Goal: Transaction & Acquisition: Purchase product/service

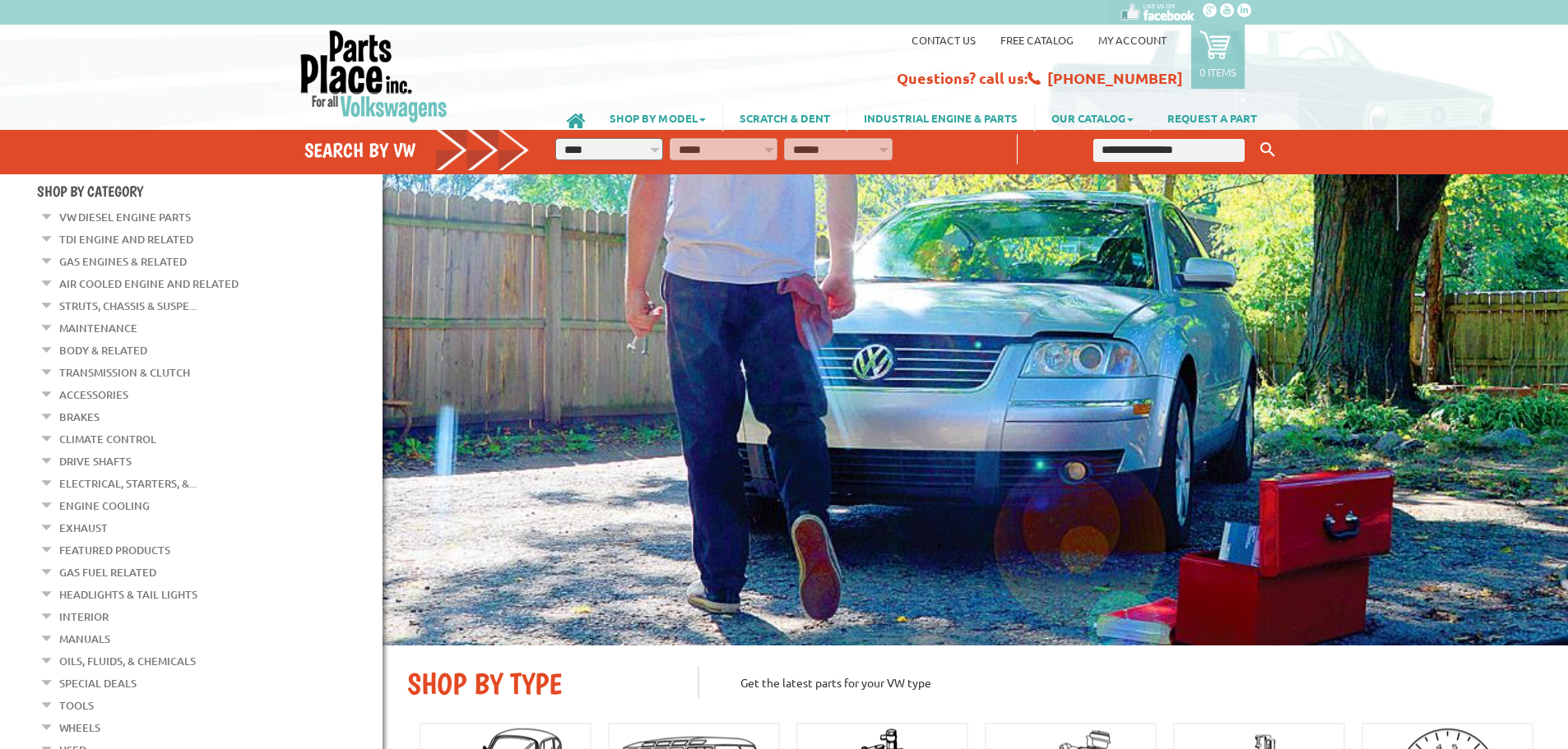
click at [656, 150] on select "**********" at bounding box center [609, 148] width 107 height 22
select select "*********"
click at [556, 138] on select "**********" at bounding box center [609, 148] width 107 height 22
click at [770, 148] on select "**********" at bounding box center [723, 148] width 107 height 22
select select "*********"
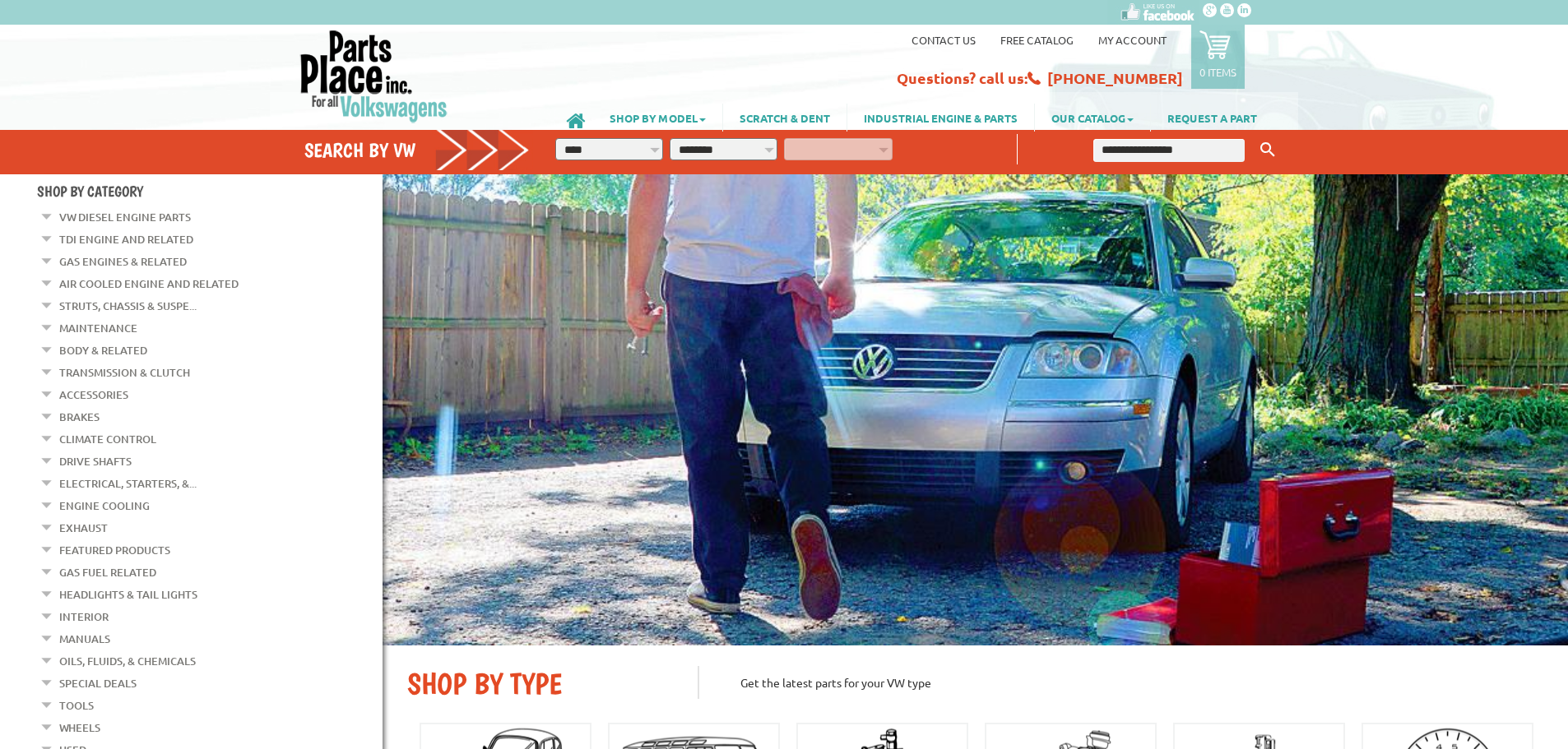
click at [670, 138] on select "**********" at bounding box center [723, 148] width 107 height 22
select select "*********"
click at [887, 150] on select "**********" at bounding box center [838, 148] width 107 height 22
click at [784, 138] on select "**********" at bounding box center [838, 148] width 107 height 22
click at [914, 144] on icon "button" at bounding box center [913, 147] width 15 height 15
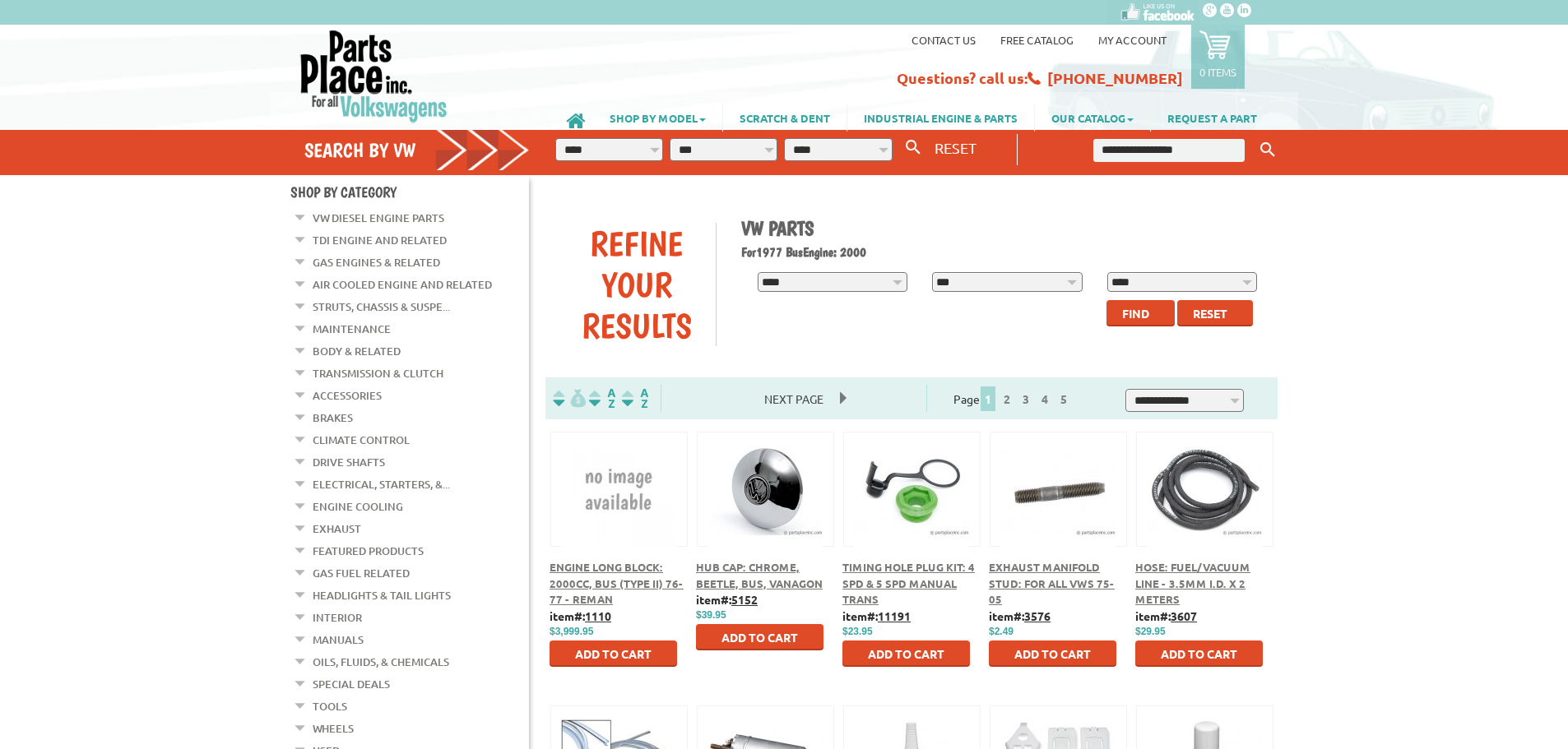
click at [328, 412] on link "Brakes" at bounding box center [333, 417] width 40 height 21
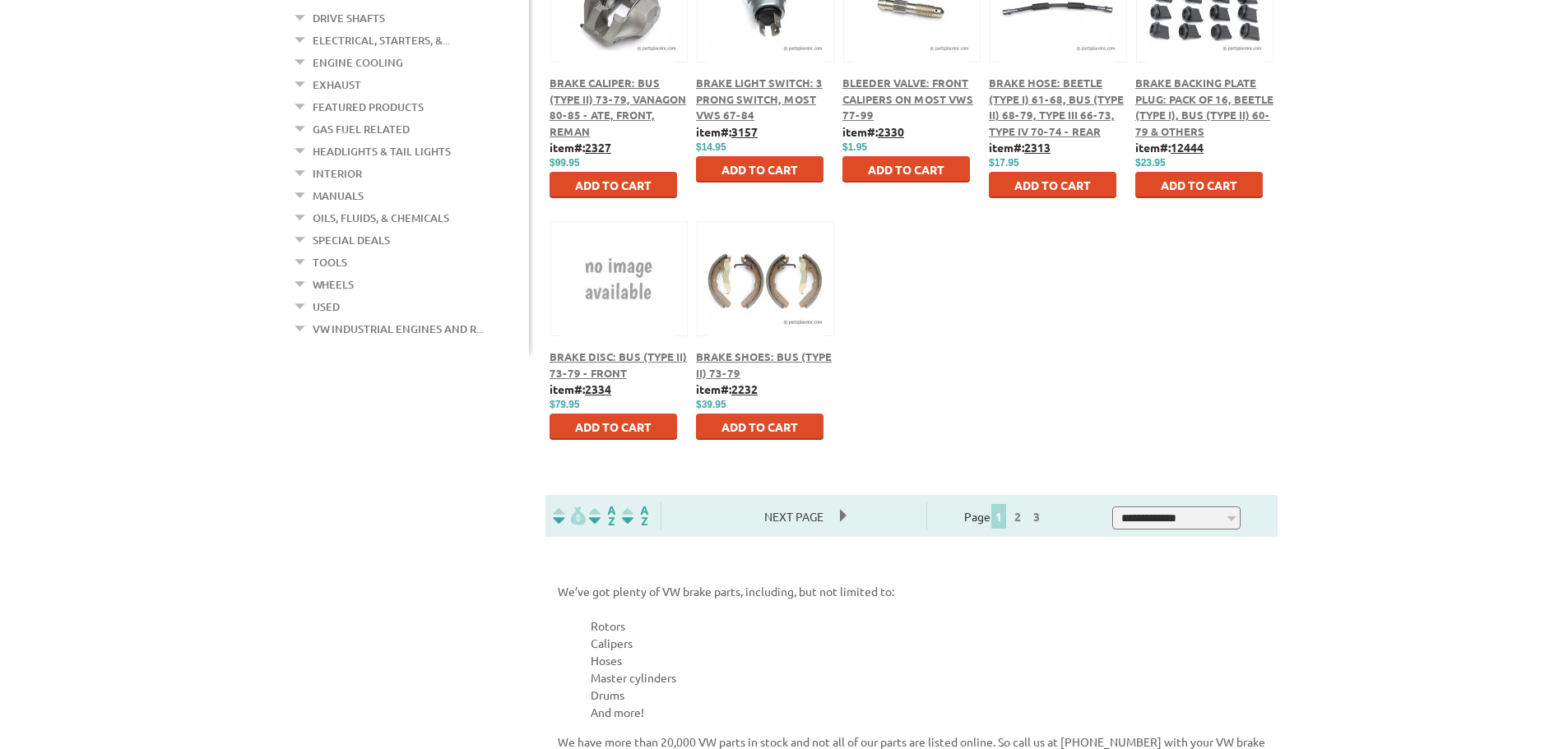
scroll to position [822, 0]
click at [764, 429] on span "Add to Cart" at bounding box center [760, 425] width 77 height 15
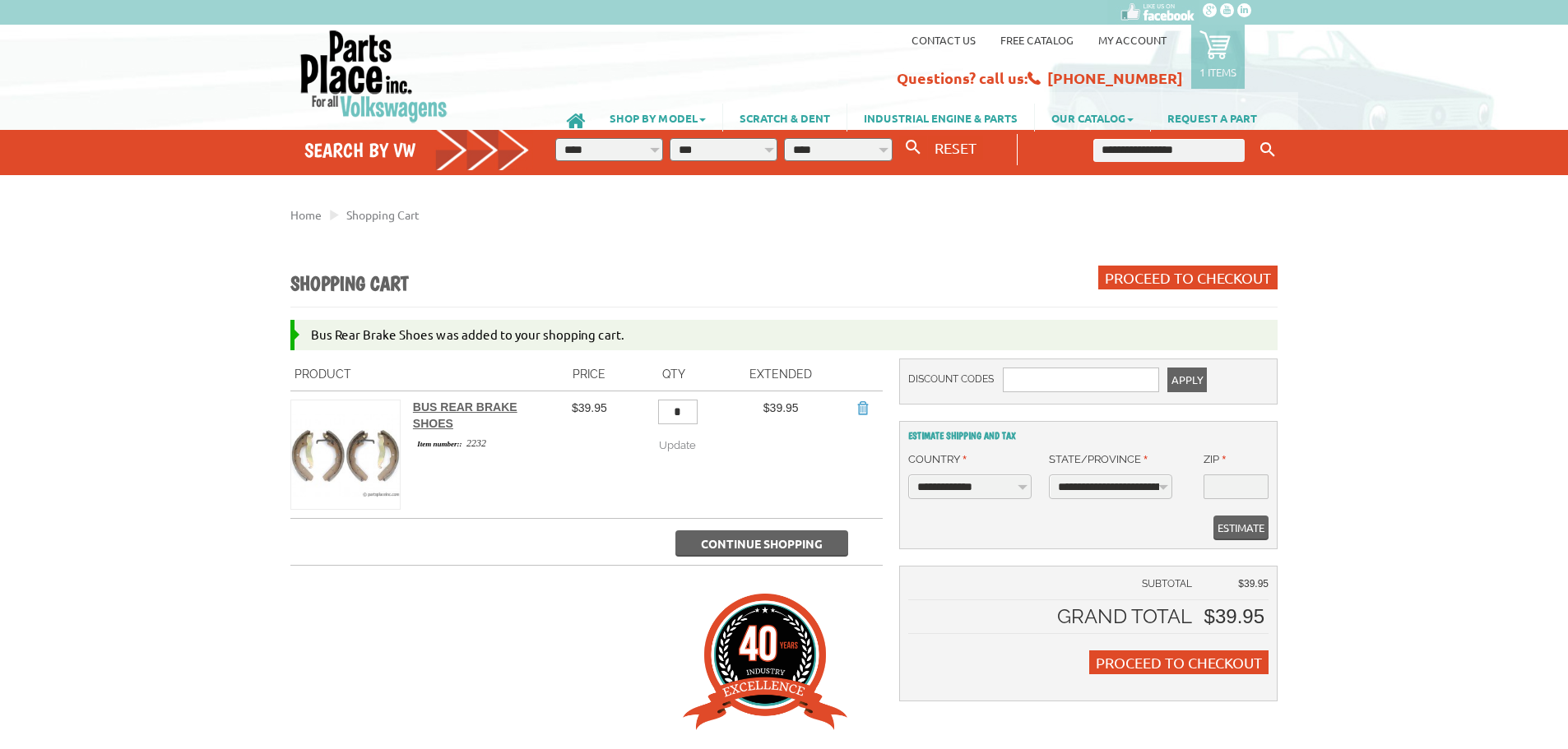
click at [749, 544] on span "Continue Shopping" at bounding box center [762, 543] width 121 height 15
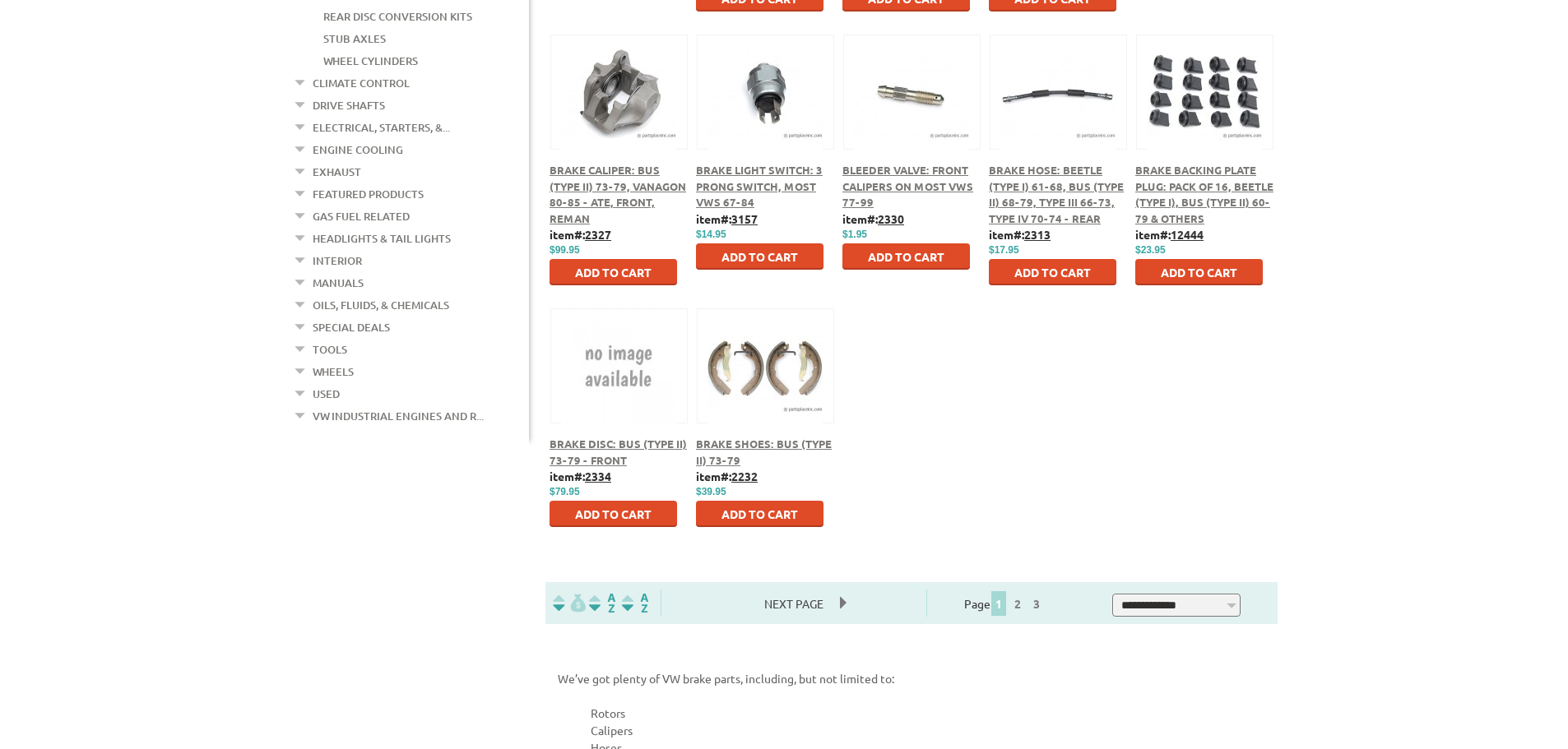
scroll to position [740, 0]
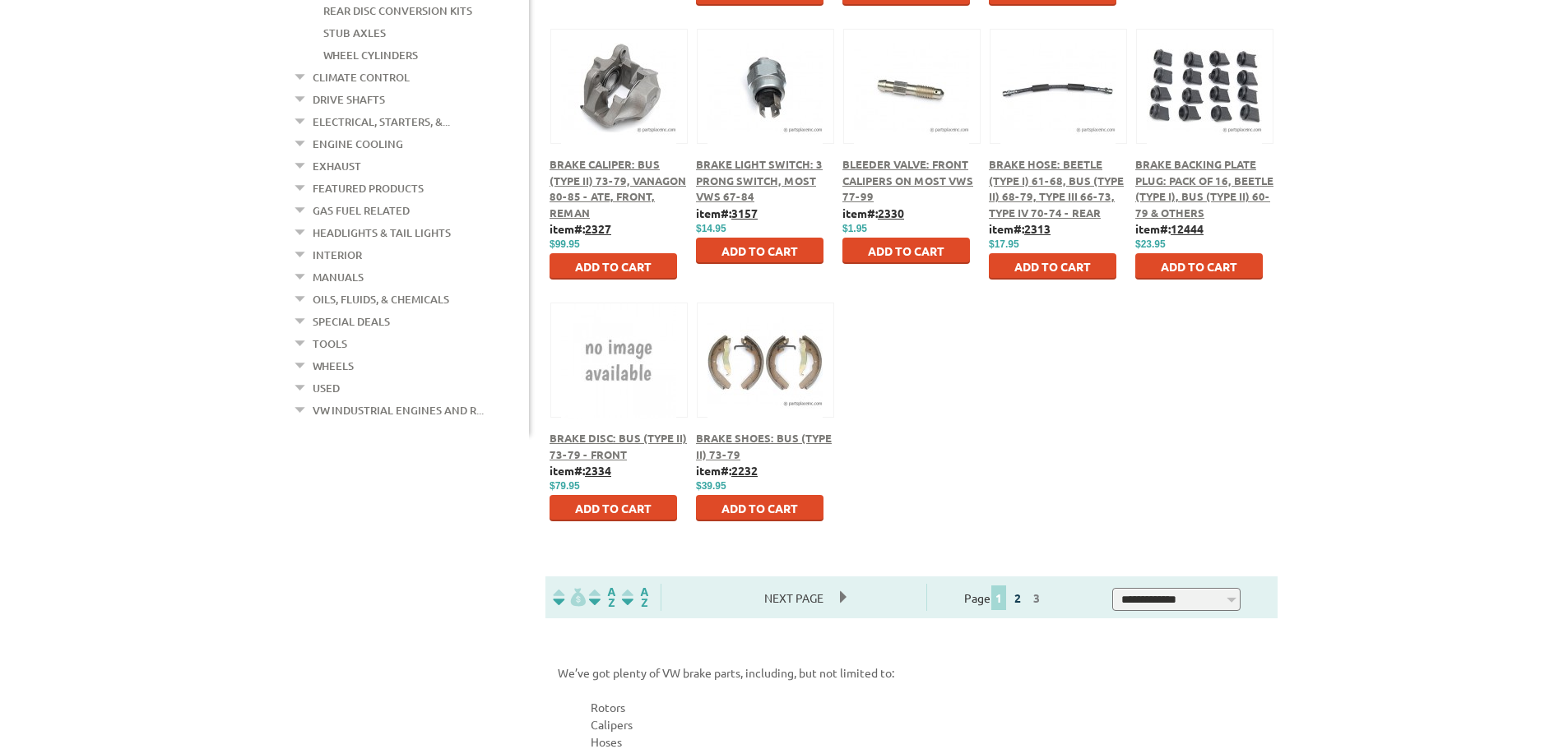
click at [1026, 596] on link "2" at bounding box center [1018, 597] width 15 height 15
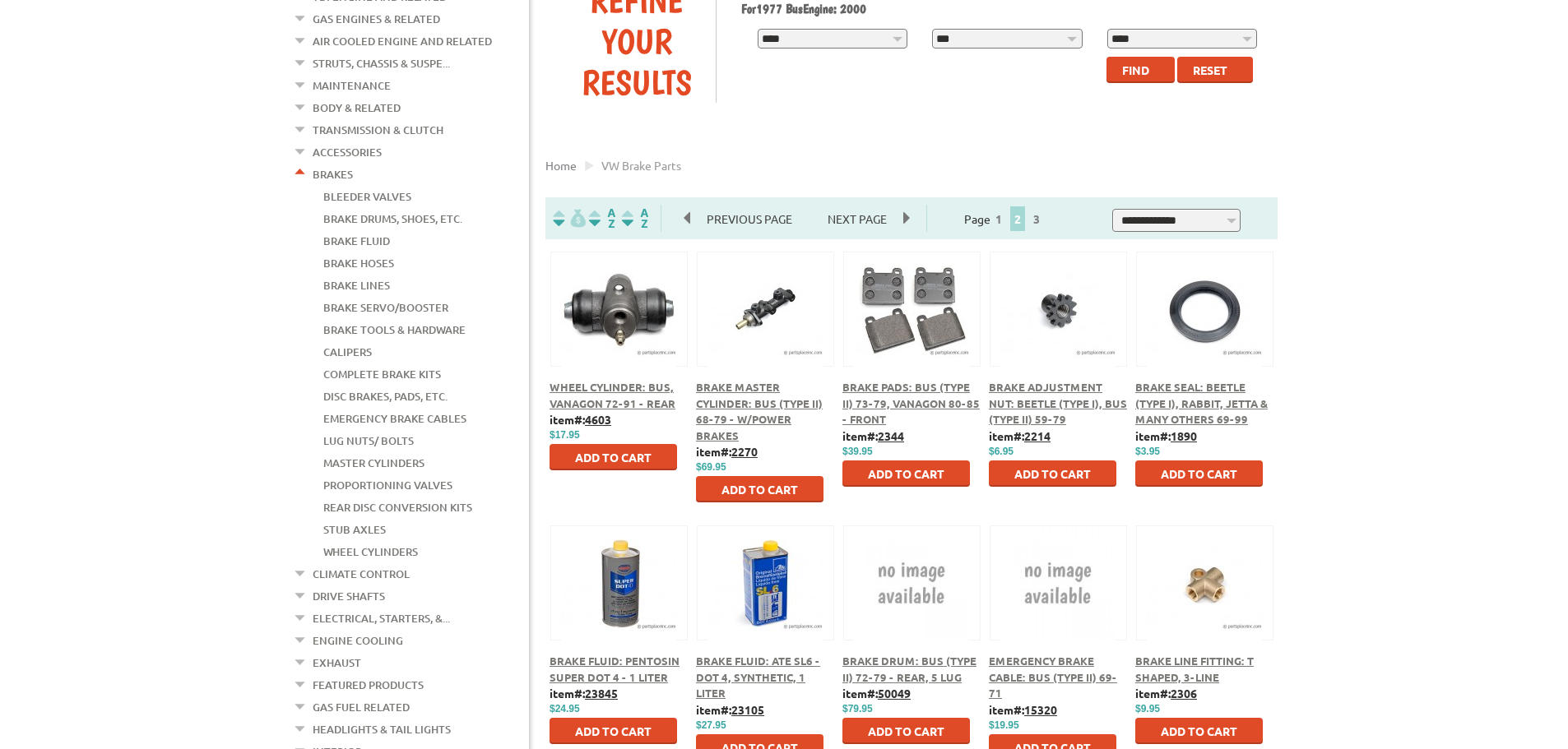
scroll to position [247, 0]
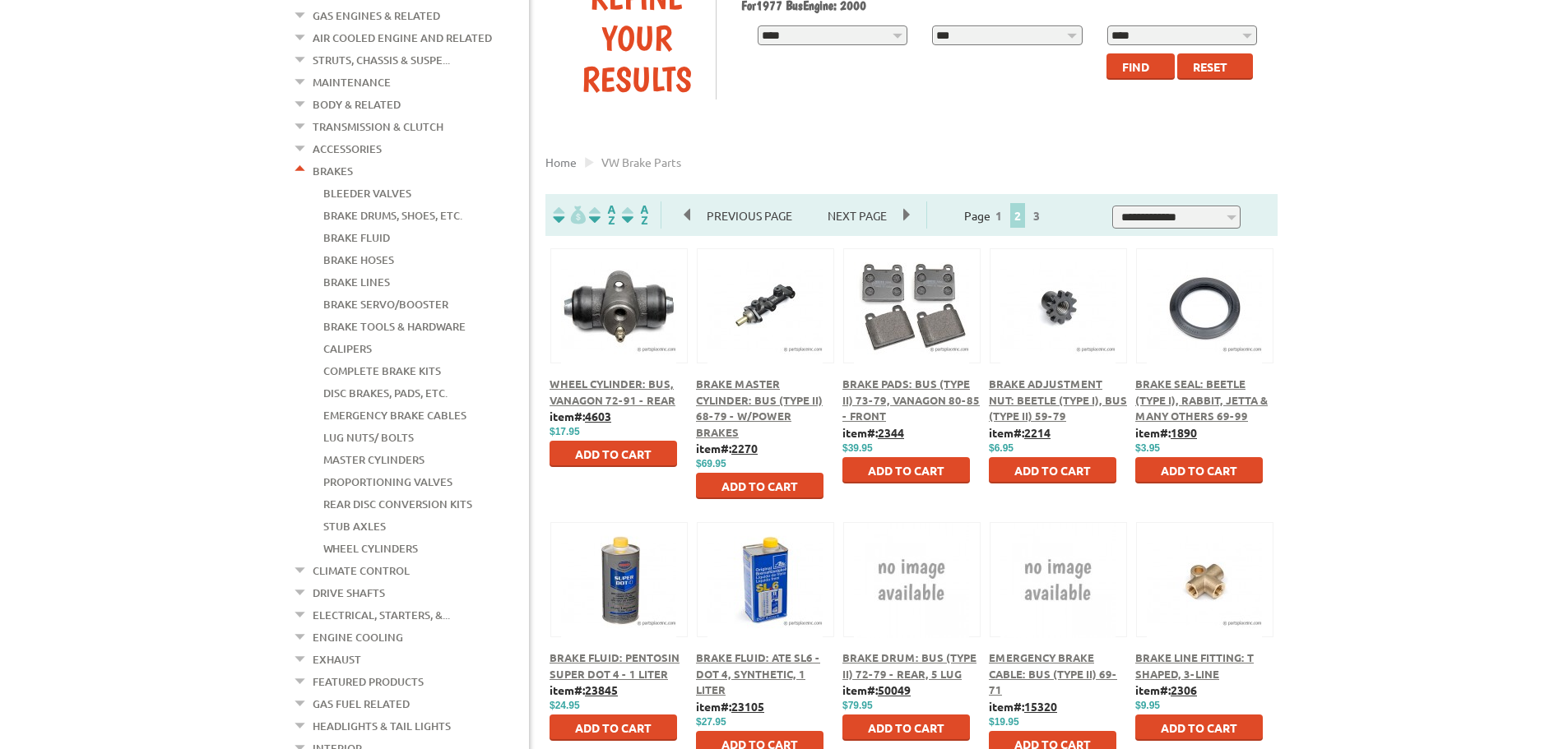
click at [1050, 471] on span "Add to Cart" at bounding box center [1053, 470] width 77 height 15
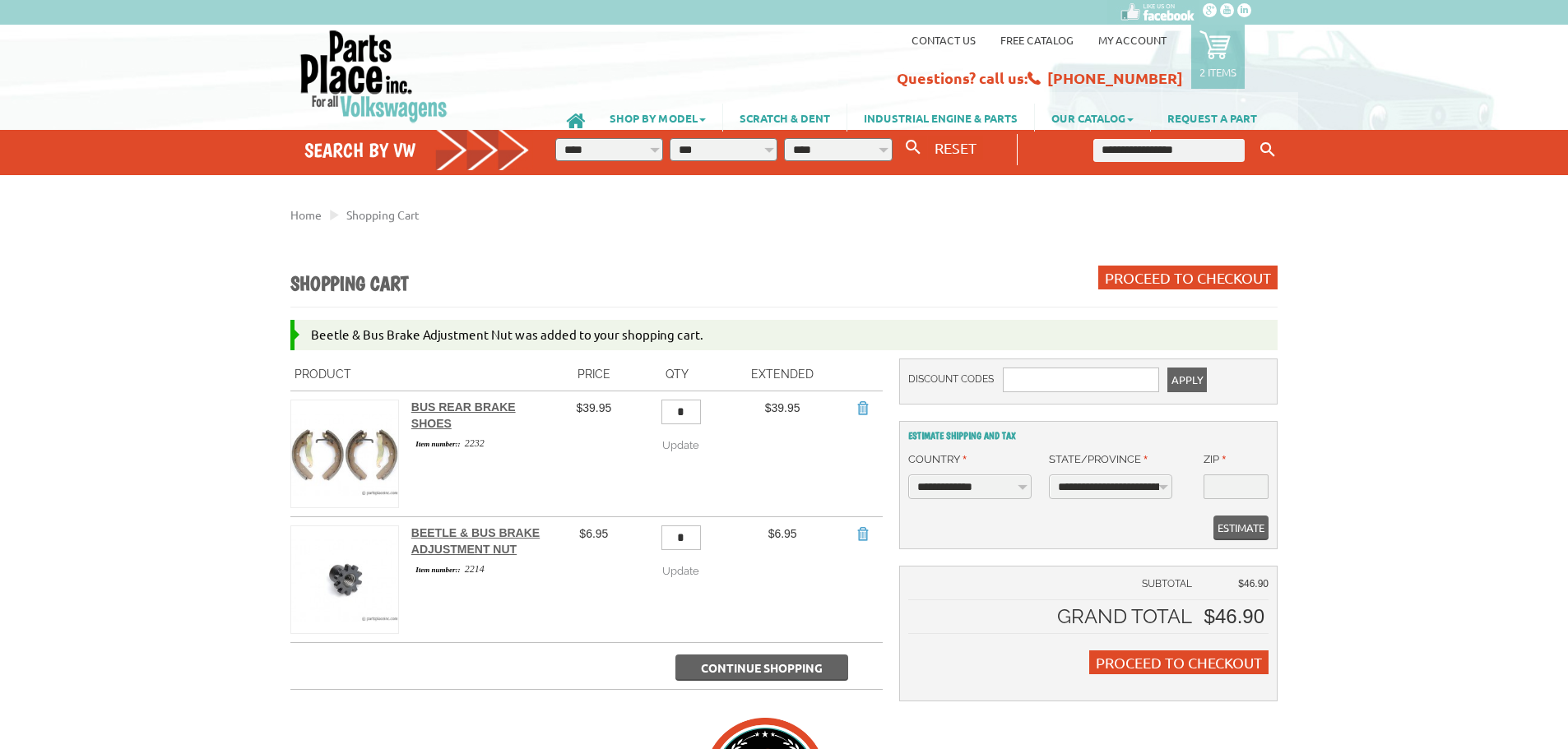
click at [698, 534] on input "*" at bounding box center [680, 538] width 39 height 24
type input "*"
click at [779, 660] on span "Continue Shopping" at bounding box center [762, 667] width 121 height 15
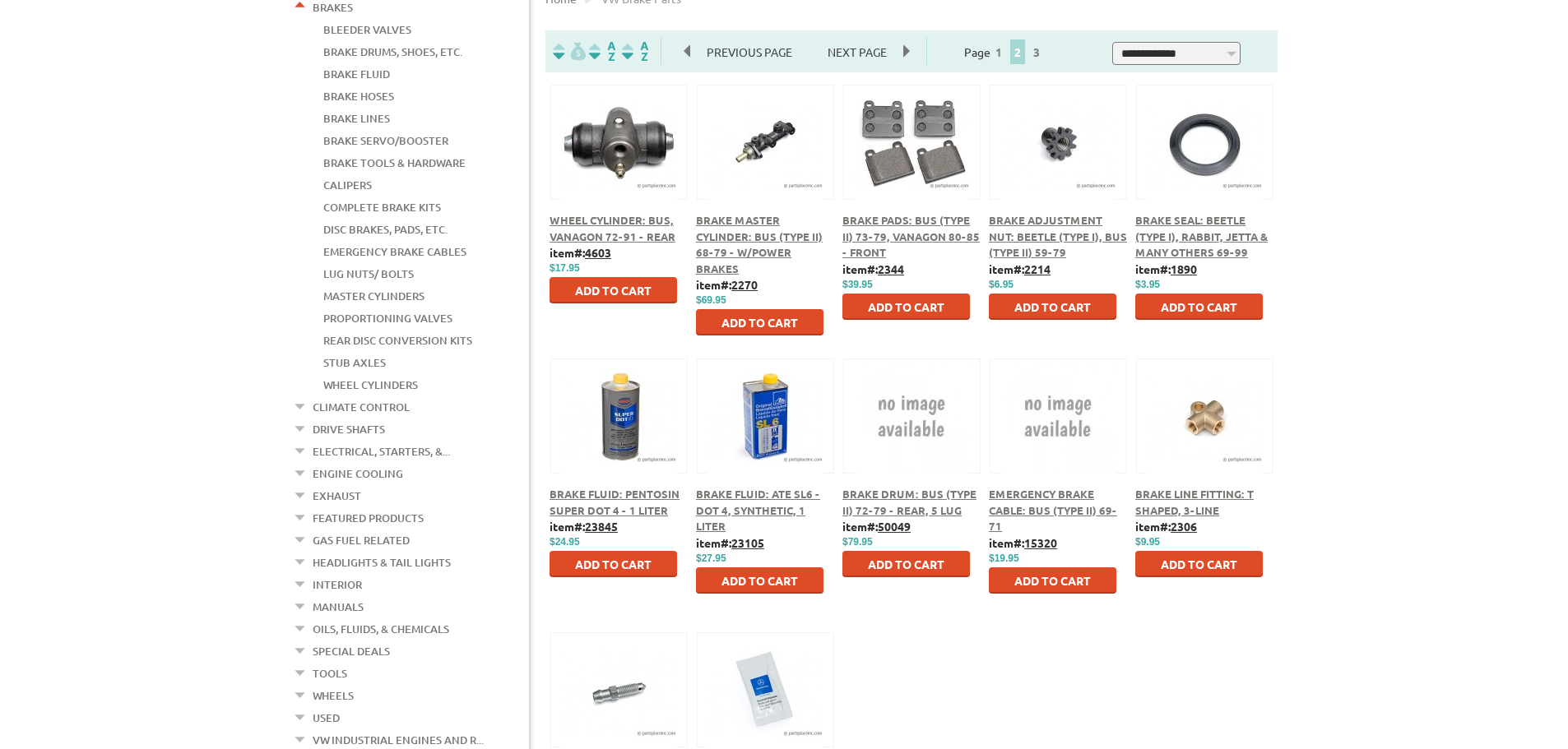
scroll to position [411, 0]
click at [898, 564] on span "Add to Cart" at bounding box center [907, 563] width 77 height 15
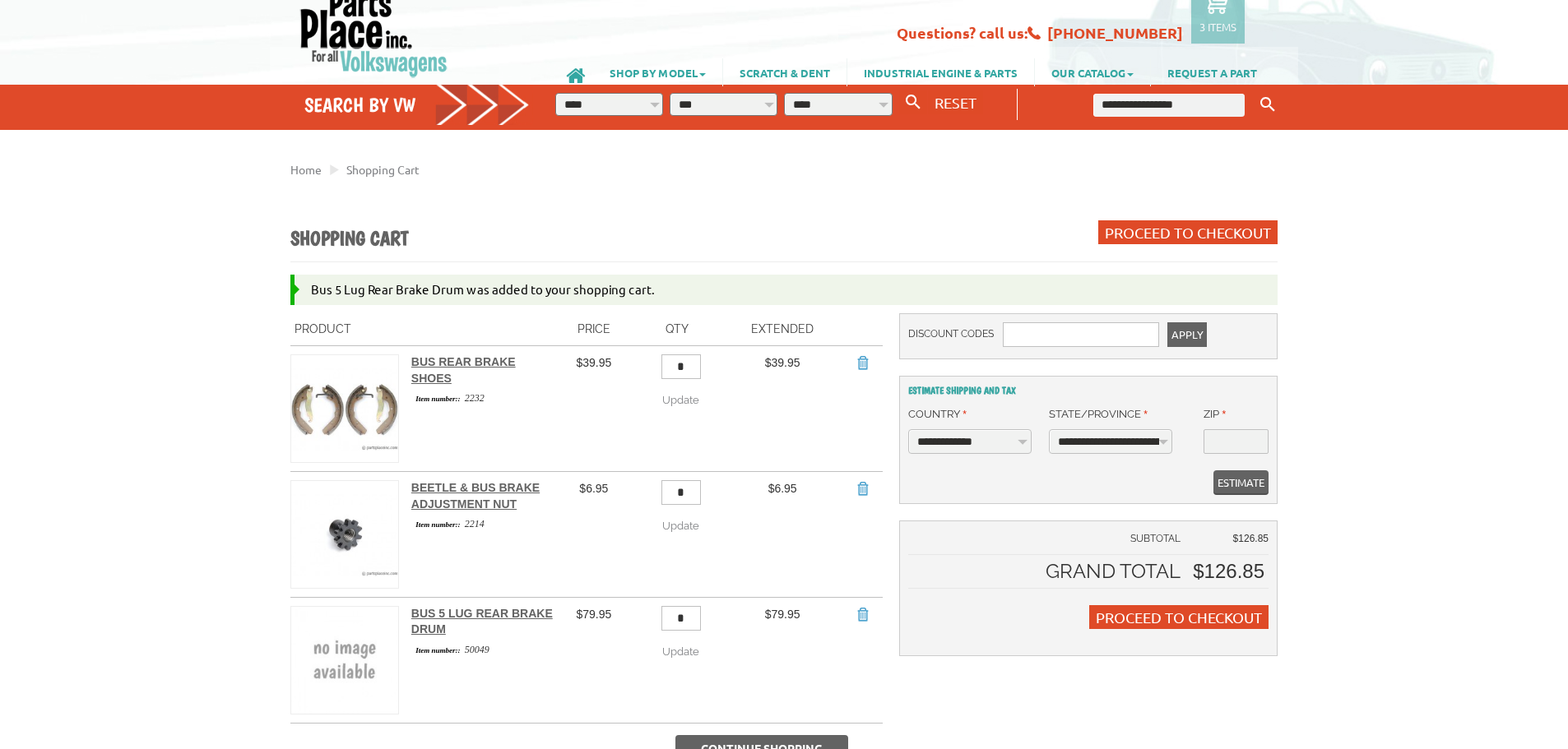
scroll to position [164, 0]
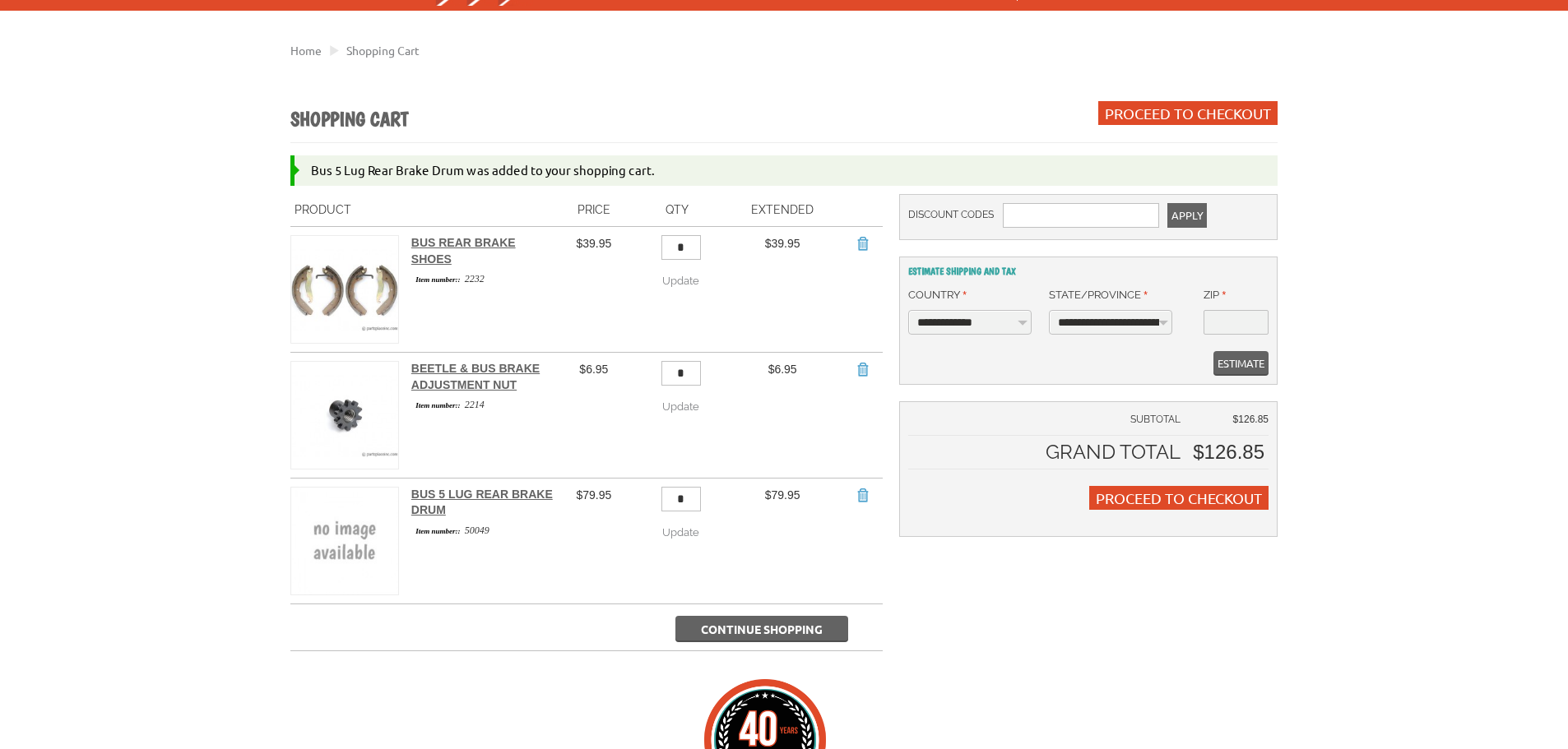
drag, startPoint x: 697, startPoint y: 487, endPoint x: 663, endPoint y: 487, distance: 34.0
click at [663, 487] on td "* Update Update" at bounding box center [677, 540] width 93 height 126
type input "*"
click at [741, 622] on span "Continue Shopping" at bounding box center [762, 629] width 121 height 15
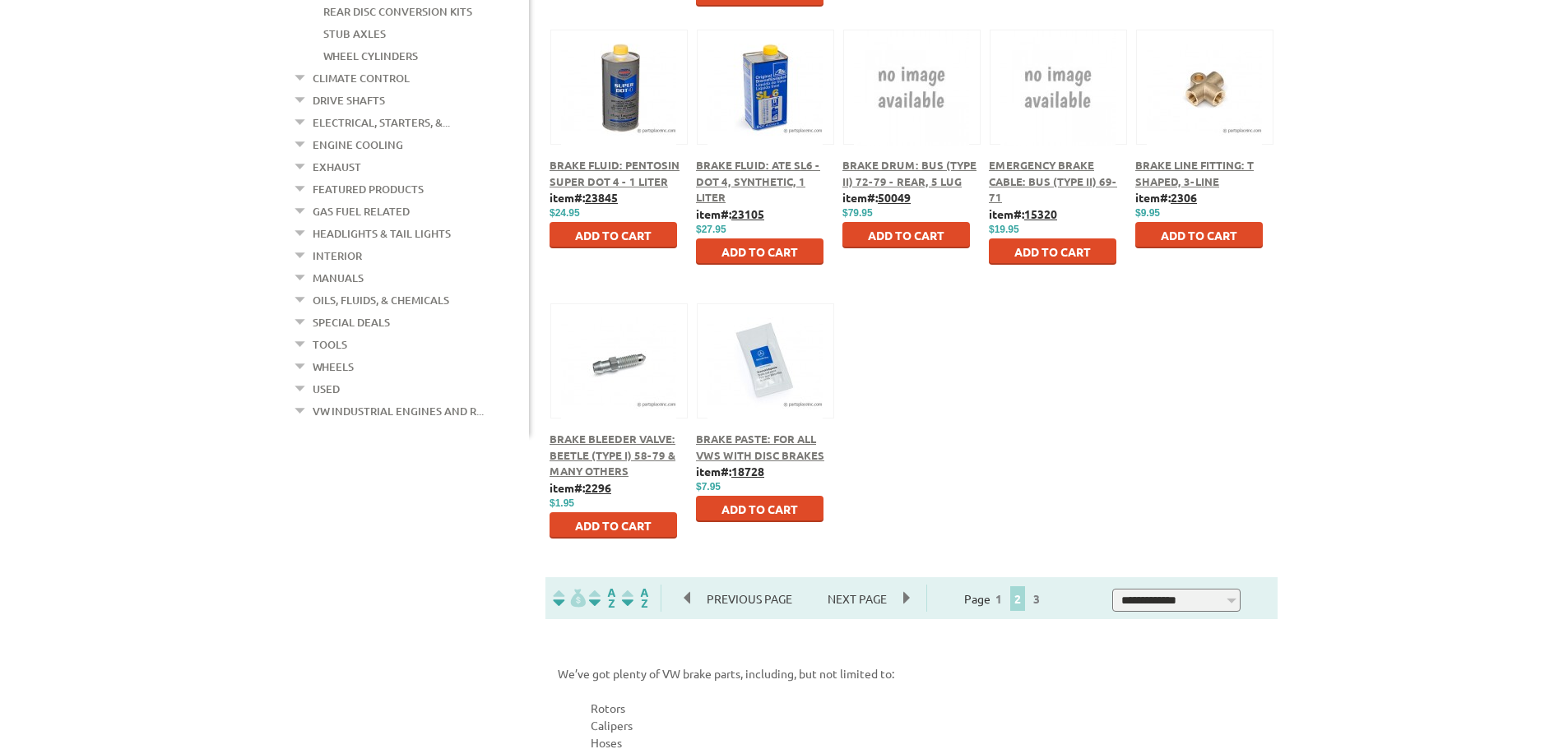
scroll to position [740, 0]
click at [1044, 600] on link "3" at bounding box center [1036, 597] width 15 height 15
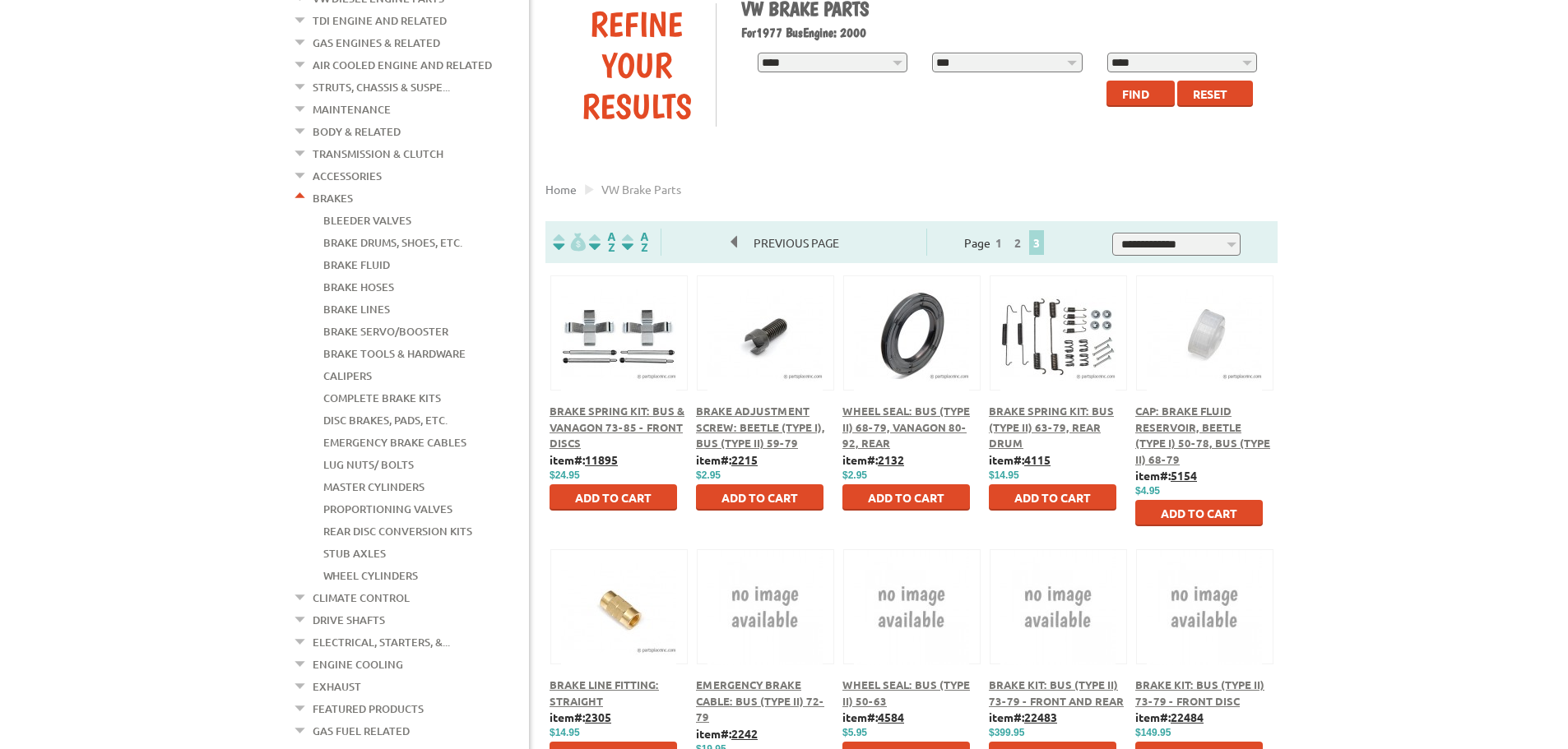
scroll to position [247, 0]
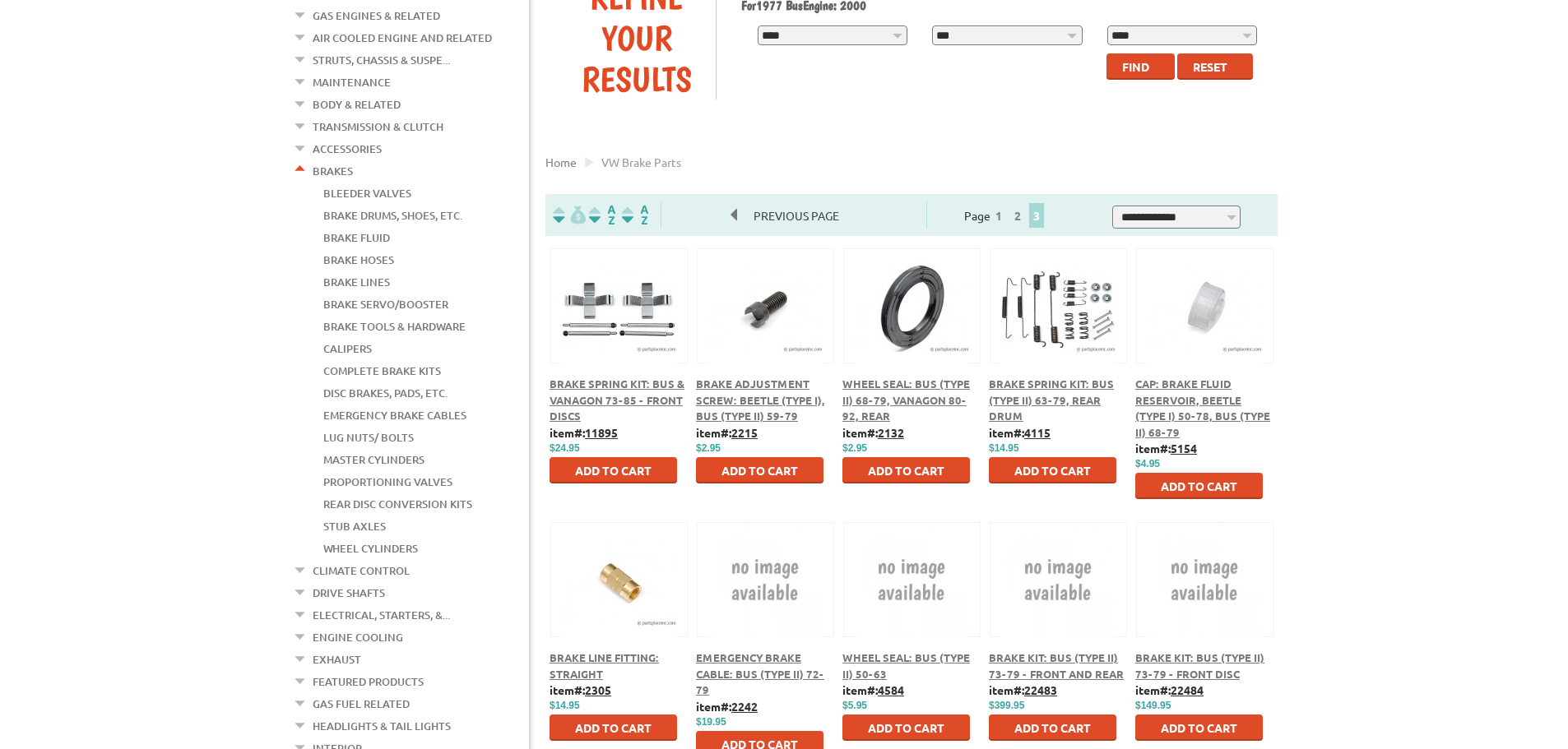
click at [765, 475] on span "Add to Cart" at bounding box center [760, 470] width 77 height 15
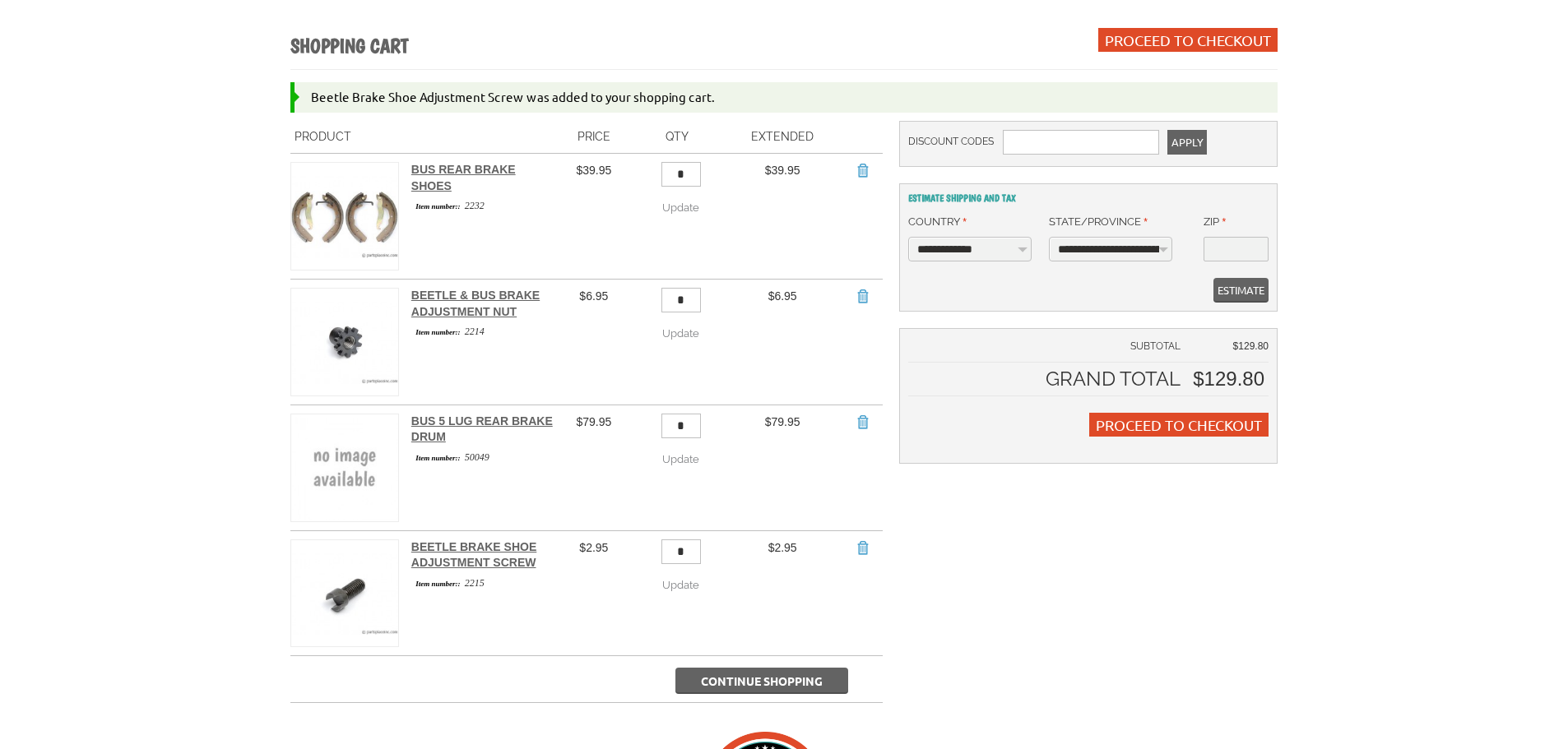
scroll to position [247, 0]
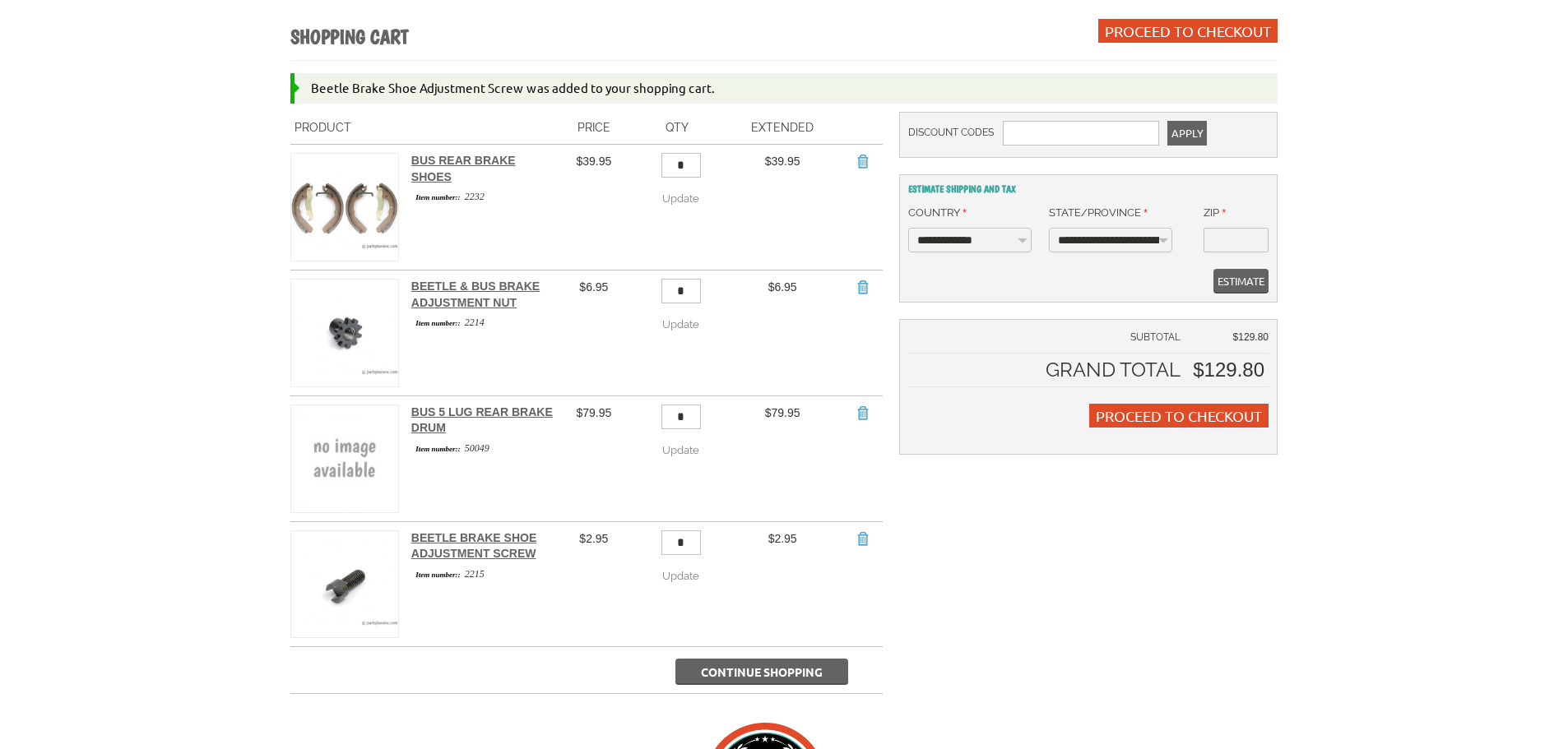
drag, startPoint x: 702, startPoint y: 527, endPoint x: 675, endPoint y: 526, distance: 27.0
click at [675, 531] on input "*" at bounding box center [680, 543] width 39 height 24
type input "*"
click at [737, 664] on span "Continue Shopping" at bounding box center [762, 671] width 121 height 15
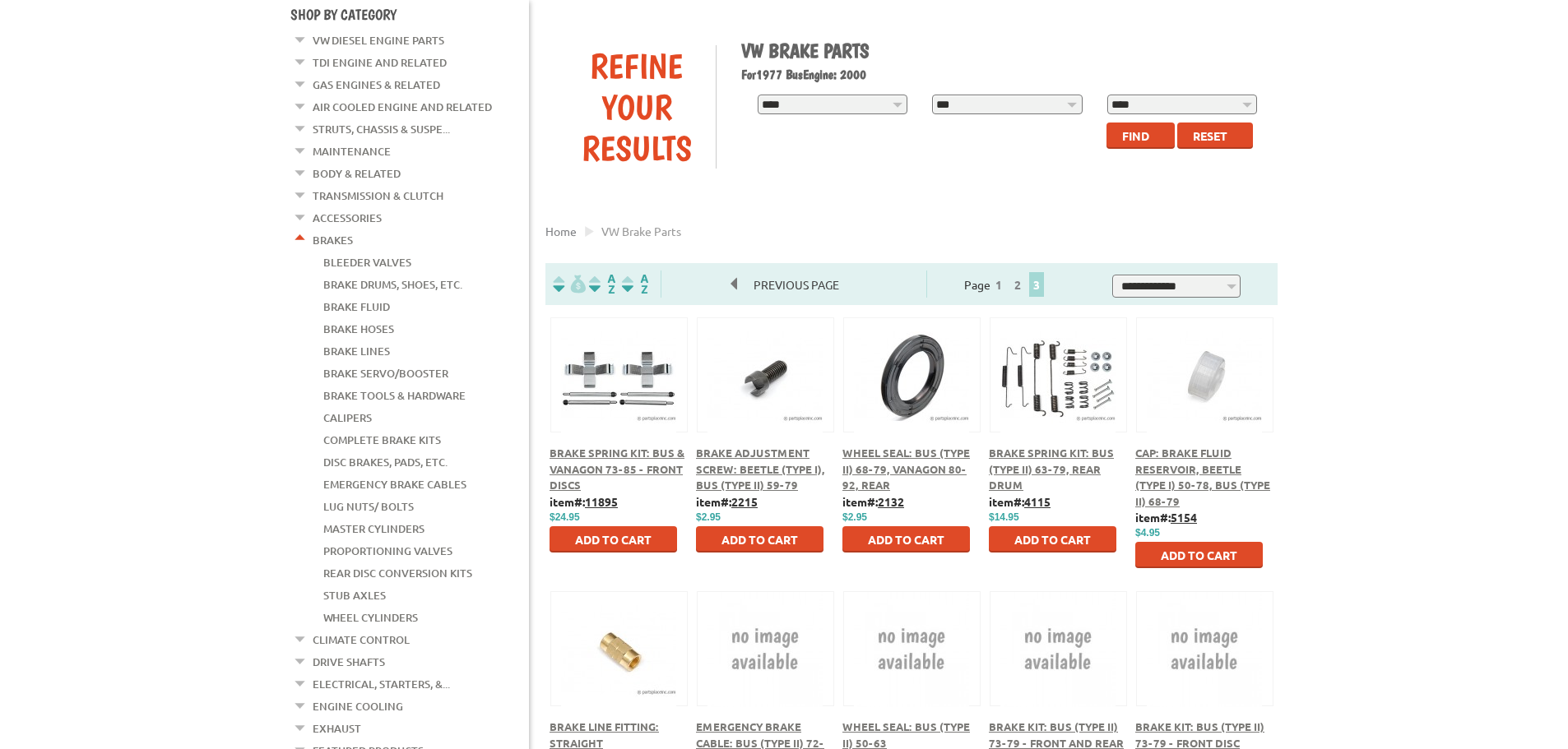
scroll to position [329, 0]
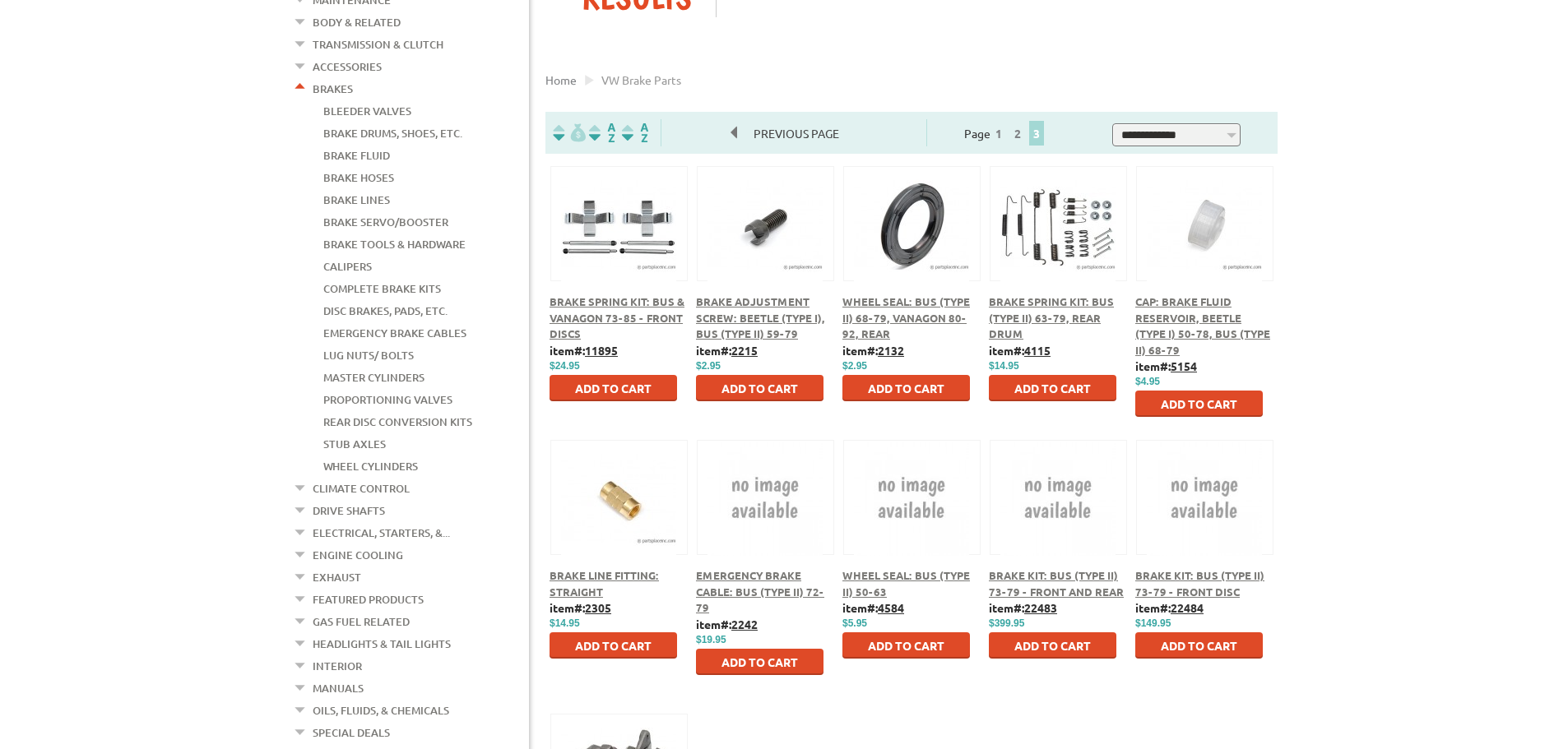
click at [1051, 390] on span "Add to Cart" at bounding box center [1053, 388] width 77 height 15
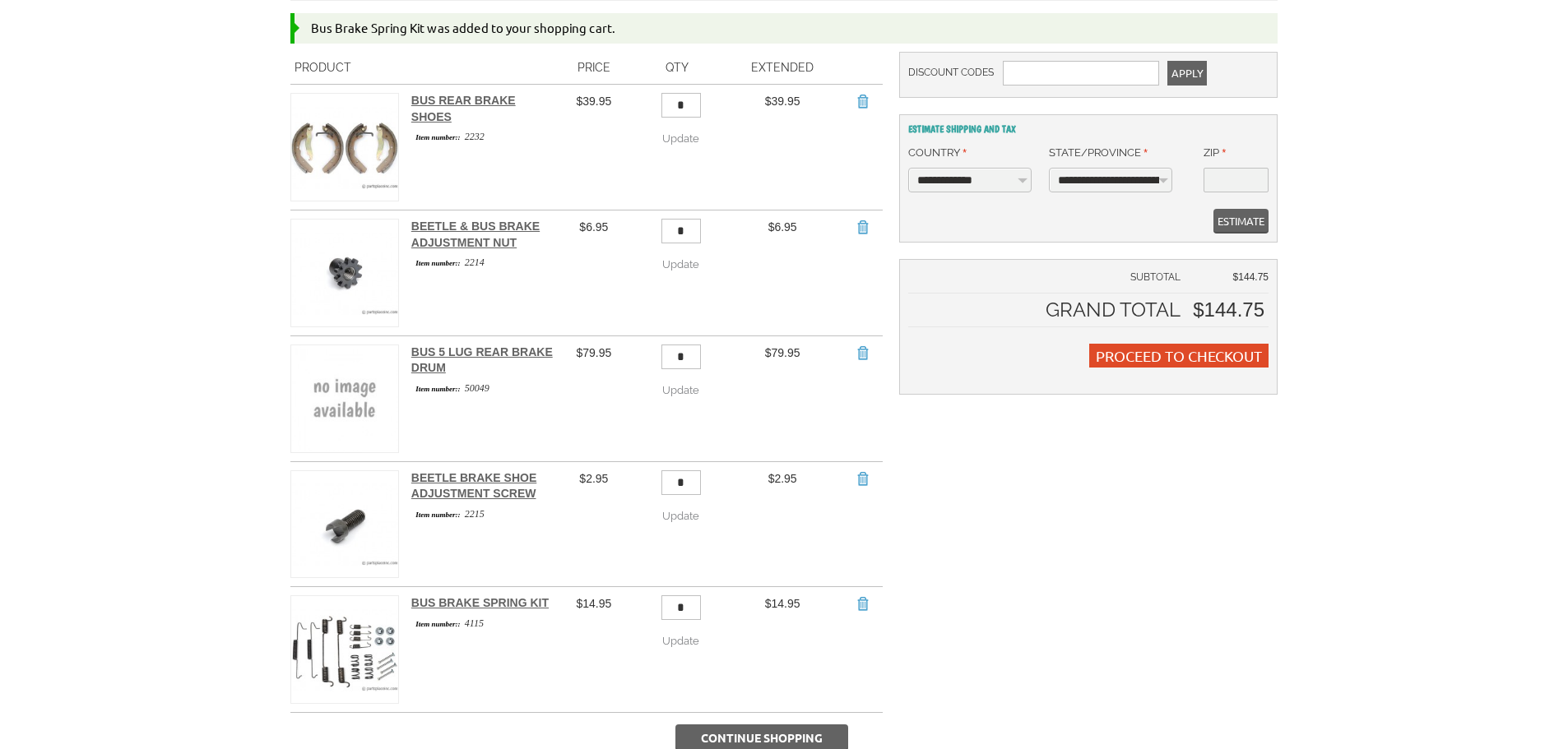
scroll to position [329, 0]
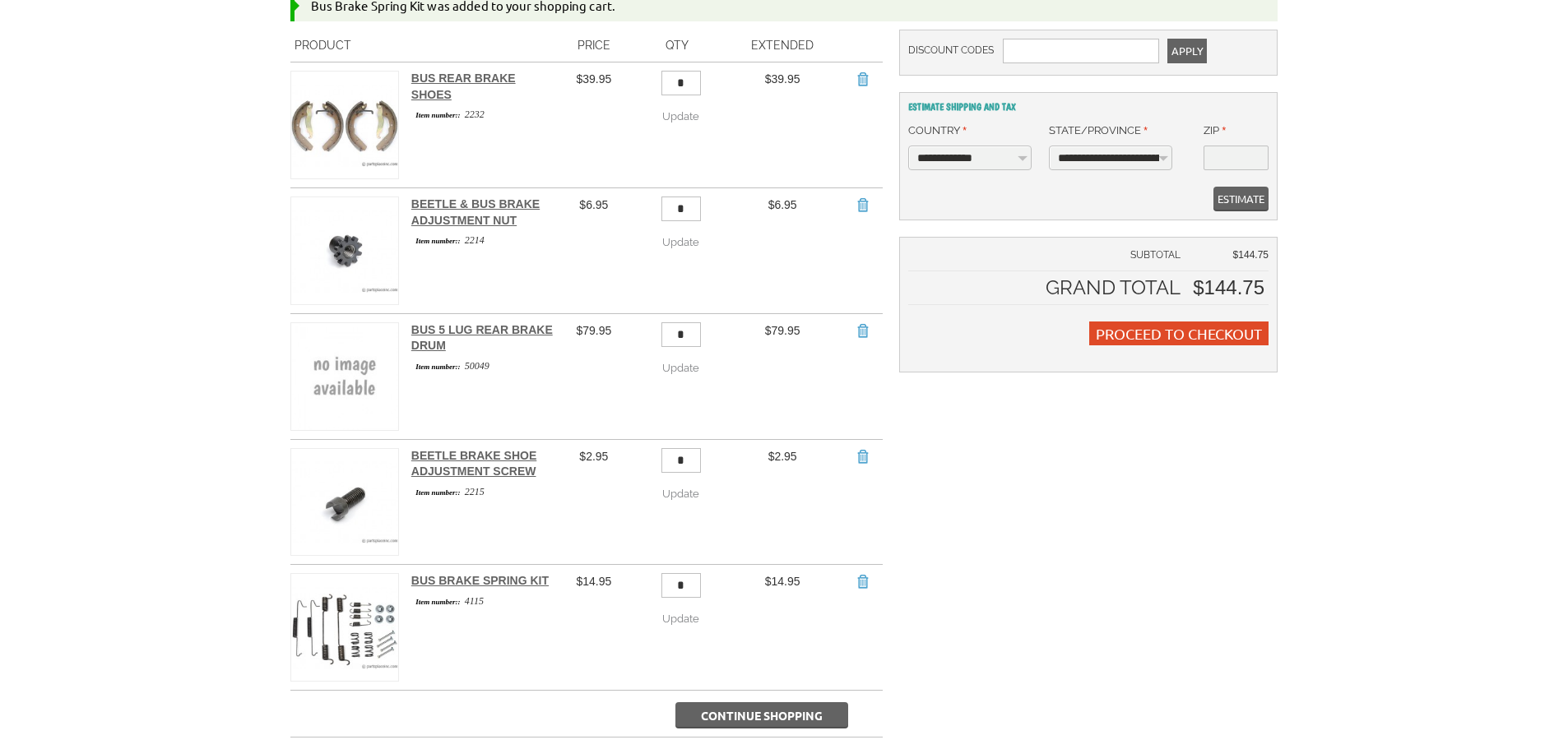
click at [734, 702] on button "Continue Shopping" at bounding box center [762, 715] width 173 height 26
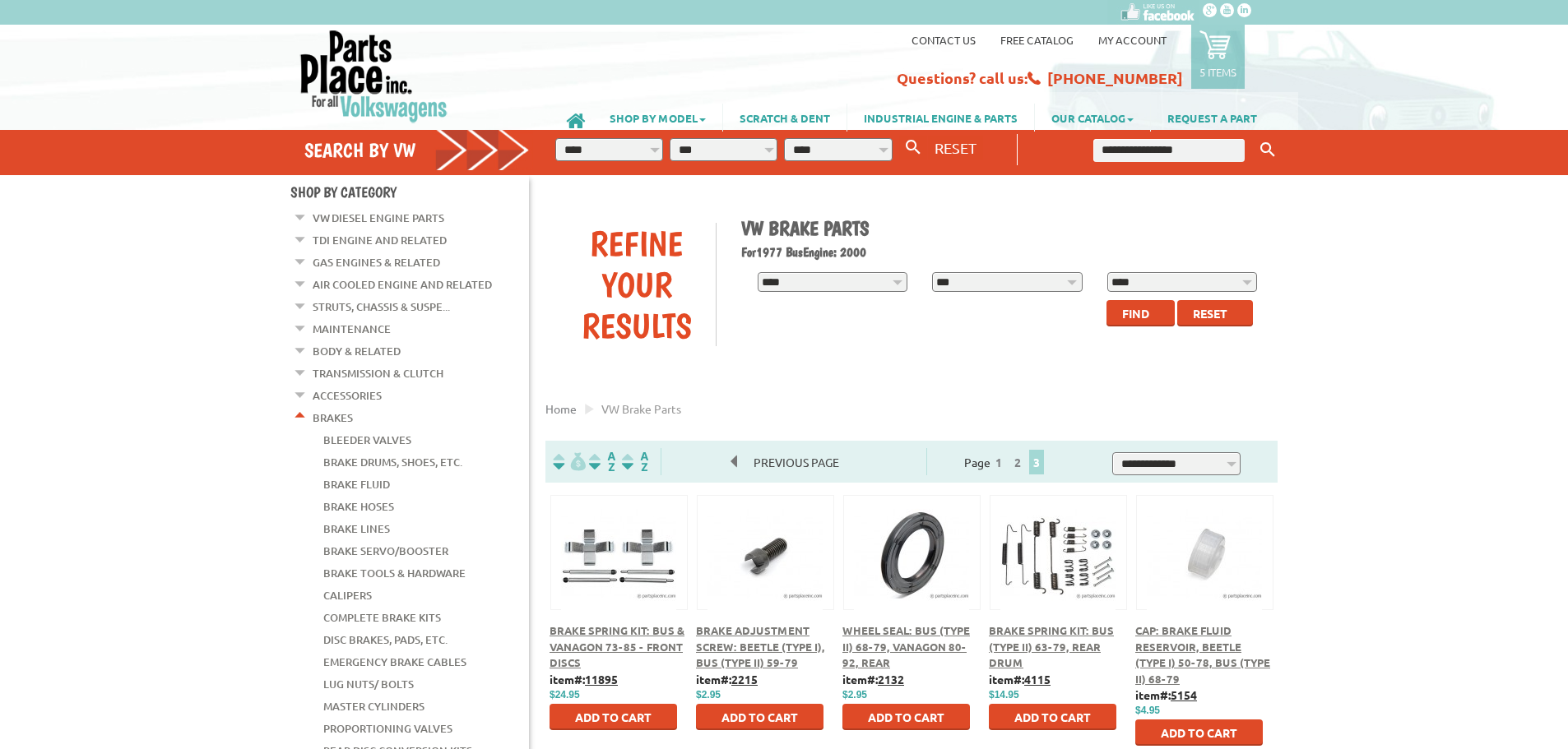
click at [1212, 43] on icon at bounding box center [1215, 45] width 31 height 31
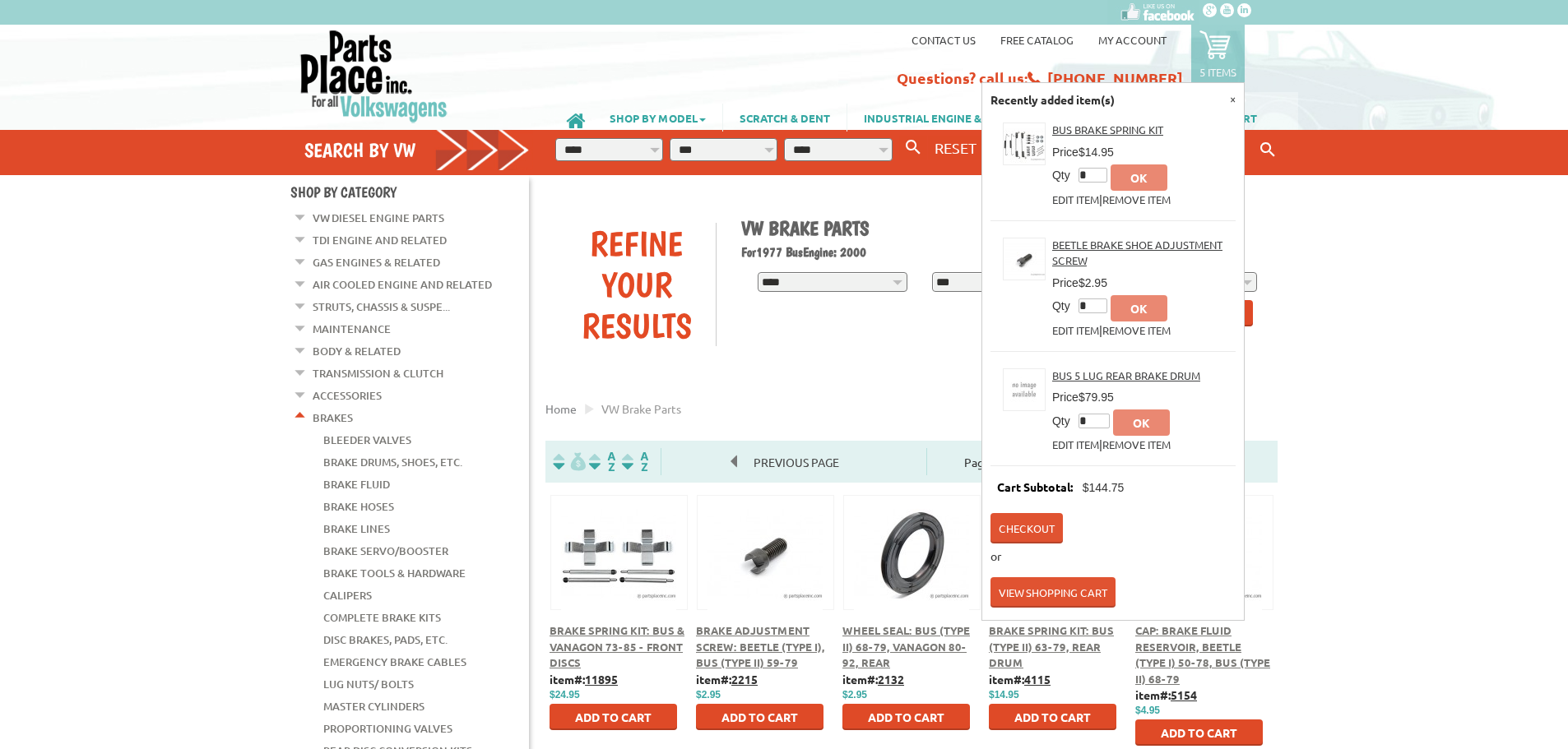
click at [1219, 52] on icon at bounding box center [1215, 45] width 31 height 31
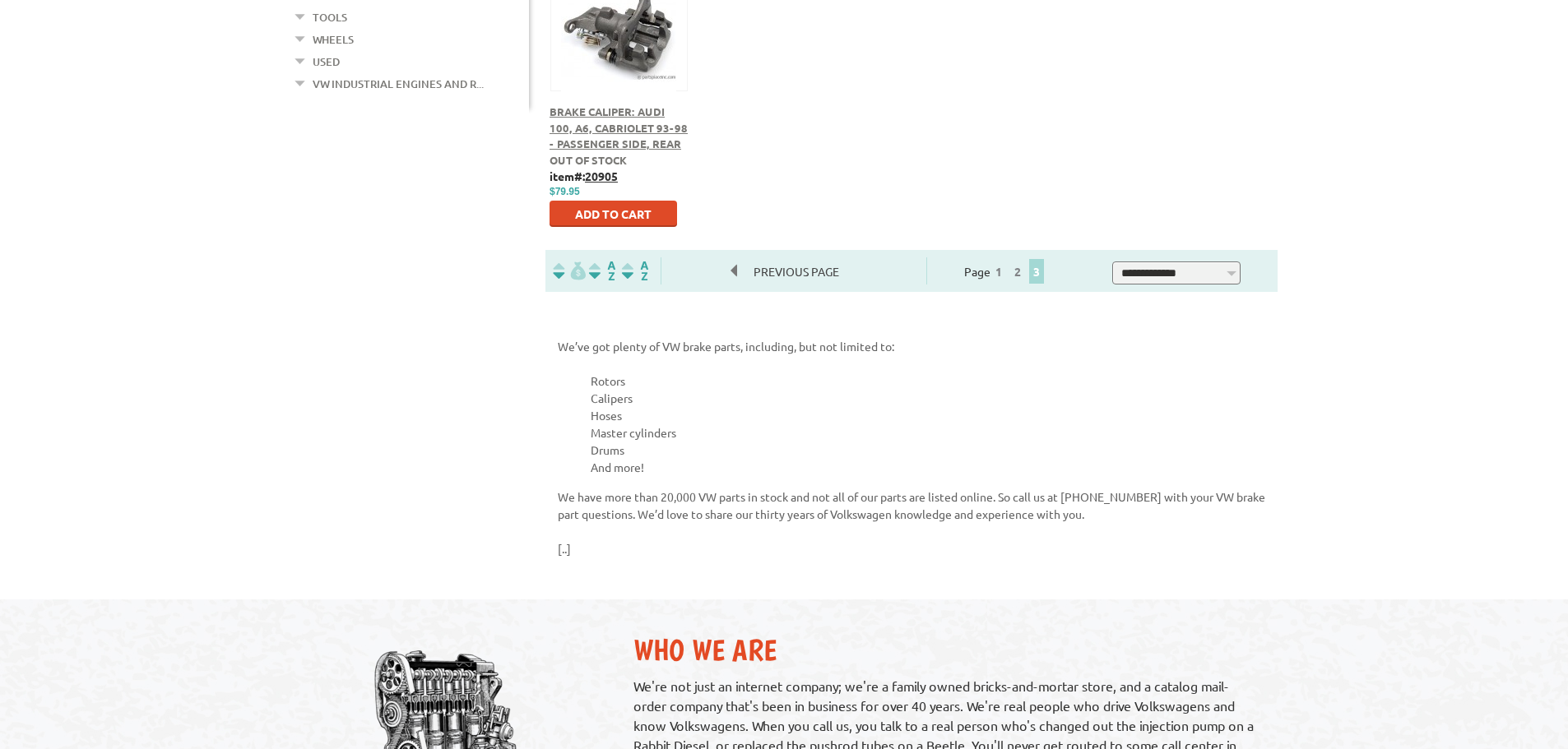
scroll to position [822, 0]
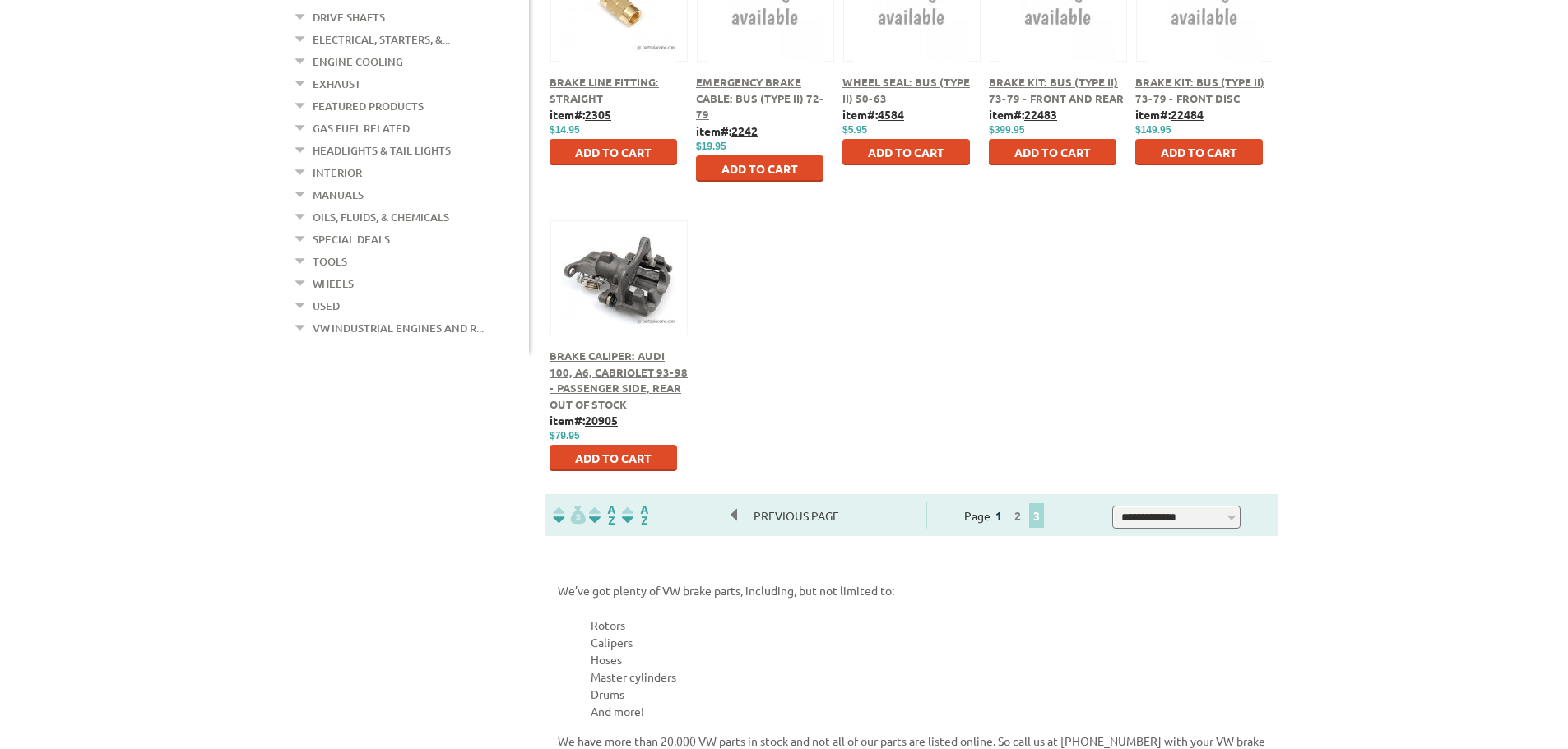
click at [1006, 517] on link "1" at bounding box center [998, 515] width 15 height 15
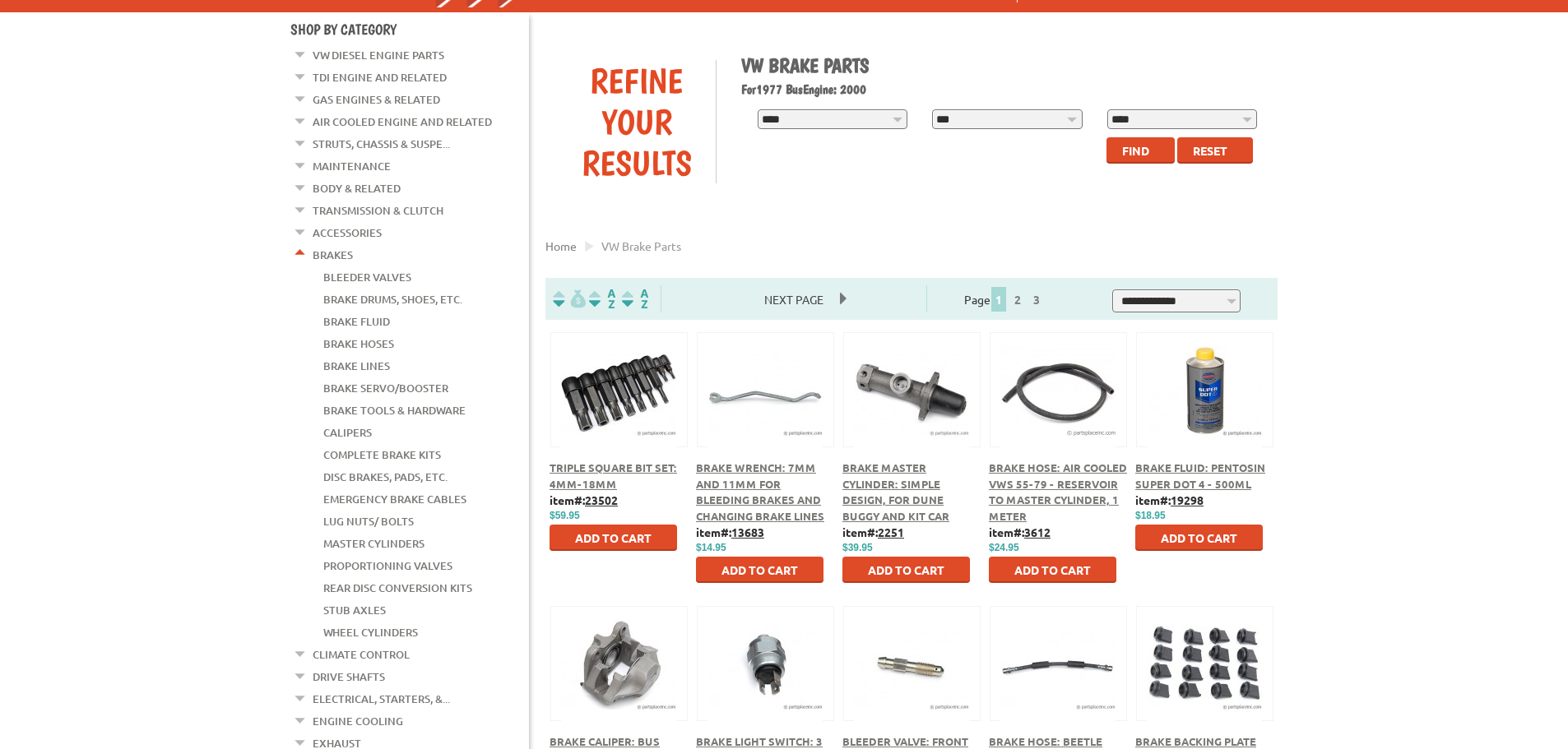
scroll to position [164, 0]
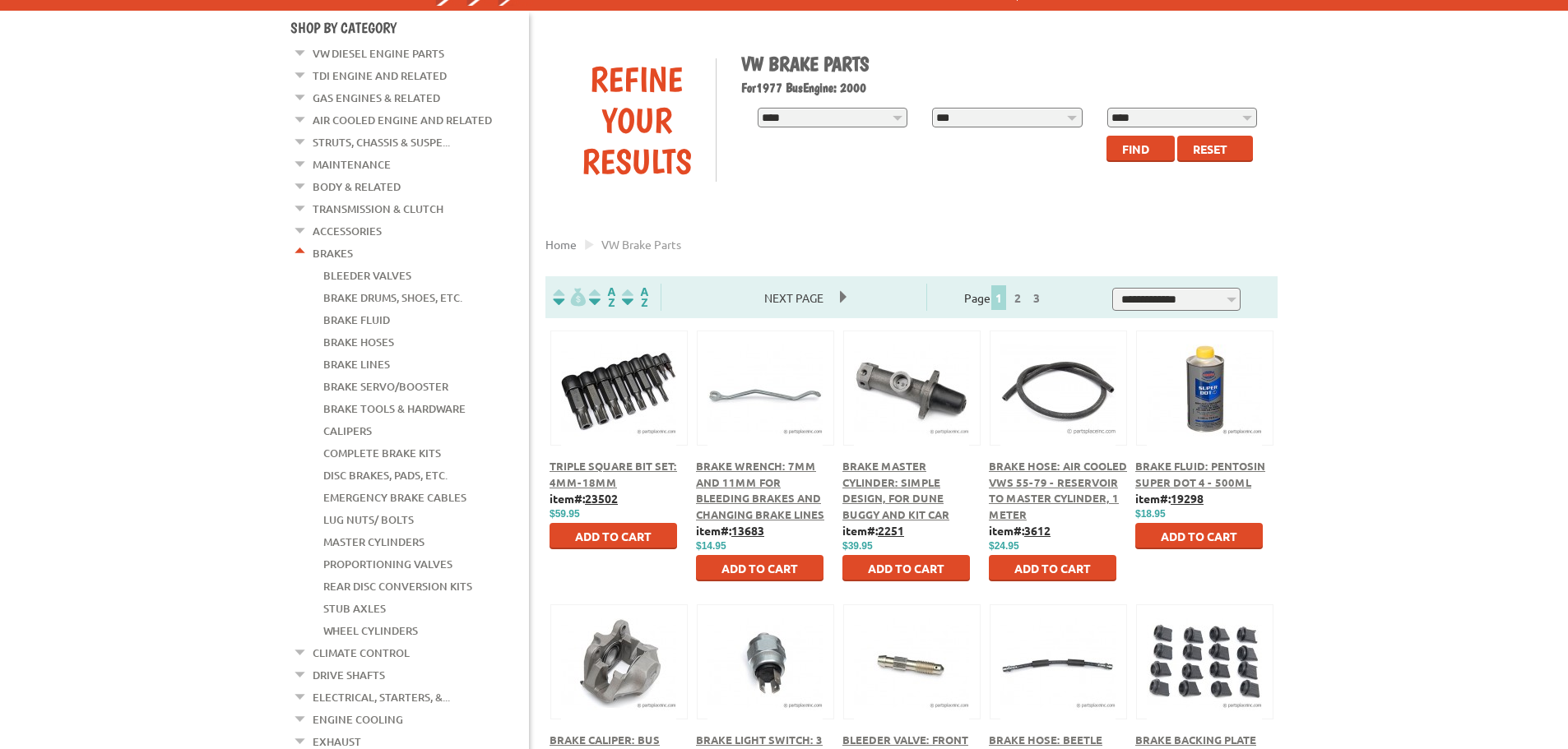
click at [377, 443] on link "Complete Brake Kits" at bounding box center [382, 453] width 118 height 21
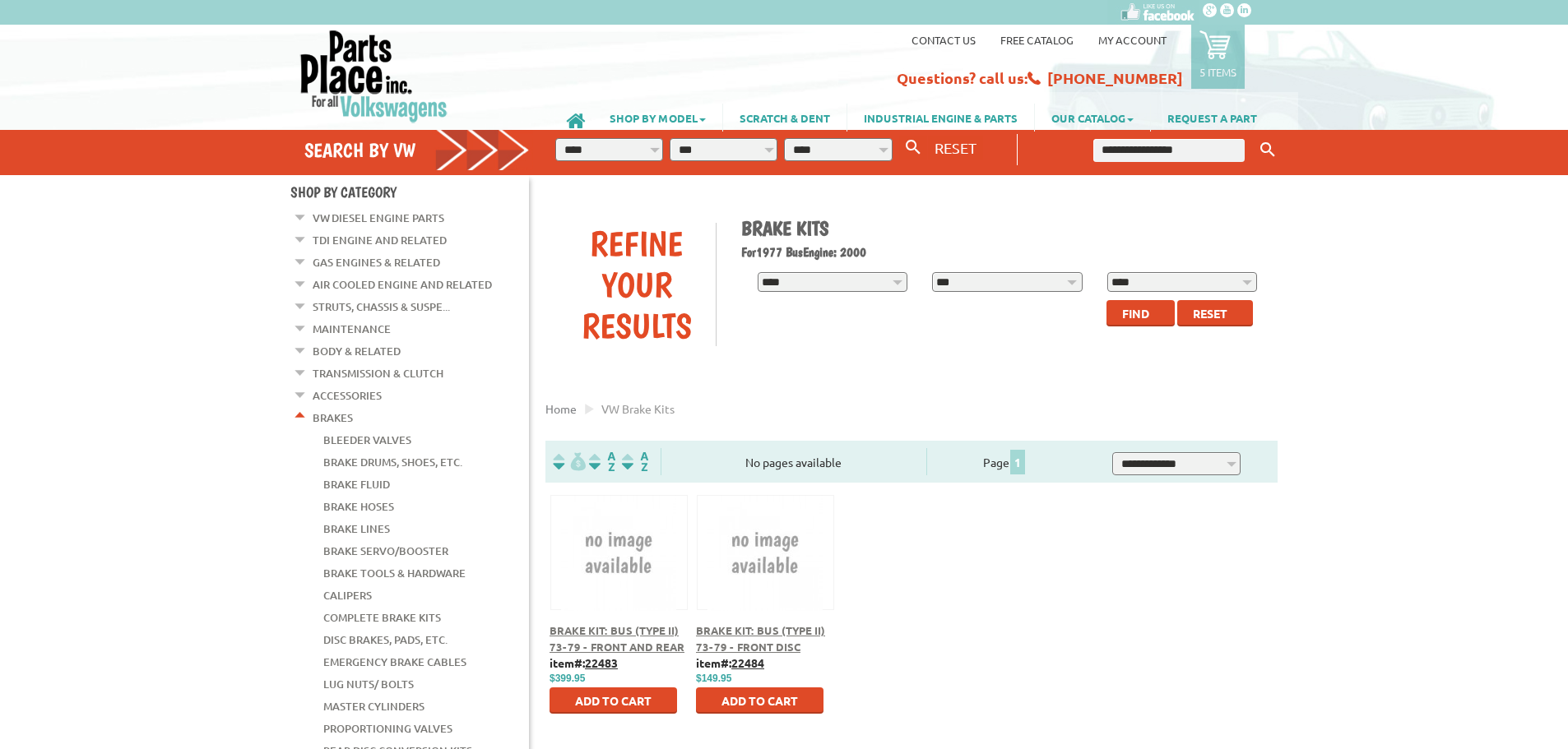
click at [1218, 49] on icon at bounding box center [1215, 45] width 31 height 31
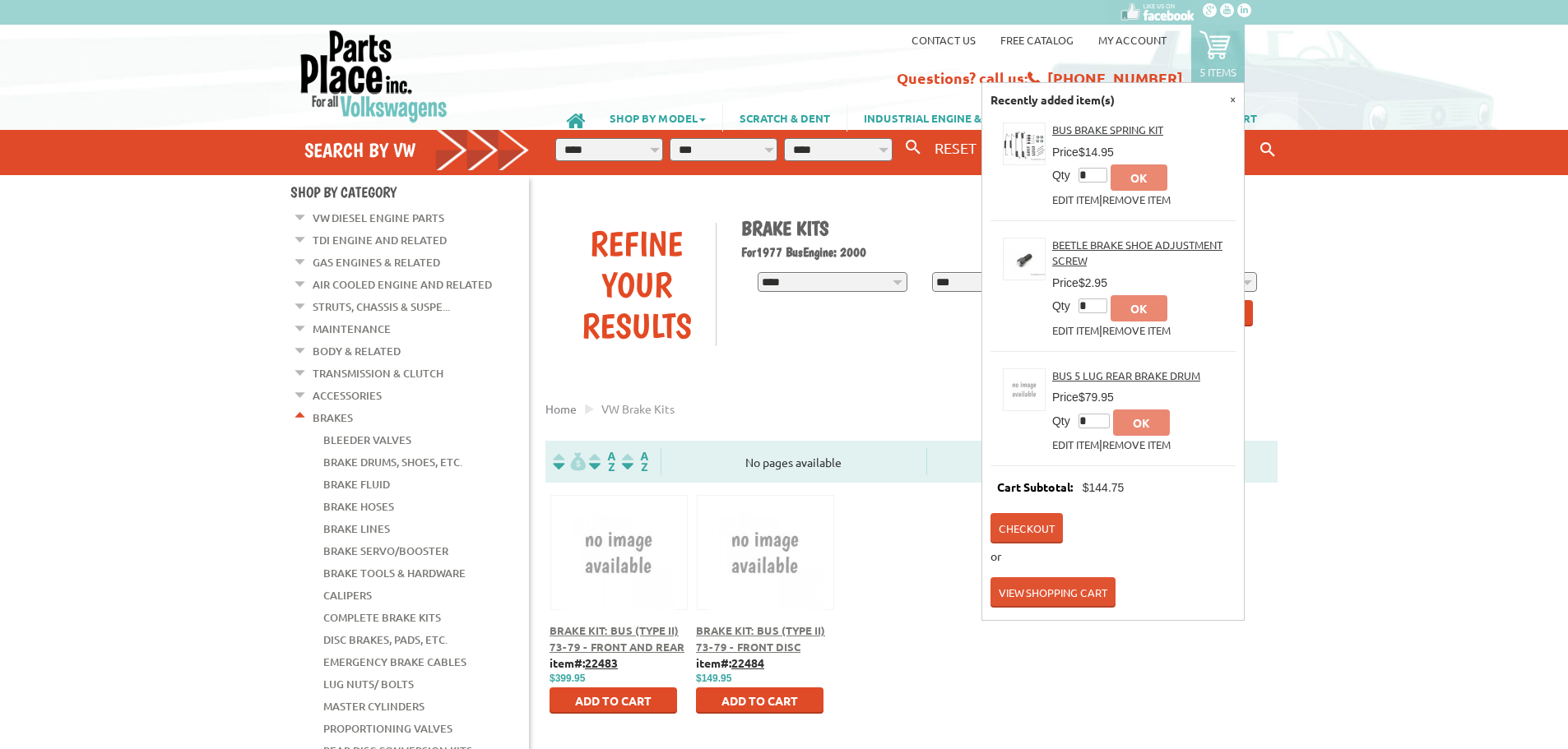
click at [1055, 581] on link "View Shopping Cart" at bounding box center [1053, 592] width 125 height 31
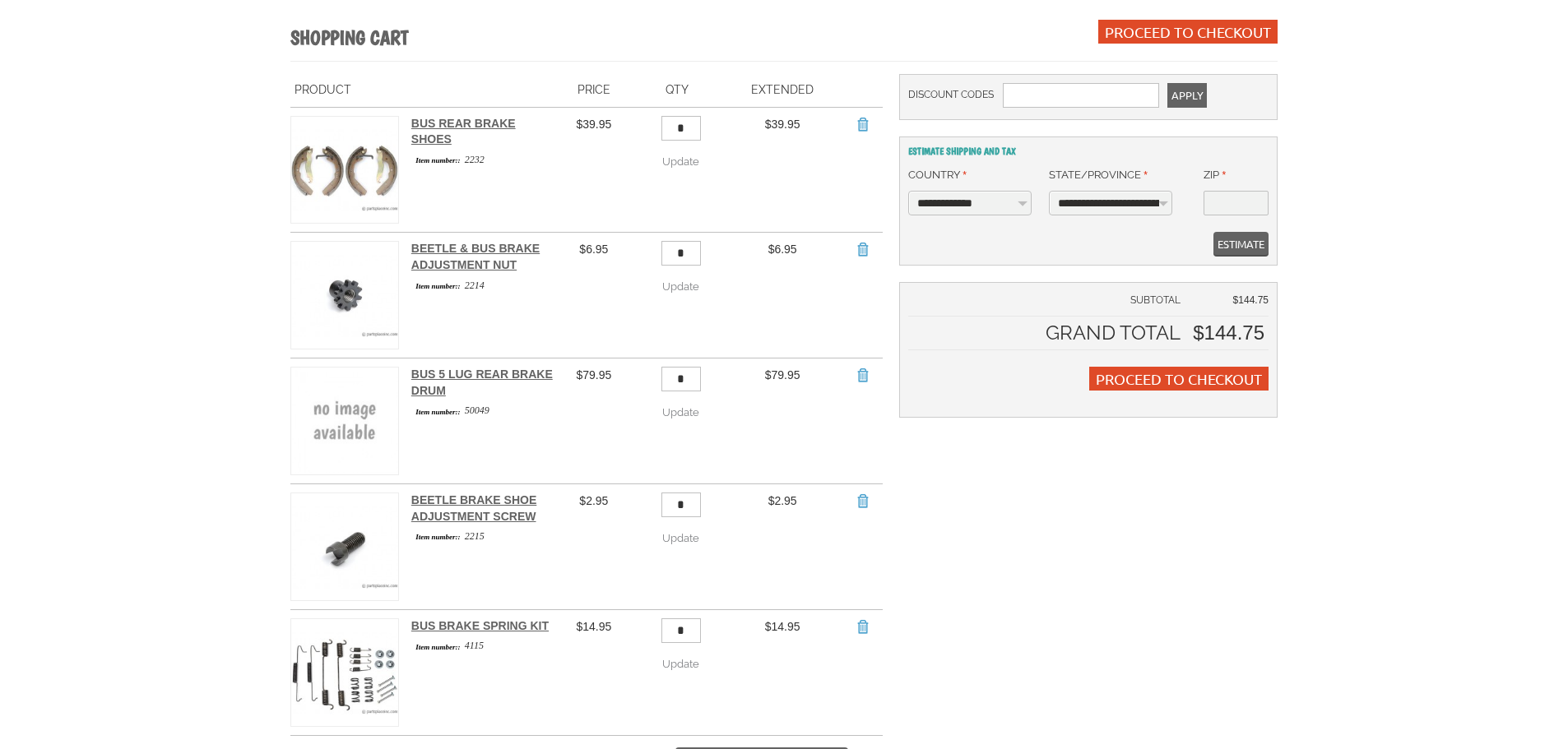
scroll to position [247, 0]
drag, startPoint x: 702, startPoint y: 368, endPoint x: 681, endPoint y: 366, distance: 21.1
click at [681, 366] on input "*" at bounding box center [680, 378] width 39 height 24
type input "*"
click at [546, 429] on td "Remove Item Bus 5 Lug Rear Brake Drum Item number:: 50049" at bounding box center [479, 421] width 159 height 126
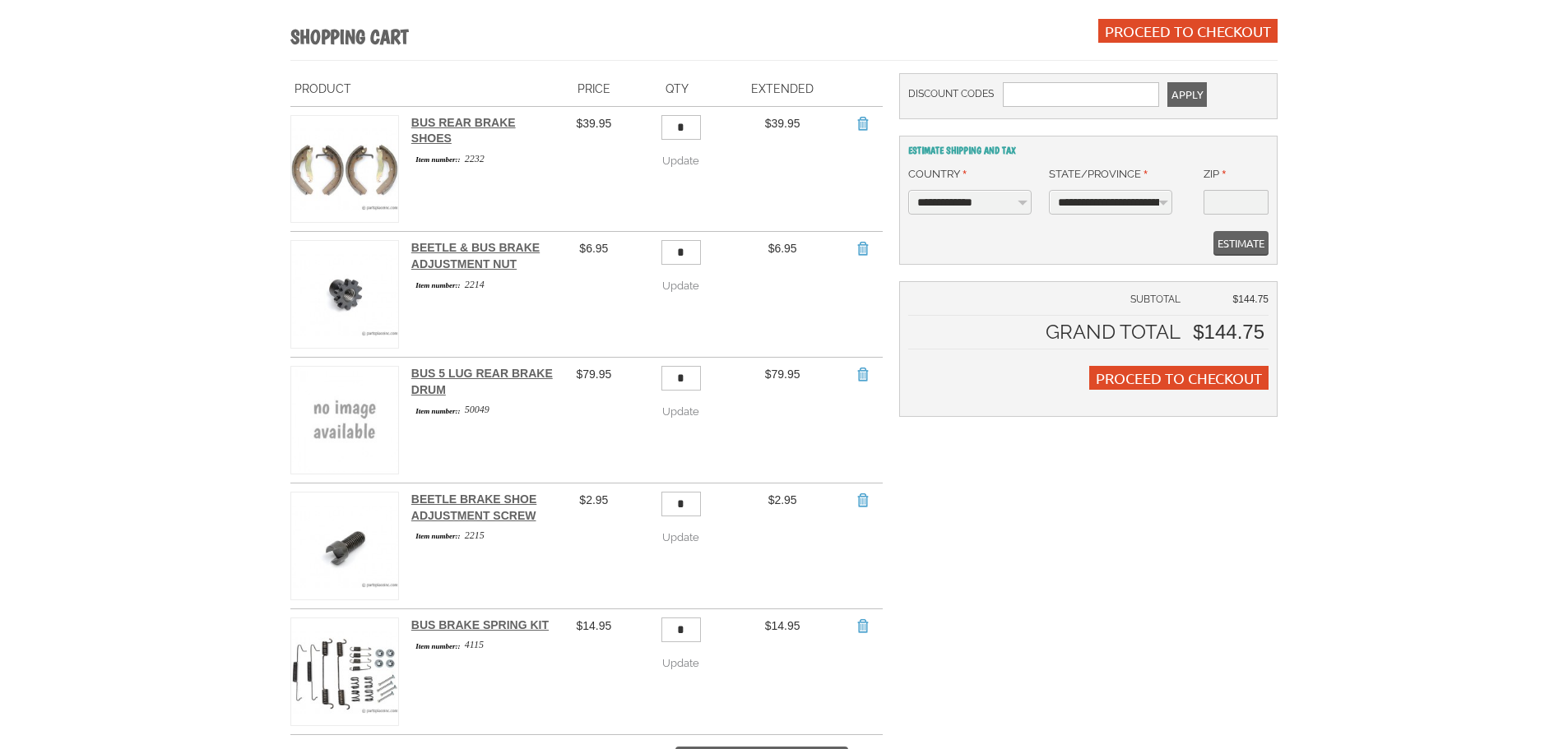
drag, startPoint x: 698, startPoint y: 487, endPoint x: 644, endPoint y: 491, distance: 54.1
click at [645, 491] on td "* Update Update" at bounding box center [677, 546] width 93 height 126
type input "*"
click at [650, 529] on td "* Update Update" at bounding box center [677, 546] width 93 height 126
click at [470, 367] on link "Bus 5 Lug Rear Brake Drum" at bounding box center [482, 381] width 142 height 30
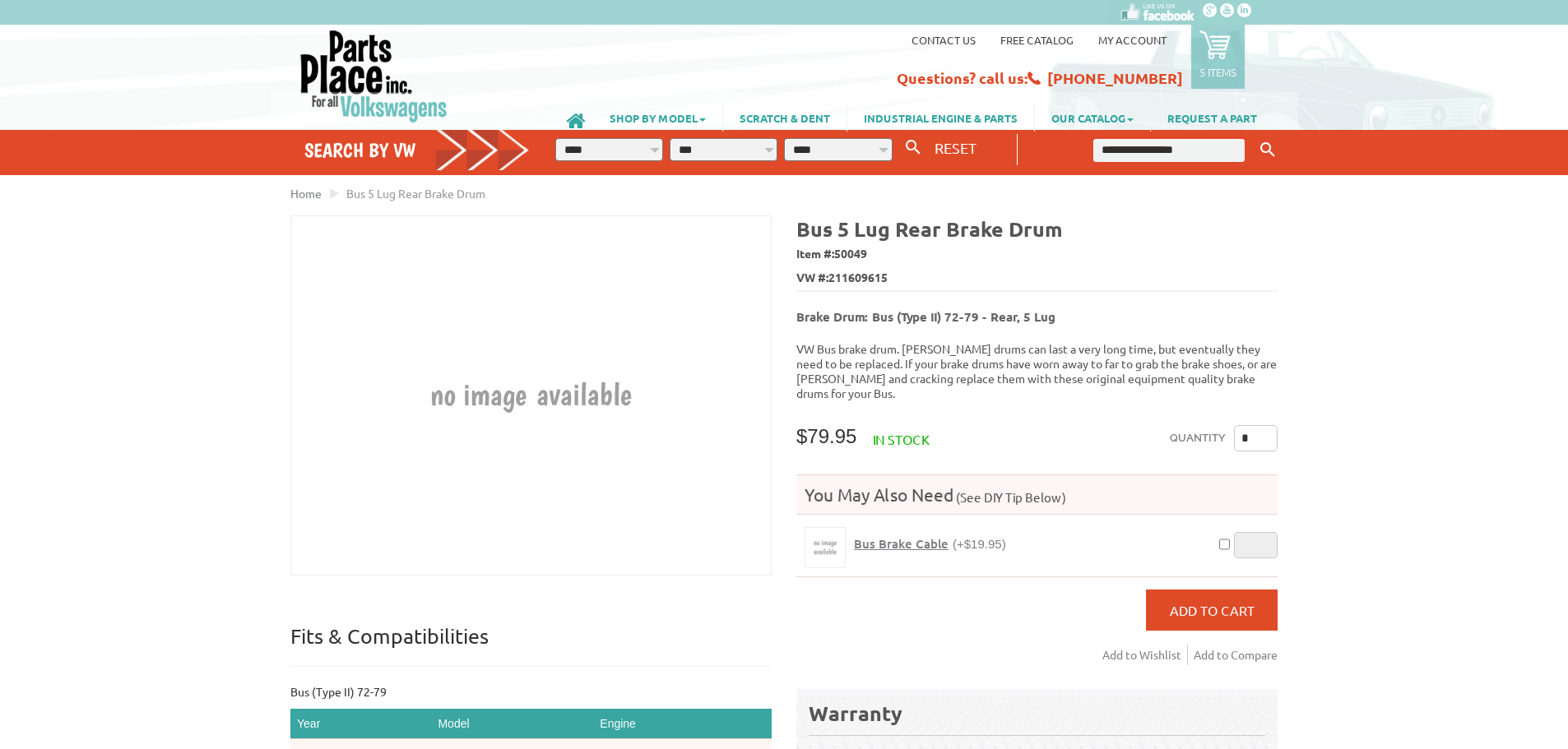
click at [1215, 52] on icon at bounding box center [1215, 45] width 31 height 31
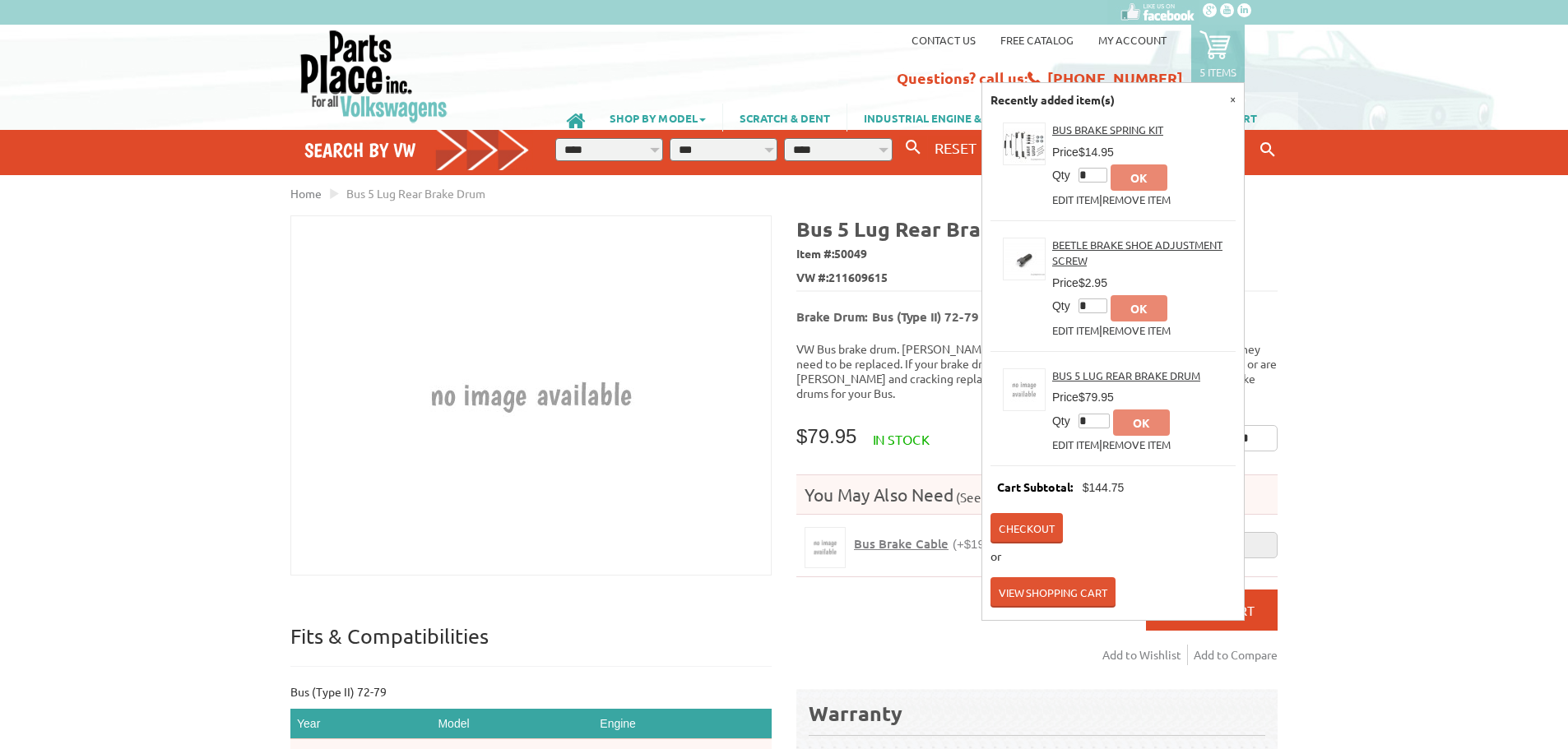
click at [1036, 581] on link "View Shopping Cart" at bounding box center [1053, 592] width 125 height 31
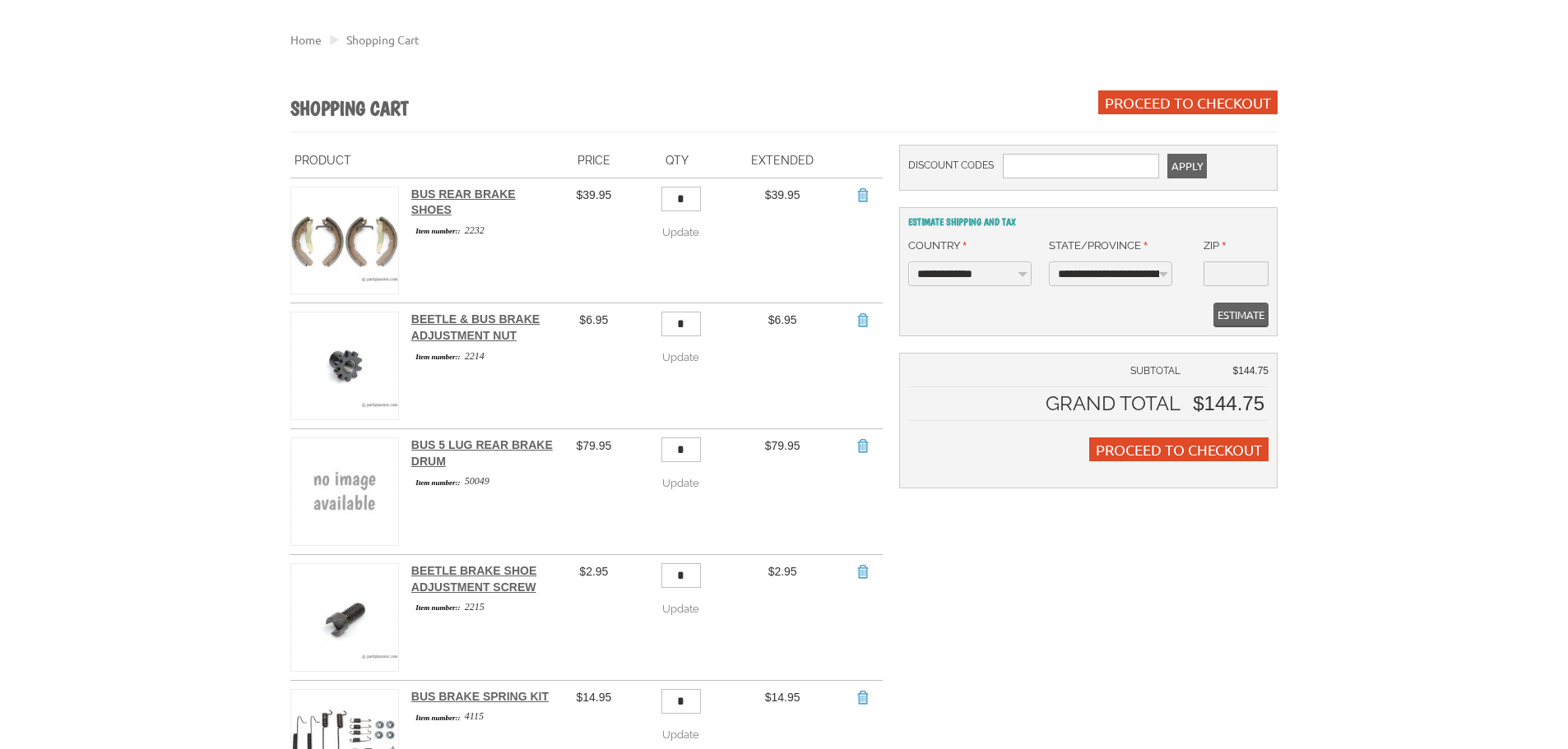
scroll to position [329, 0]
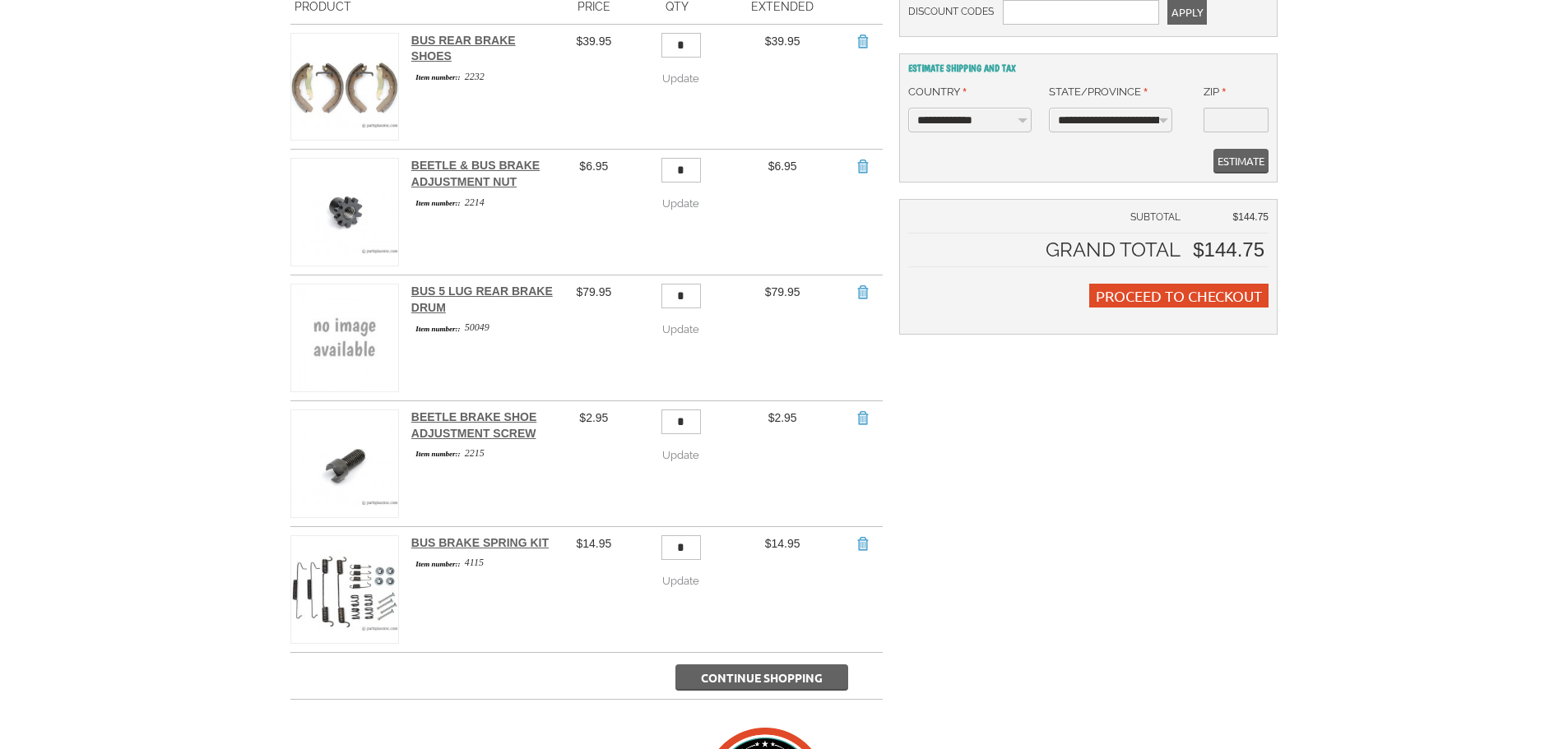
drag, startPoint x: 701, startPoint y: 285, endPoint x: 630, endPoint y: 287, distance: 71.0
click at [630, 287] on tr "Edit Remove Item Bus 5 Lug Rear Brake Drum Item number:: 50049 $79.95 * Update …" at bounding box center [587, 339] width 592 height 126
type input "*"
click at [700, 323] on span "Update" at bounding box center [680, 329] width 37 height 12
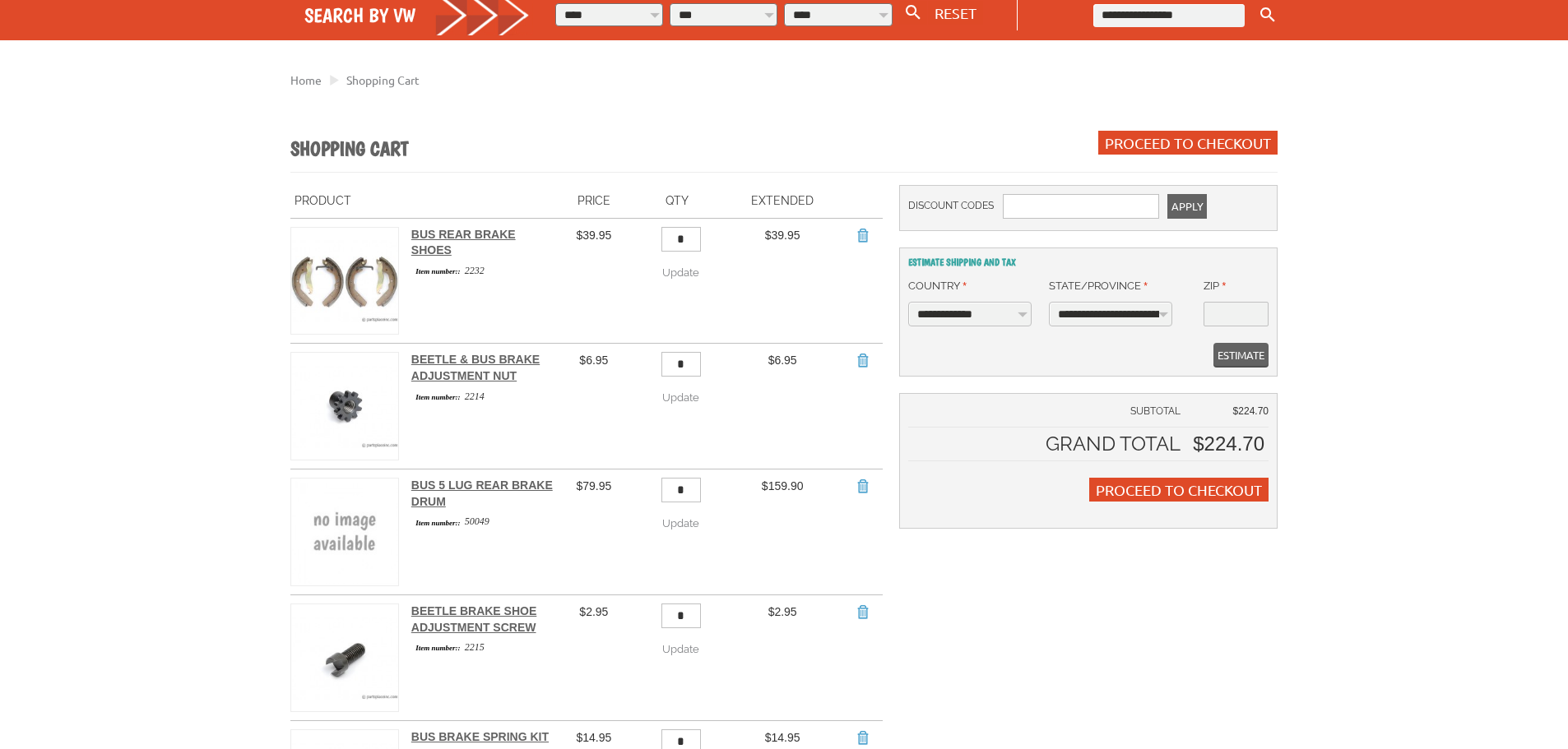
scroll to position [329, 0]
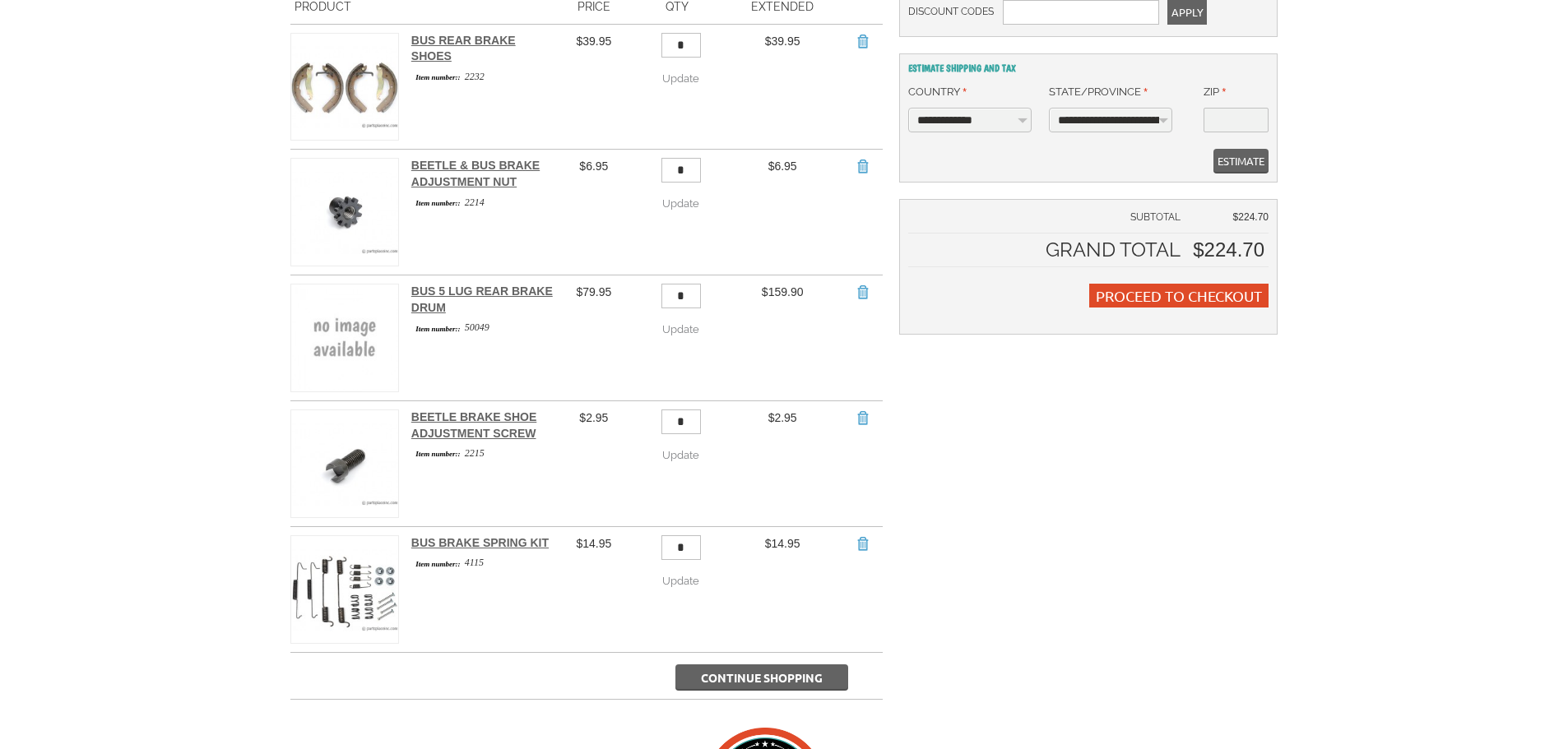
drag, startPoint x: 696, startPoint y: 405, endPoint x: 643, endPoint y: 406, distance: 53.0
click at [643, 406] on td "* Update Update" at bounding box center [677, 464] width 93 height 126
type input "*"
click at [692, 449] on span "Update" at bounding box center [680, 455] width 37 height 12
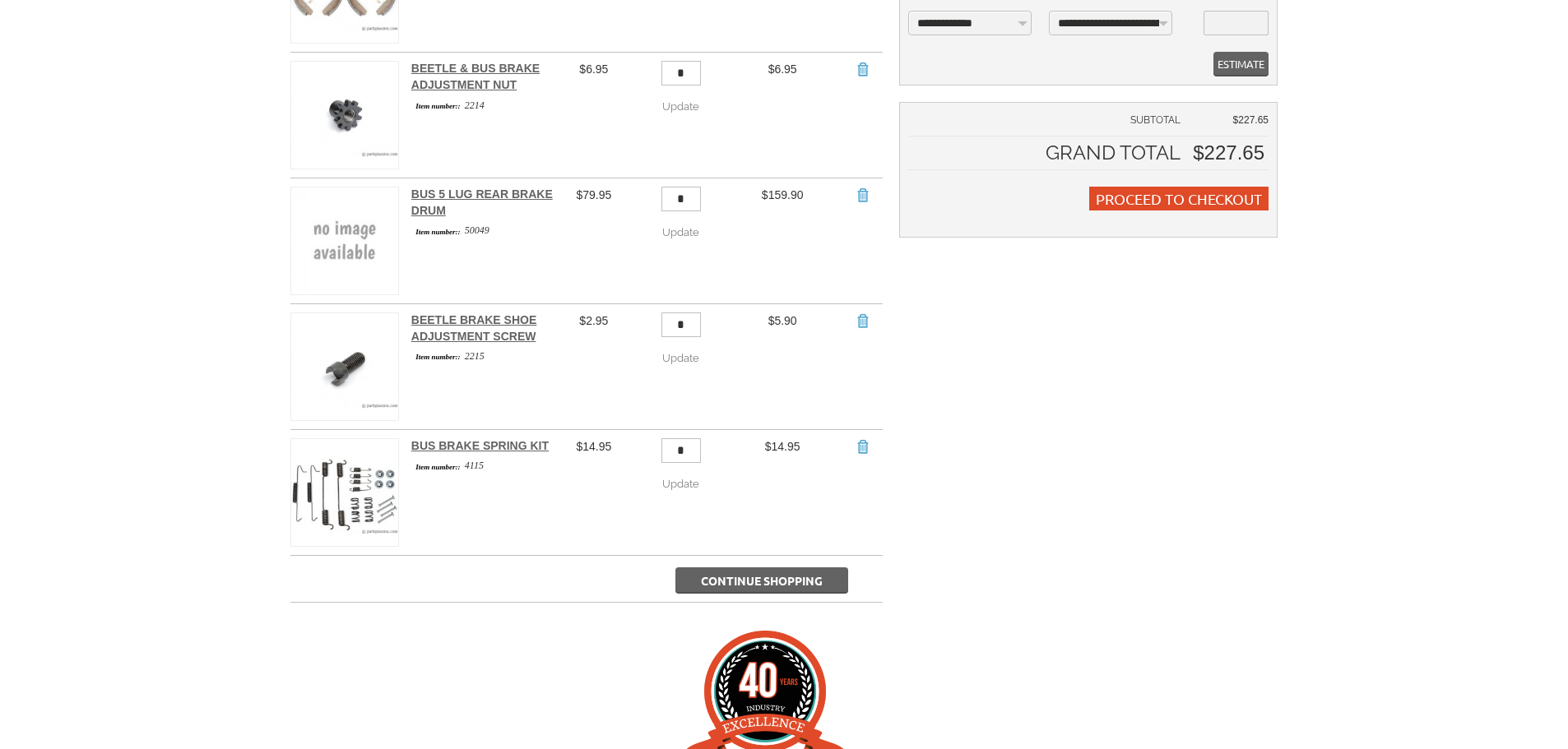
scroll to position [329, 0]
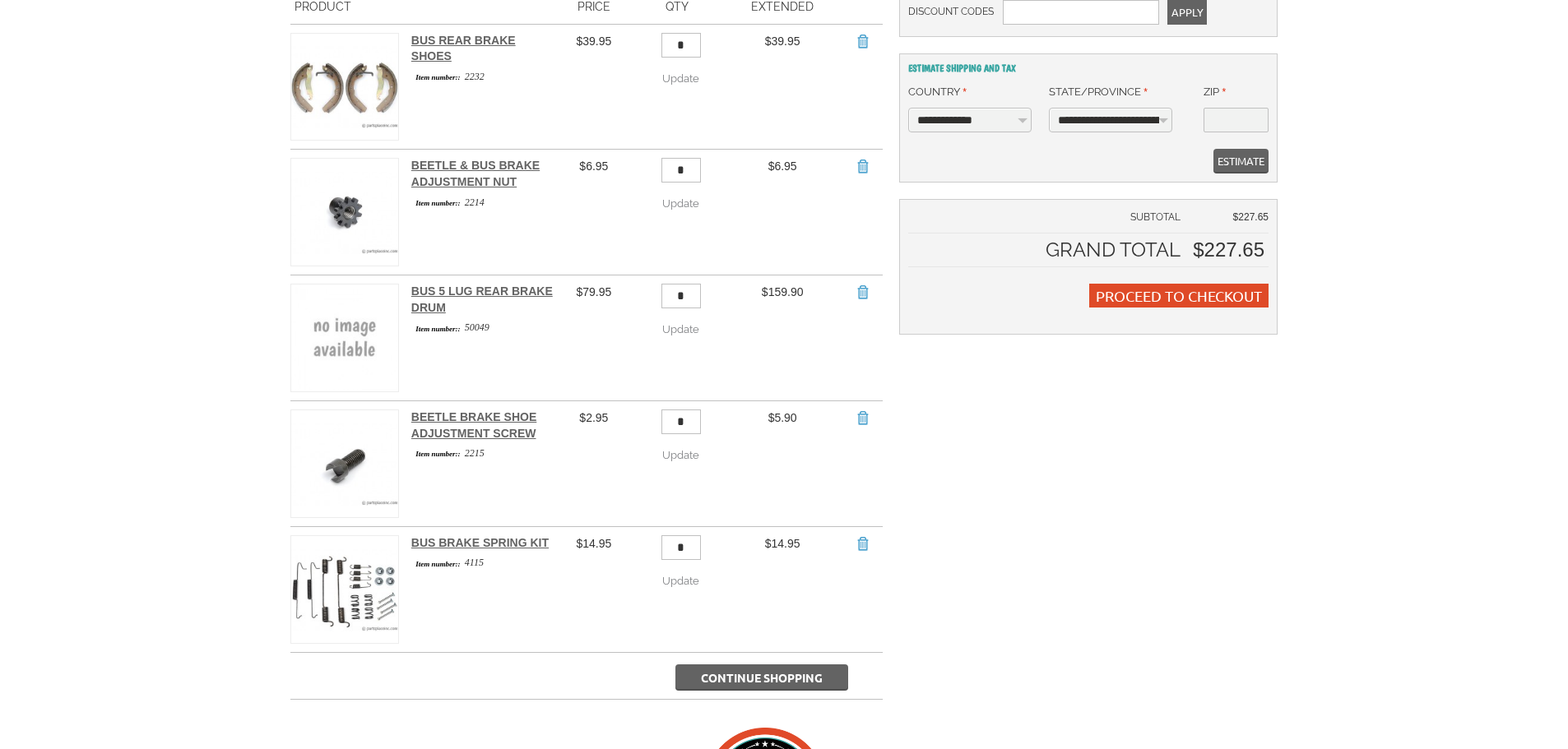
drag, startPoint x: 699, startPoint y: 165, endPoint x: 660, endPoint y: 167, distance: 39.1
click at [667, 167] on td "* Update Update" at bounding box center [677, 212] width 93 height 126
type input "*"
click at [693, 201] on span "Update" at bounding box center [680, 203] width 37 height 12
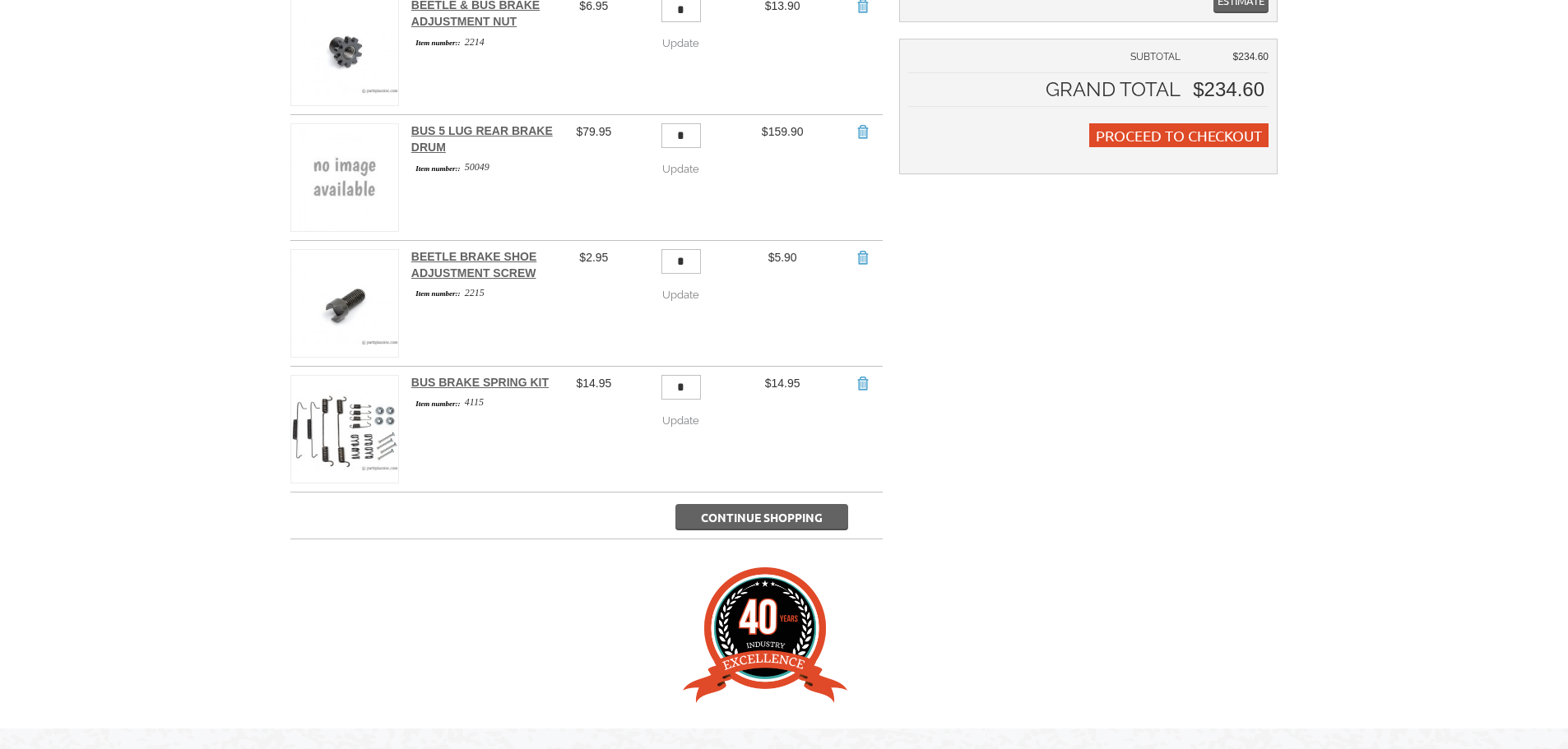
scroll to position [493, 0]
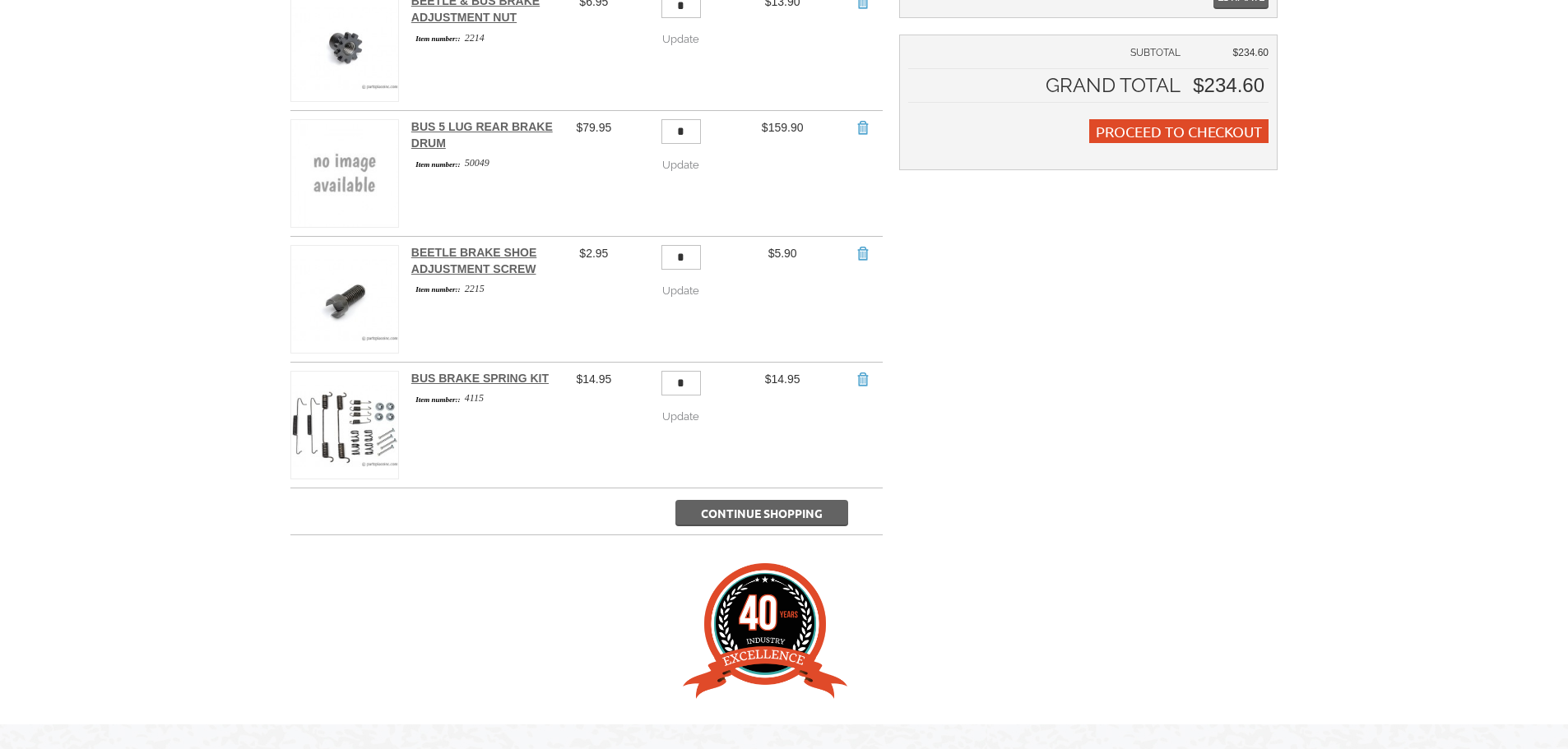
click at [770, 505] on span "Continue Shopping" at bounding box center [762, 512] width 121 height 15
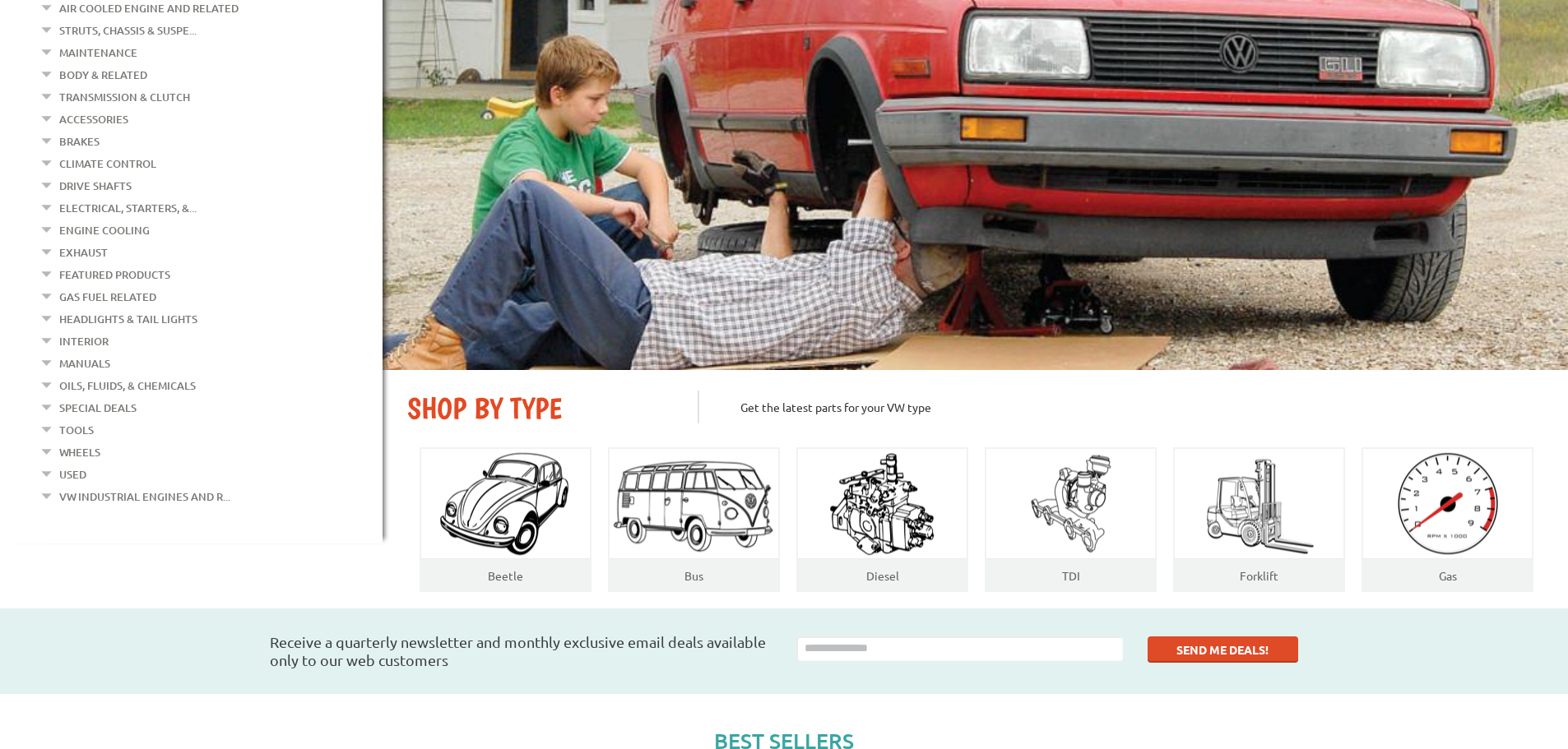
scroll to position [247, 0]
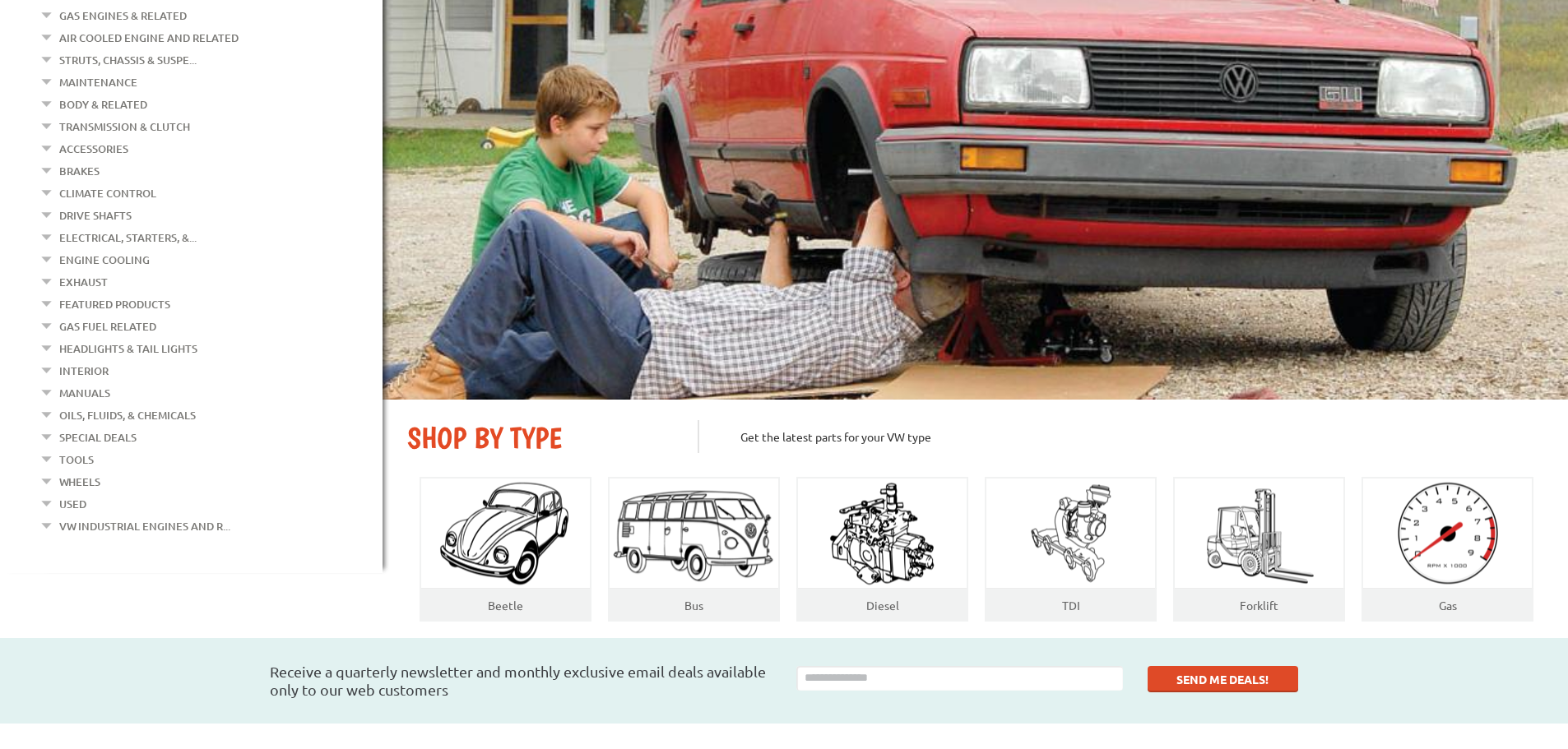
click at [81, 164] on link "Brakes" at bounding box center [79, 171] width 40 height 21
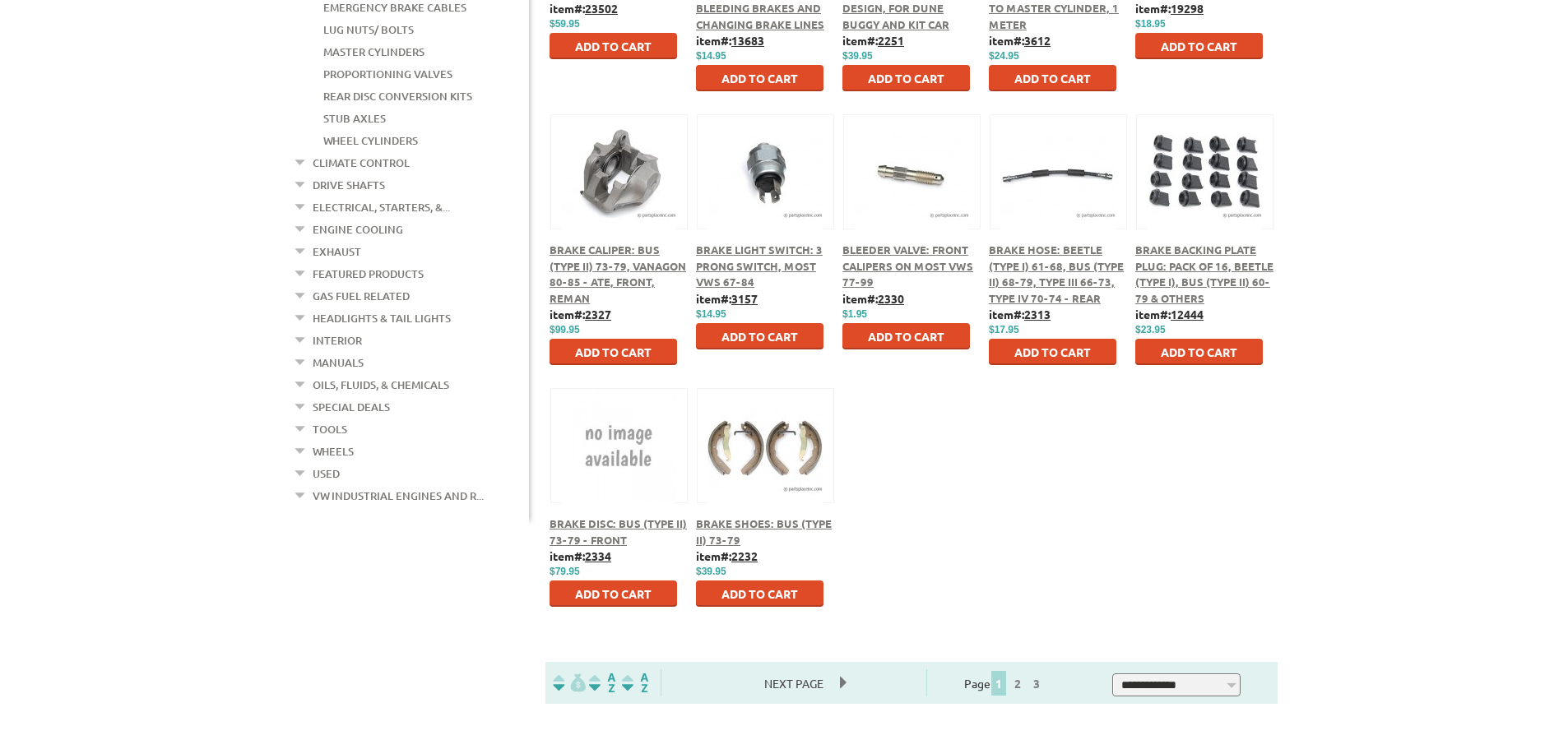
scroll to position [658, 0]
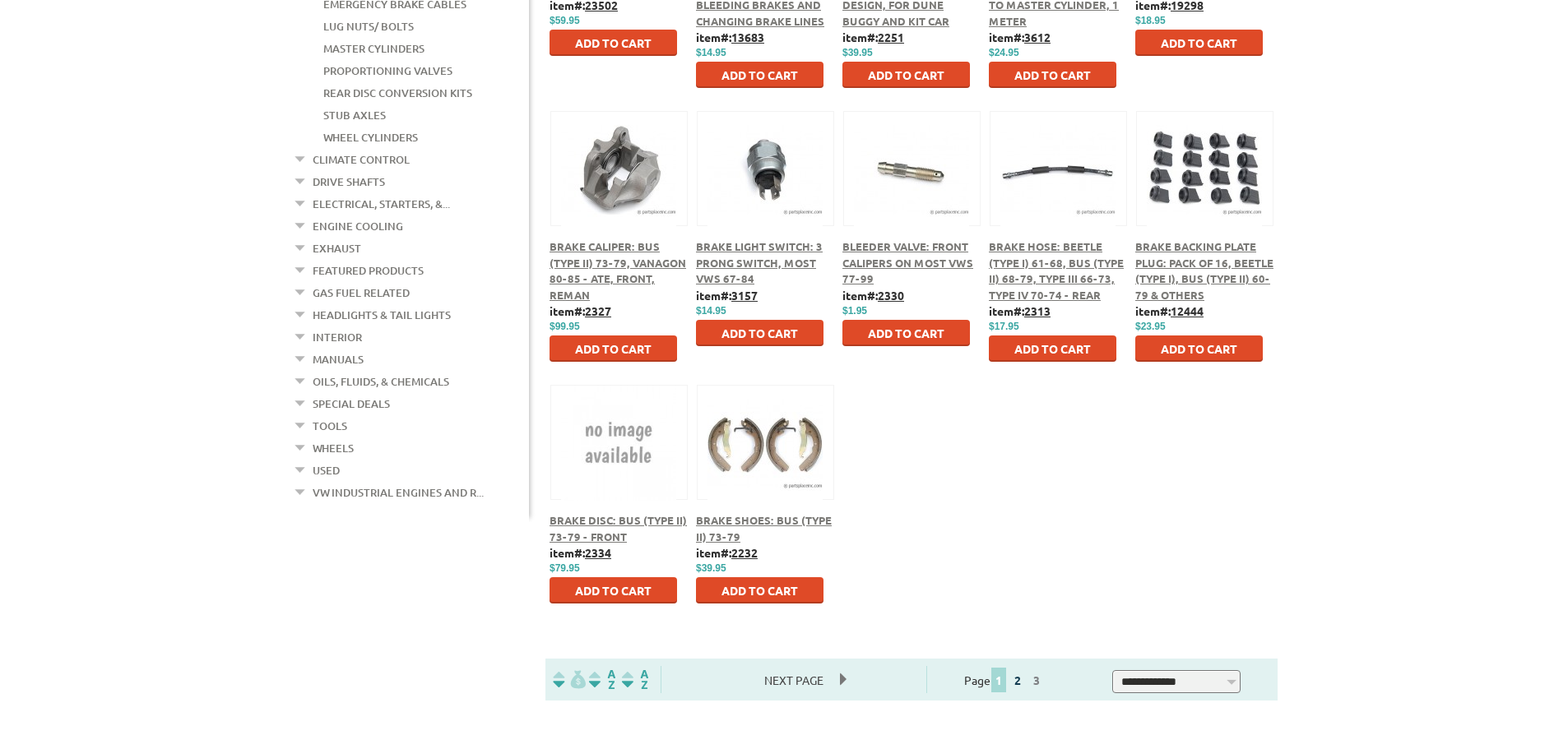
click at [1026, 684] on link "2" at bounding box center [1018, 680] width 15 height 15
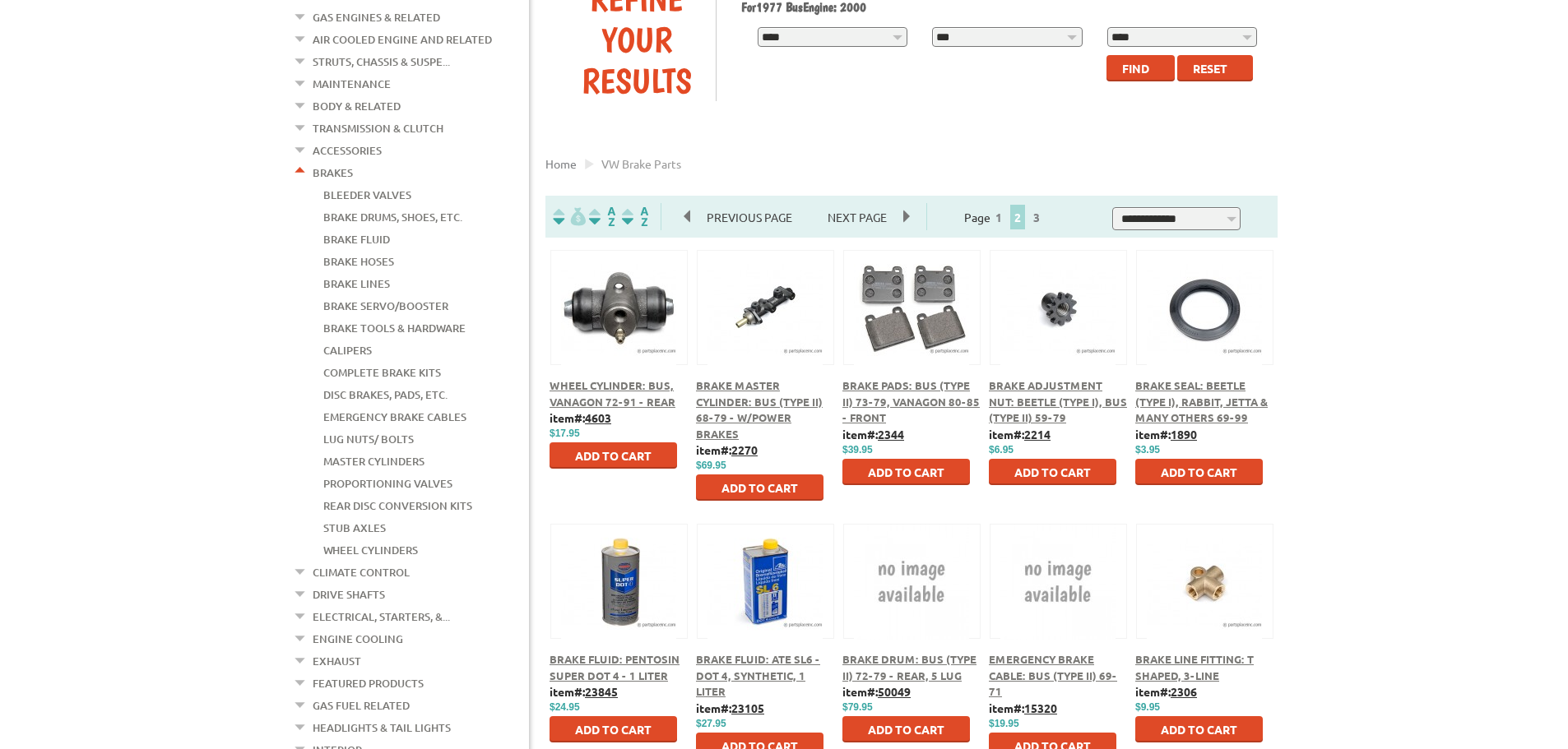
scroll to position [247, 0]
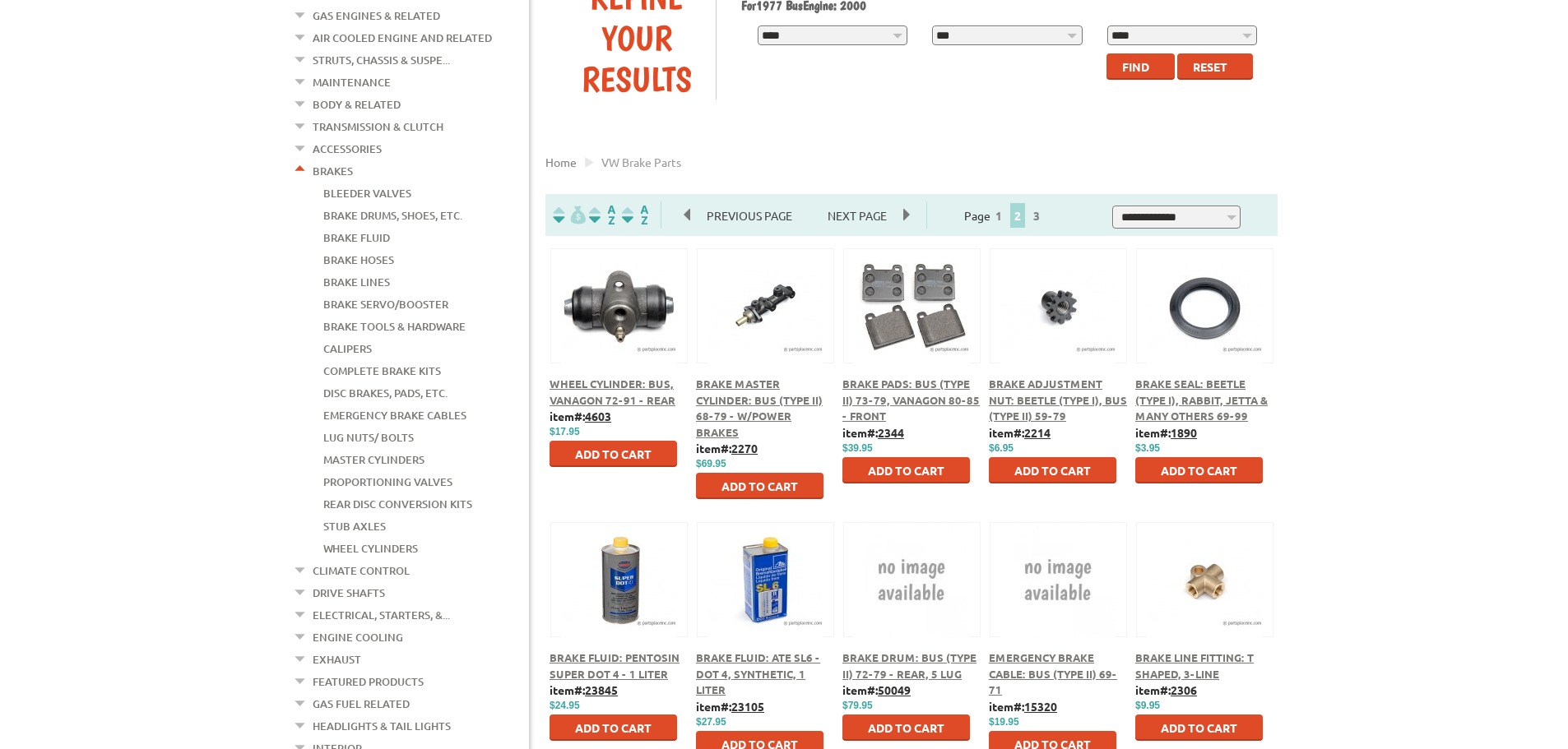
click at [603, 452] on span "Add to Cart" at bounding box center [613, 453] width 77 height 15
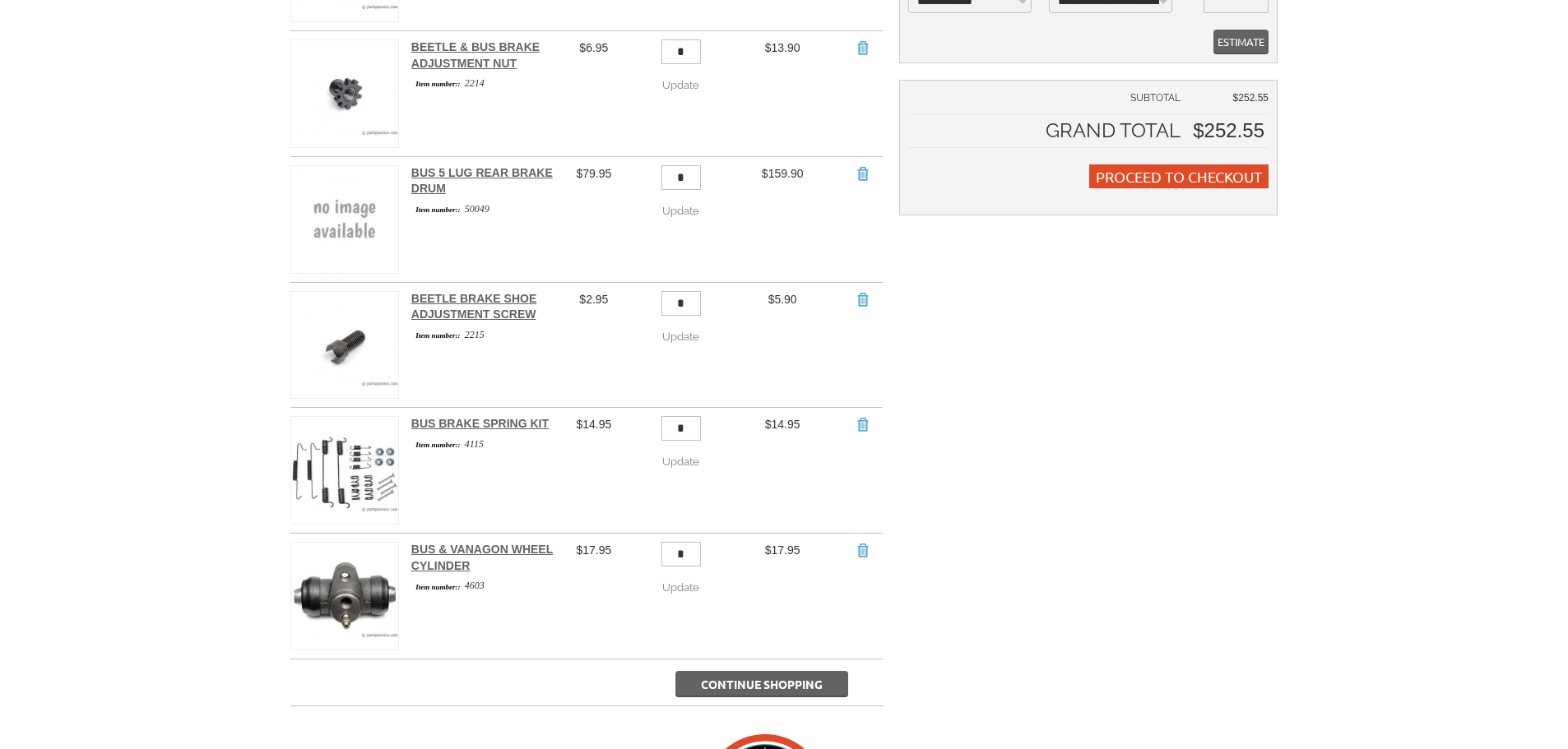
scroll to position [493, 0]
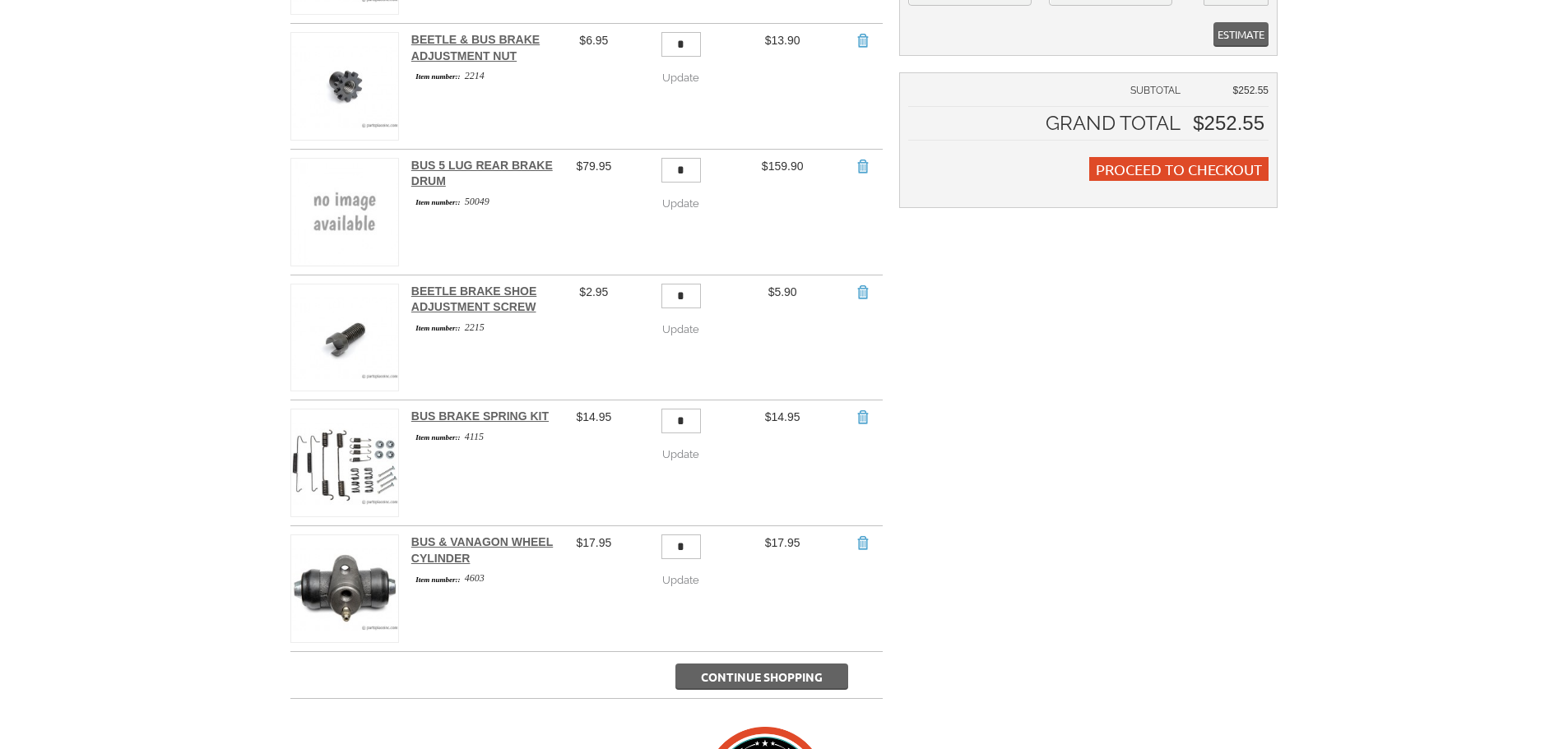
drag, startPoint x: 702, startPoint y: 518, endPoint x: 660, endPoint y: 519, distance: 42.0
click at [660, 526] on td "* Update Update" at bounding box center [677, 589] width 93 height 126
type input "*"
click at [684, 574] on span "Update" at bounding box center [680, 581] width 37 height 12
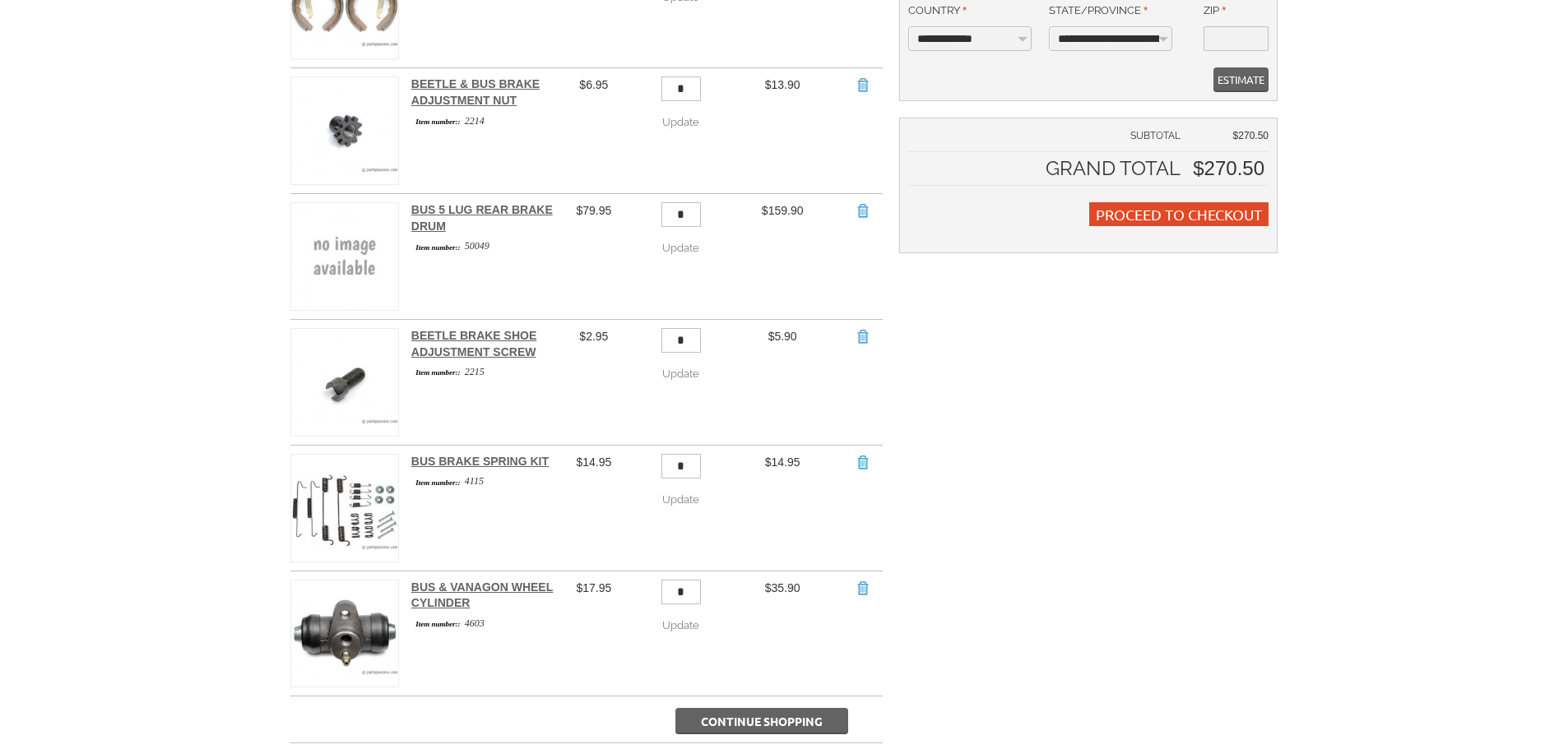
scroll to position [411, 0]
click at [746, 713] on span "Continue Shopping" at bounding box center [762, 720] width 121 height 15
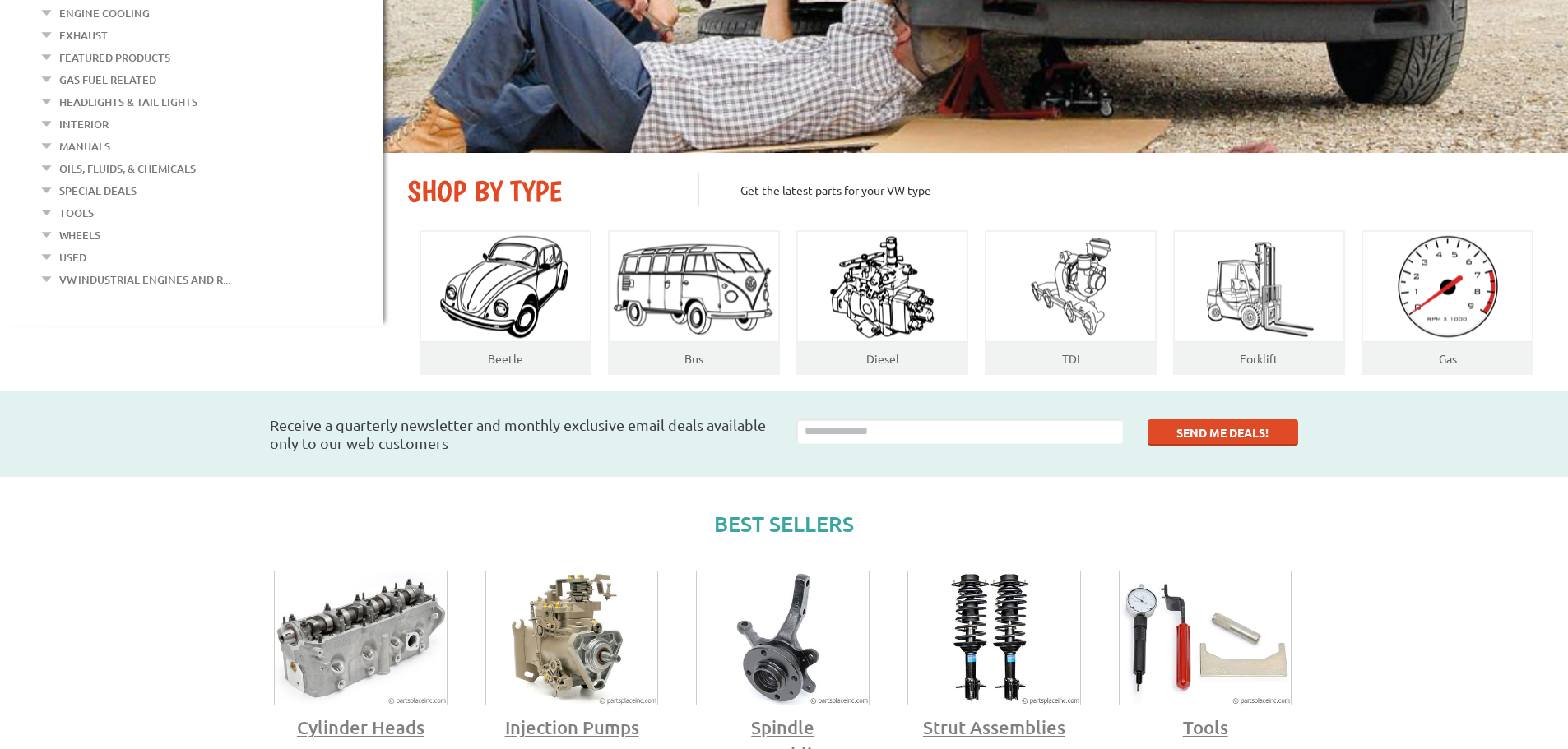
scroll to position [82, 0]
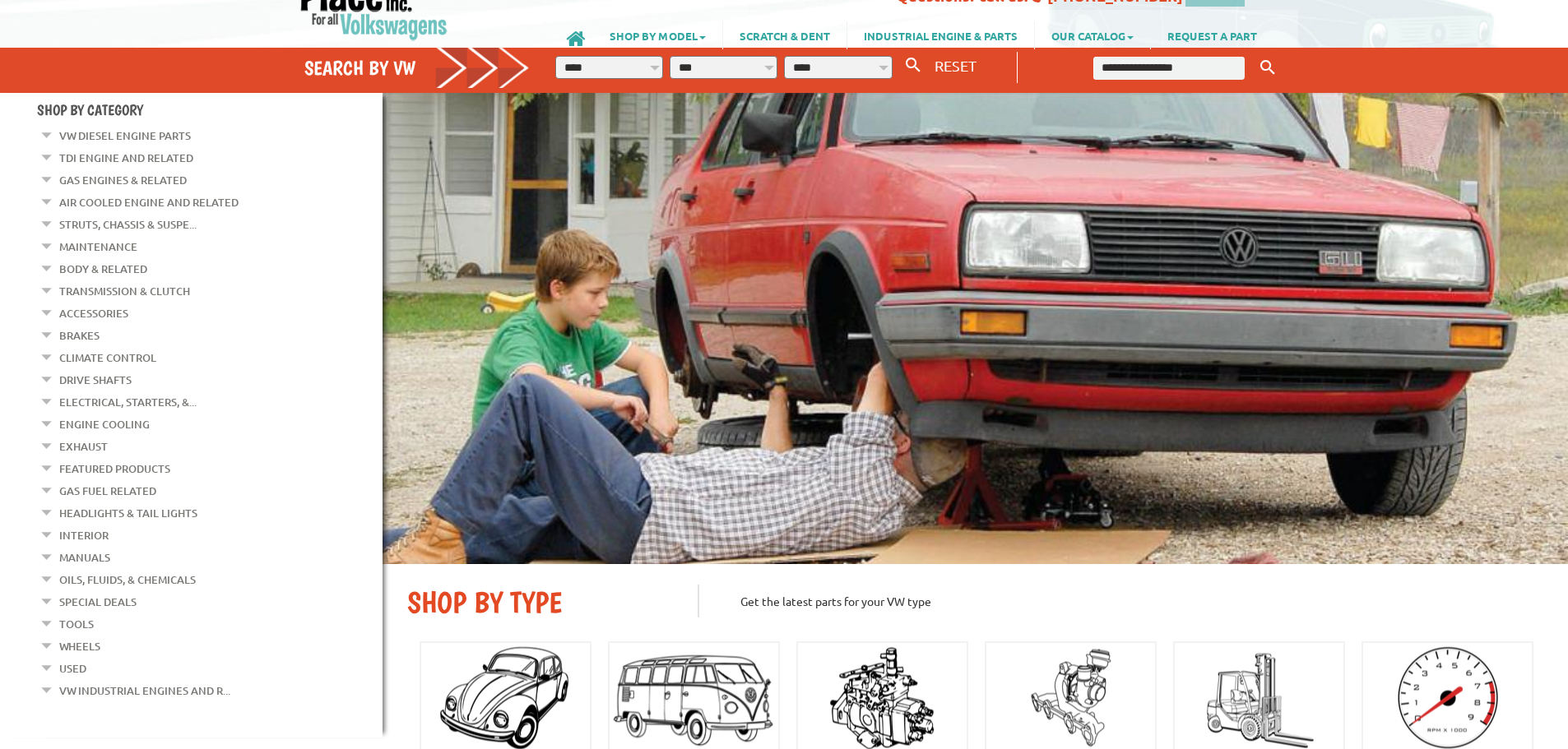
click at [72, 327] on link "Brakes" at bounding box center [79, 335] width 40 height 21
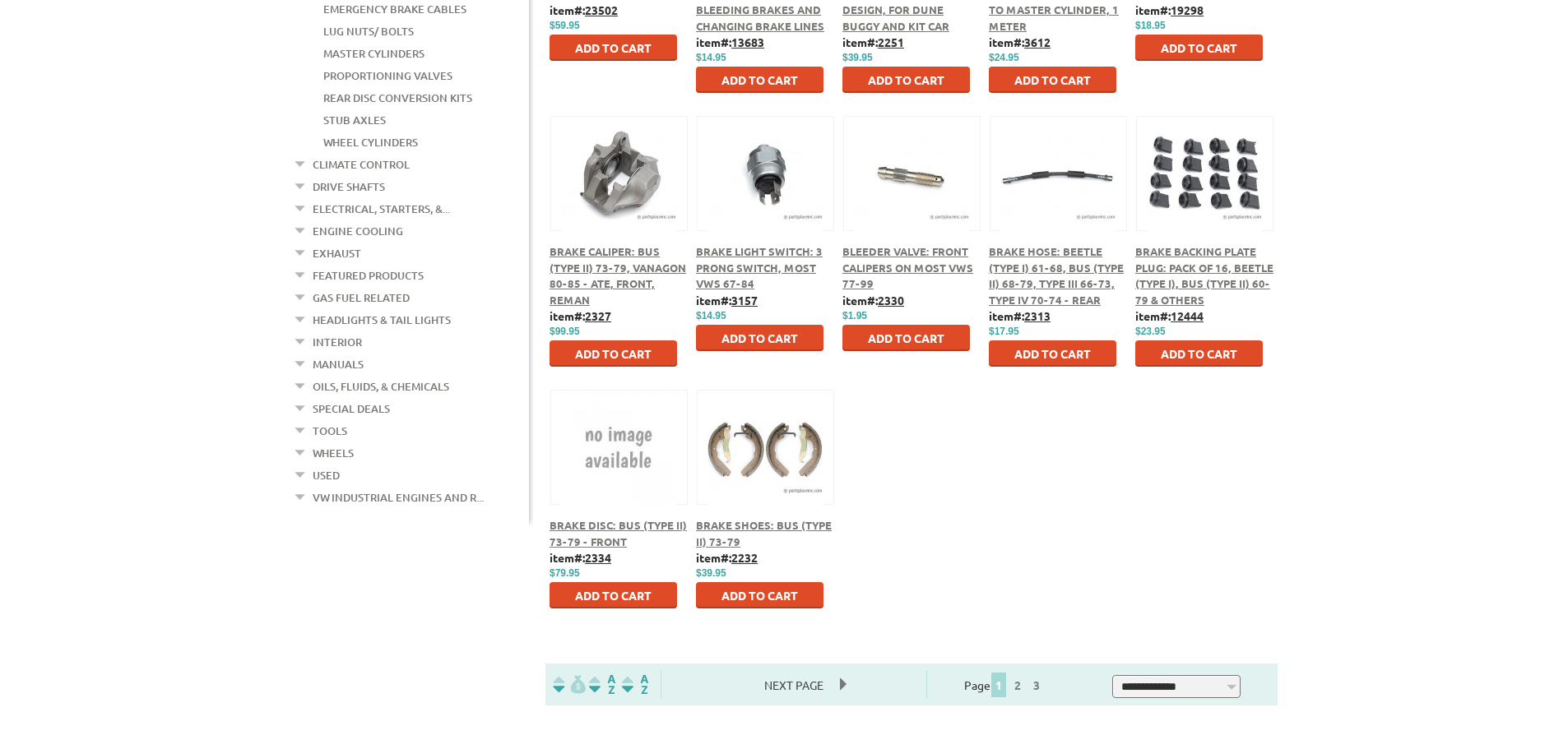
scroll to position [658, 0]
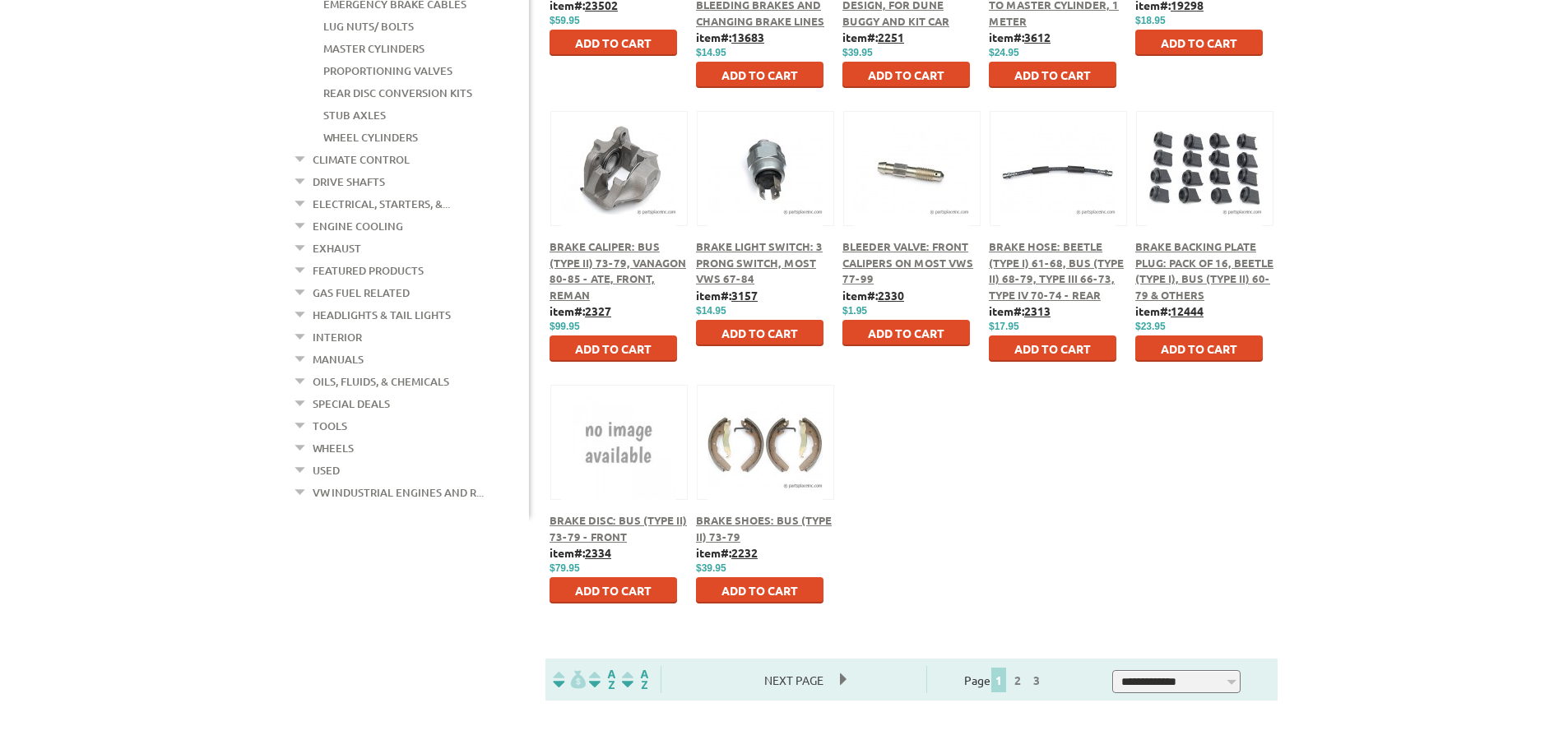
click at [1059, 248] on span "Brake Hose: Beetle (Type I) 61-68, Bus (Type II) 68-79, Type III 66-73, Type IV…" at bounding box center [1056, 271] width 135 height 63
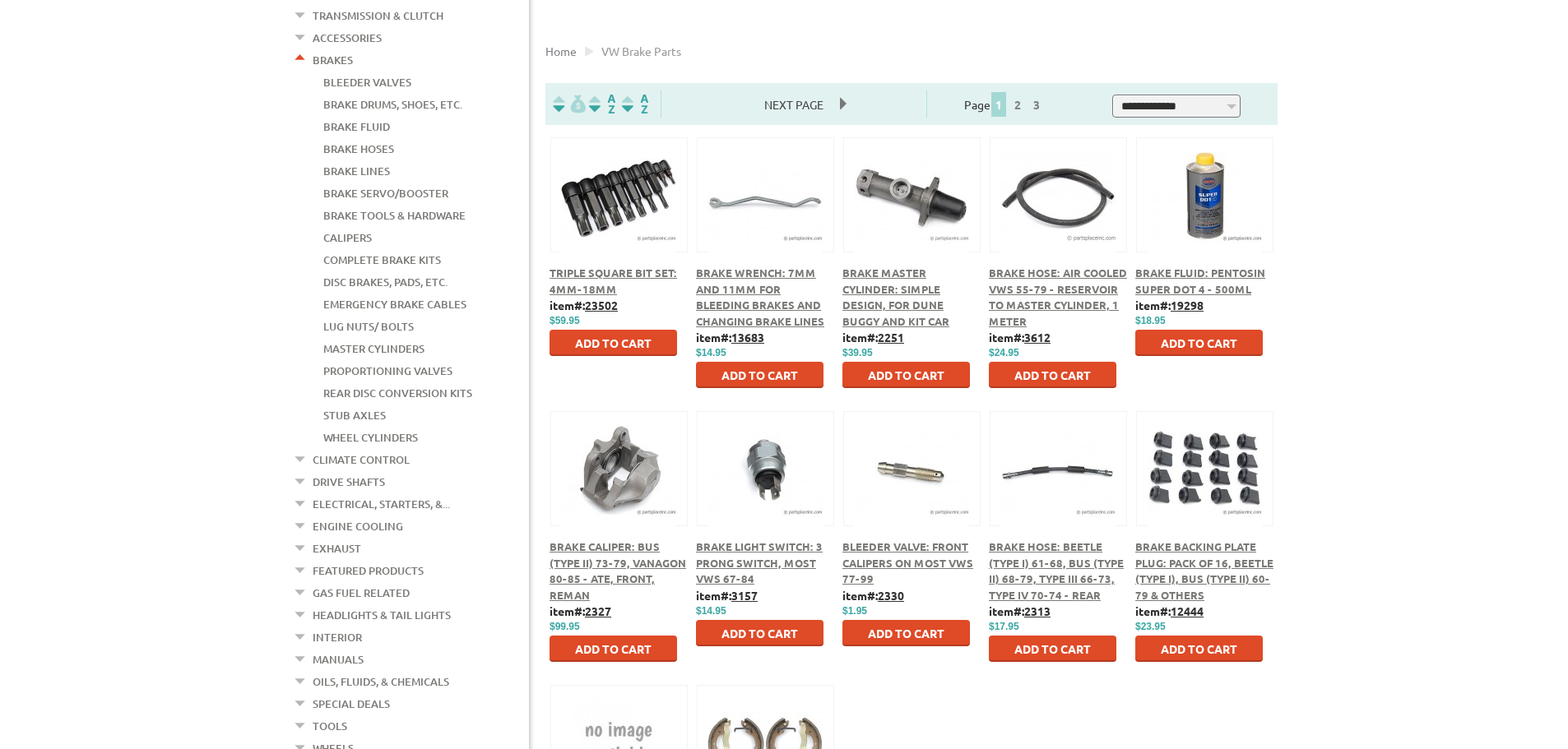
scroll to position [329, 0]
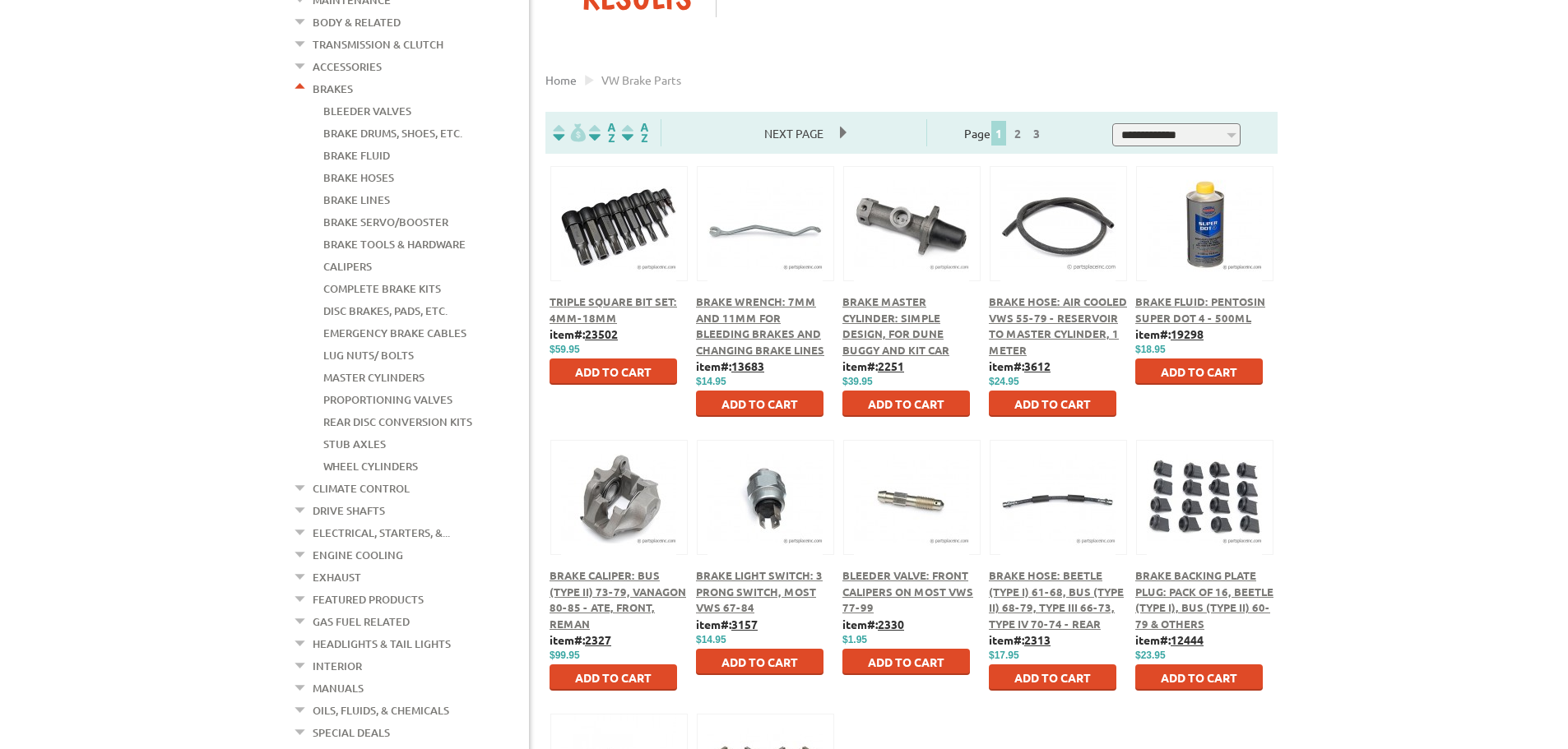
click at [373, 211] on link "Brake Servo/Booster" at bounding box center [385, 222] width 125 height 21
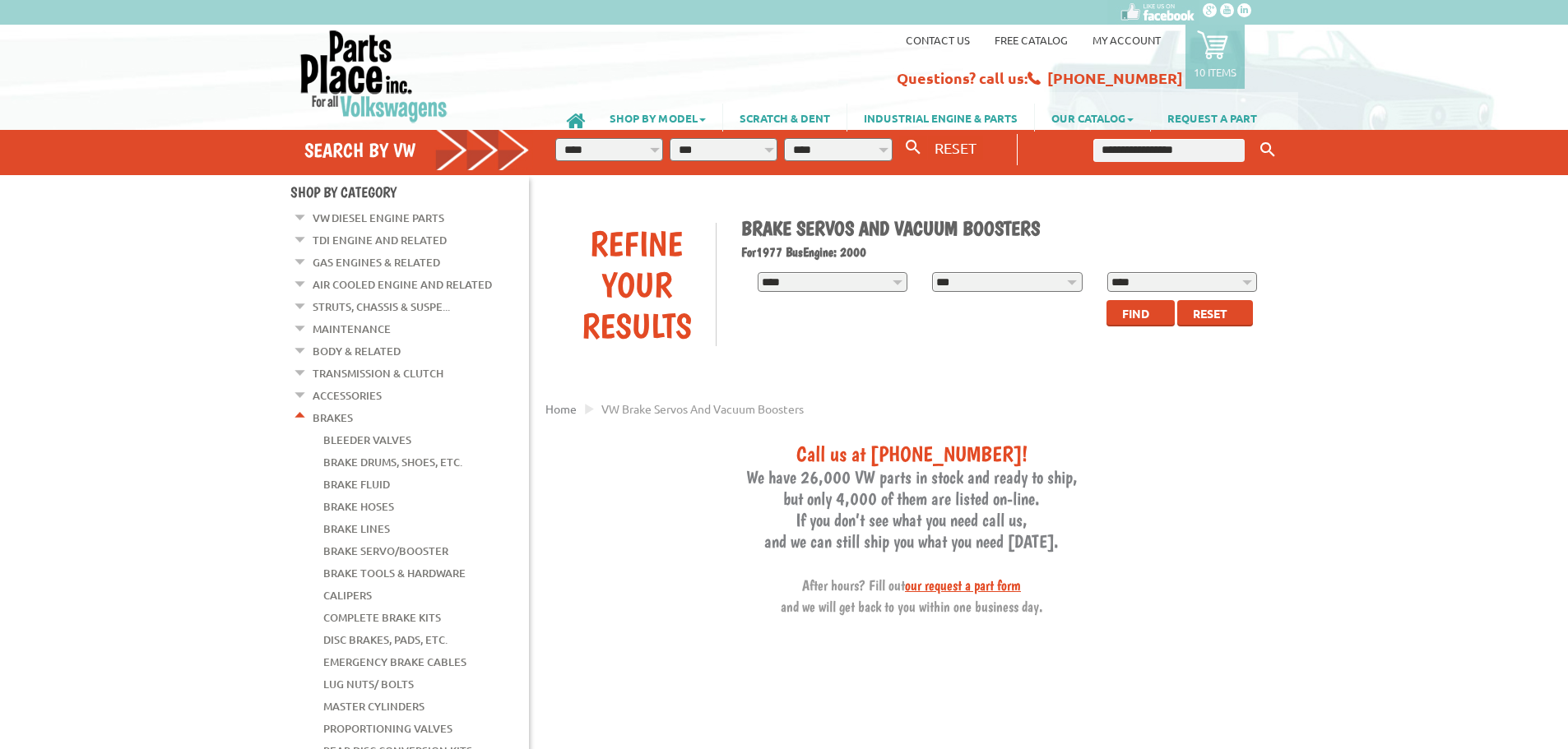
click at [356, 496] on link "Brake Hoses" at bounding box center [358, 506] width 71 height 21
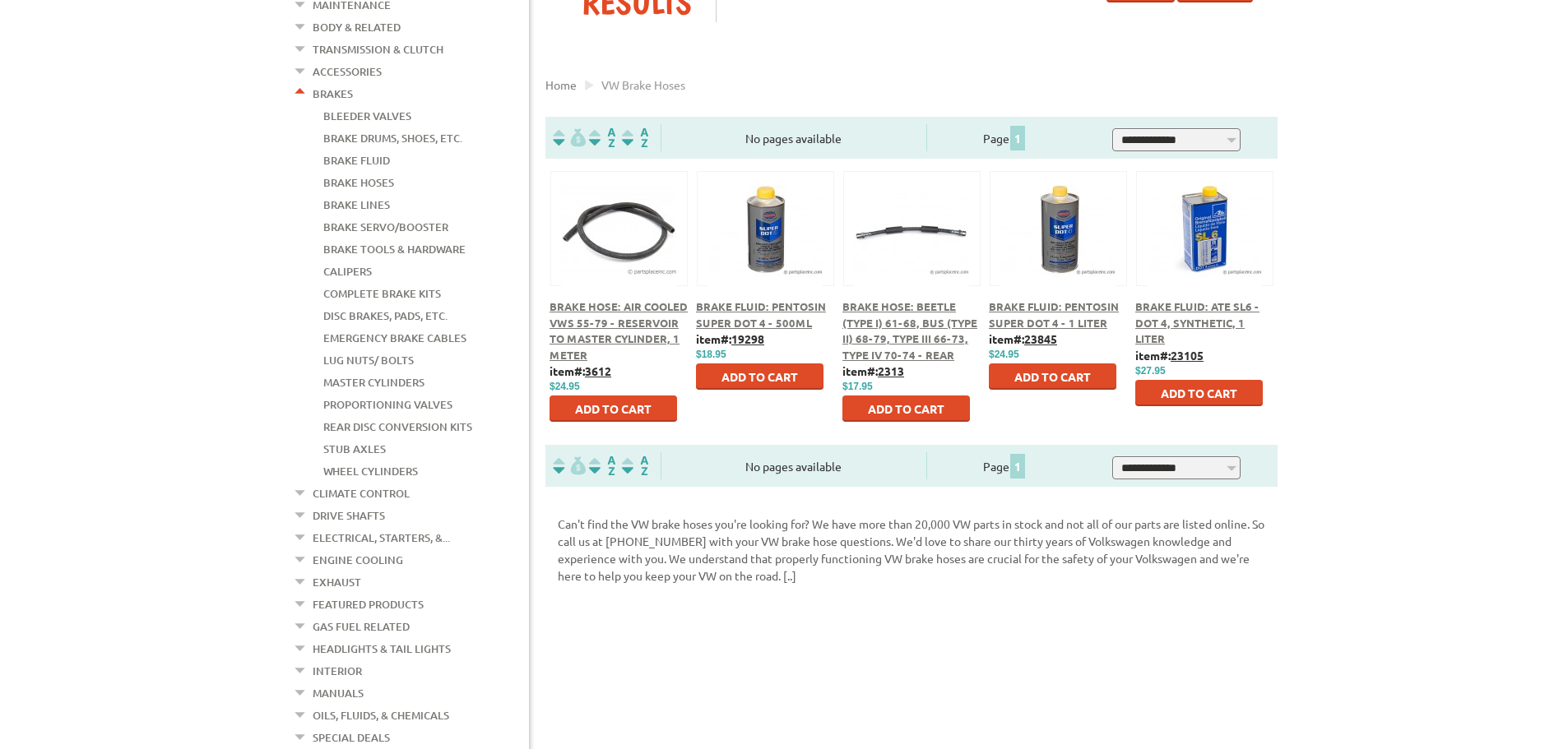
scroll to position [329, 0]
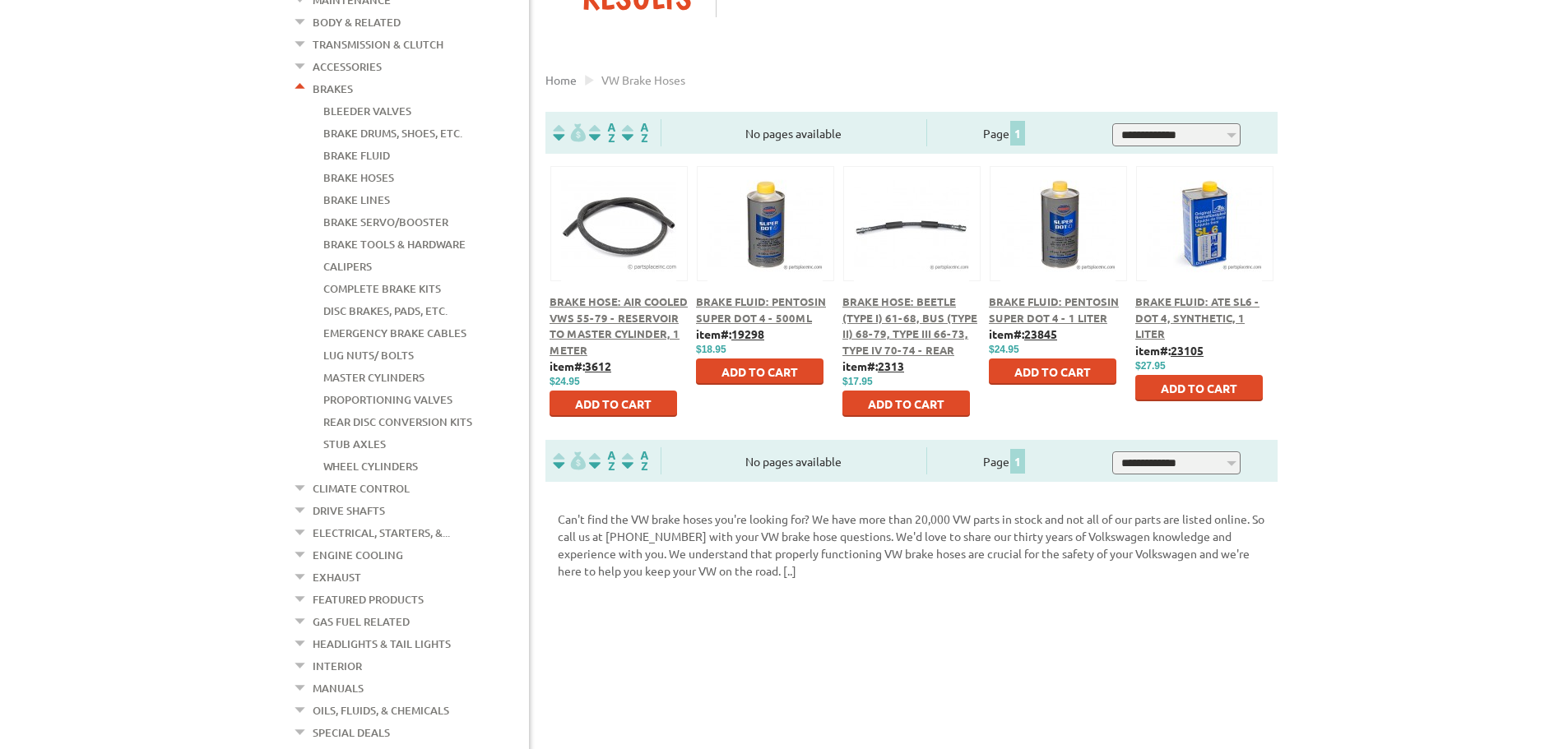
click at [424, 211] on link "Brake Servo/Booster" at bounding box center [385, 222] width 125 height 21
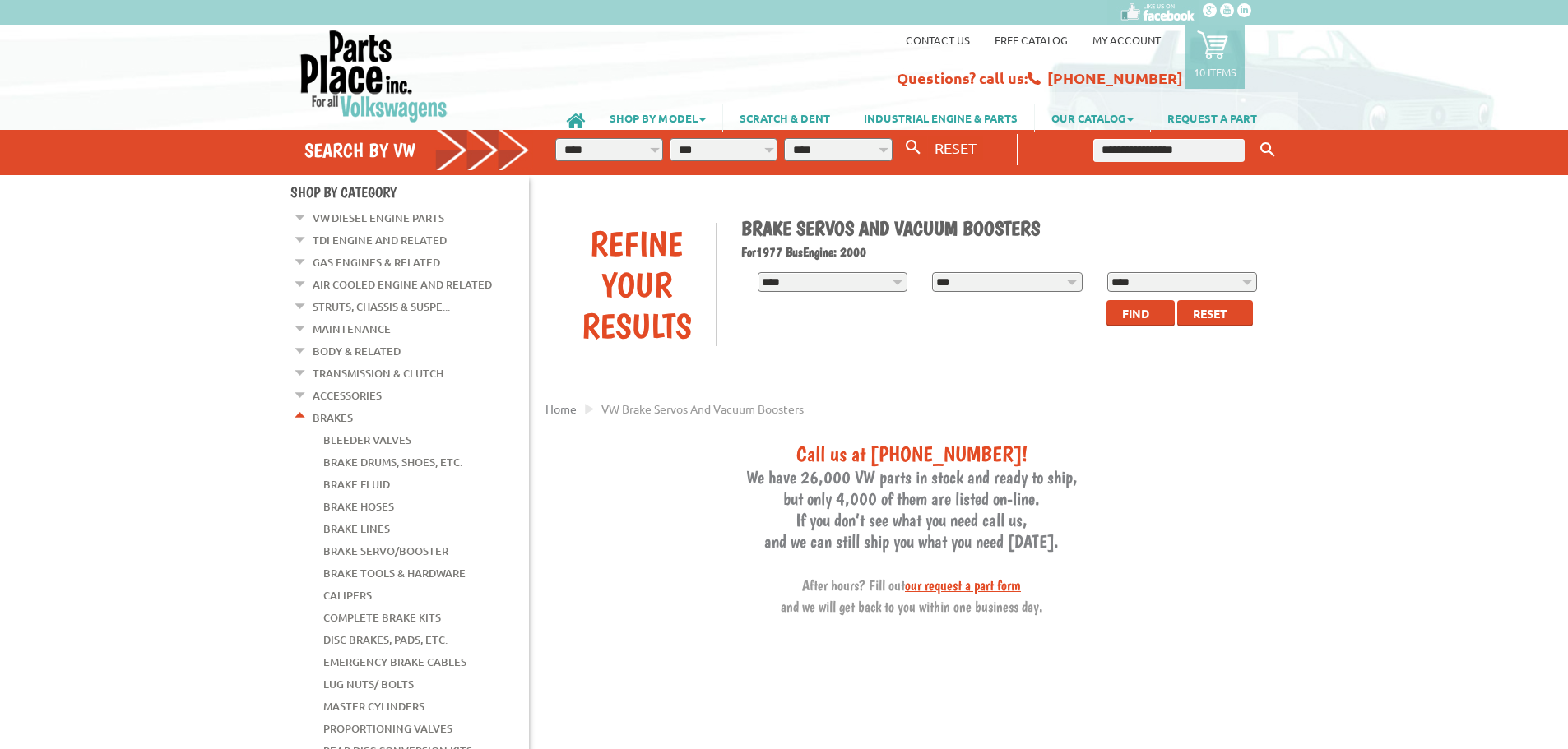
click at [1210, 38] on icon at bounding box center [1213, 45] width 31 height 31
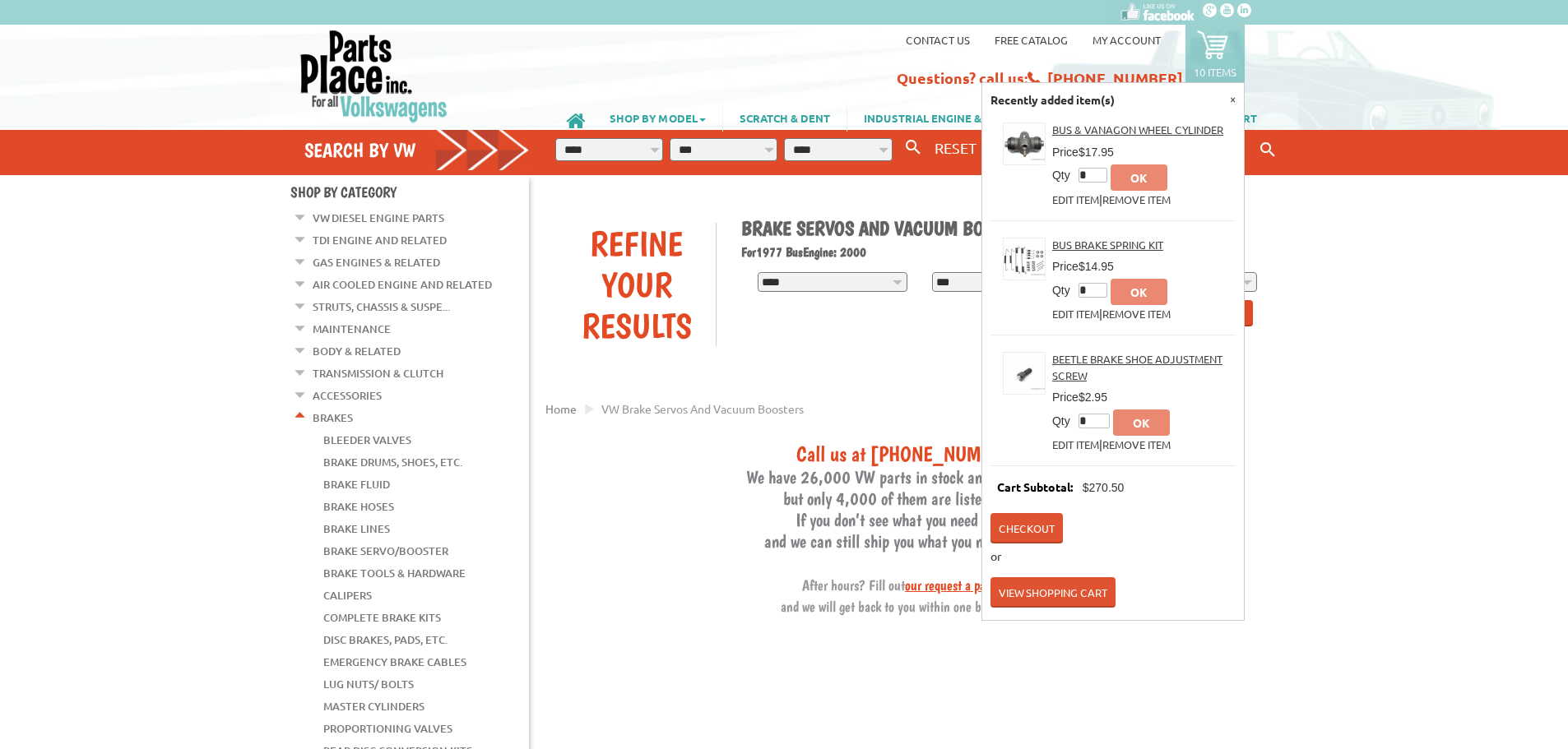
click at [1041, 594] on link "View Shopping Cart" at bounding box center [1053, 592] width 125 height 31
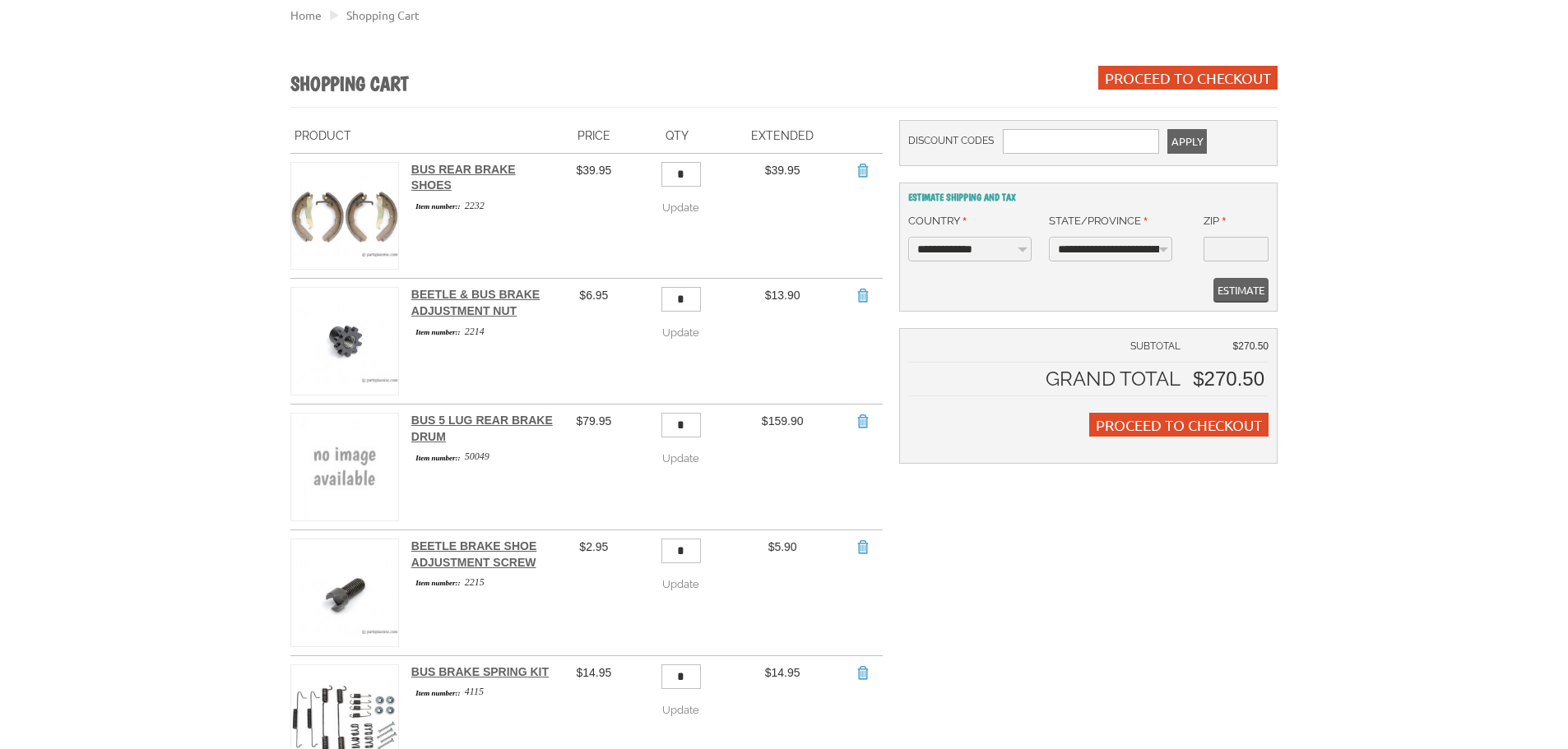
scroll to position [164, 0]
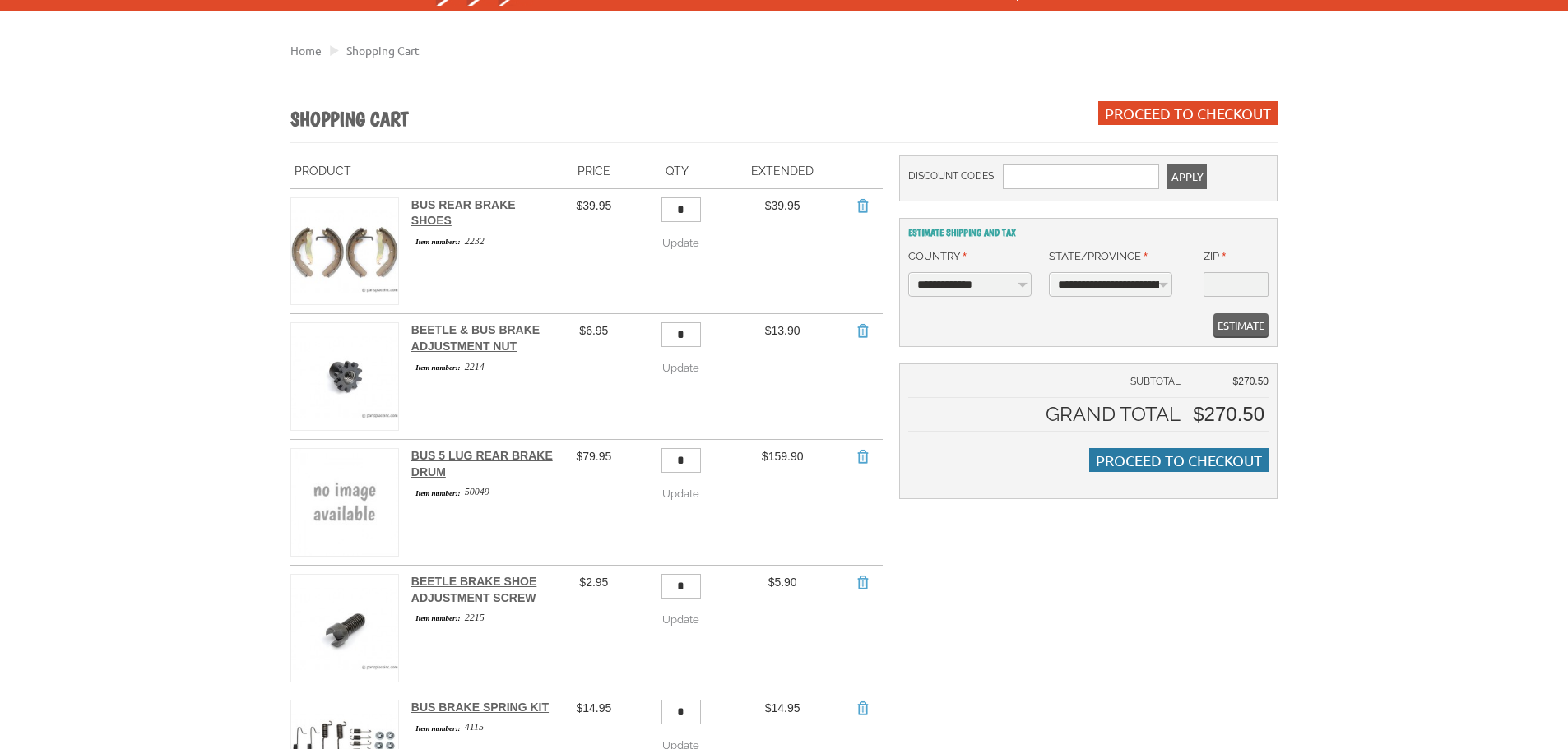
click at [1163, 462] on span "Proceed to Checkout" at bounding box center [1179, 460] width 166 height 17
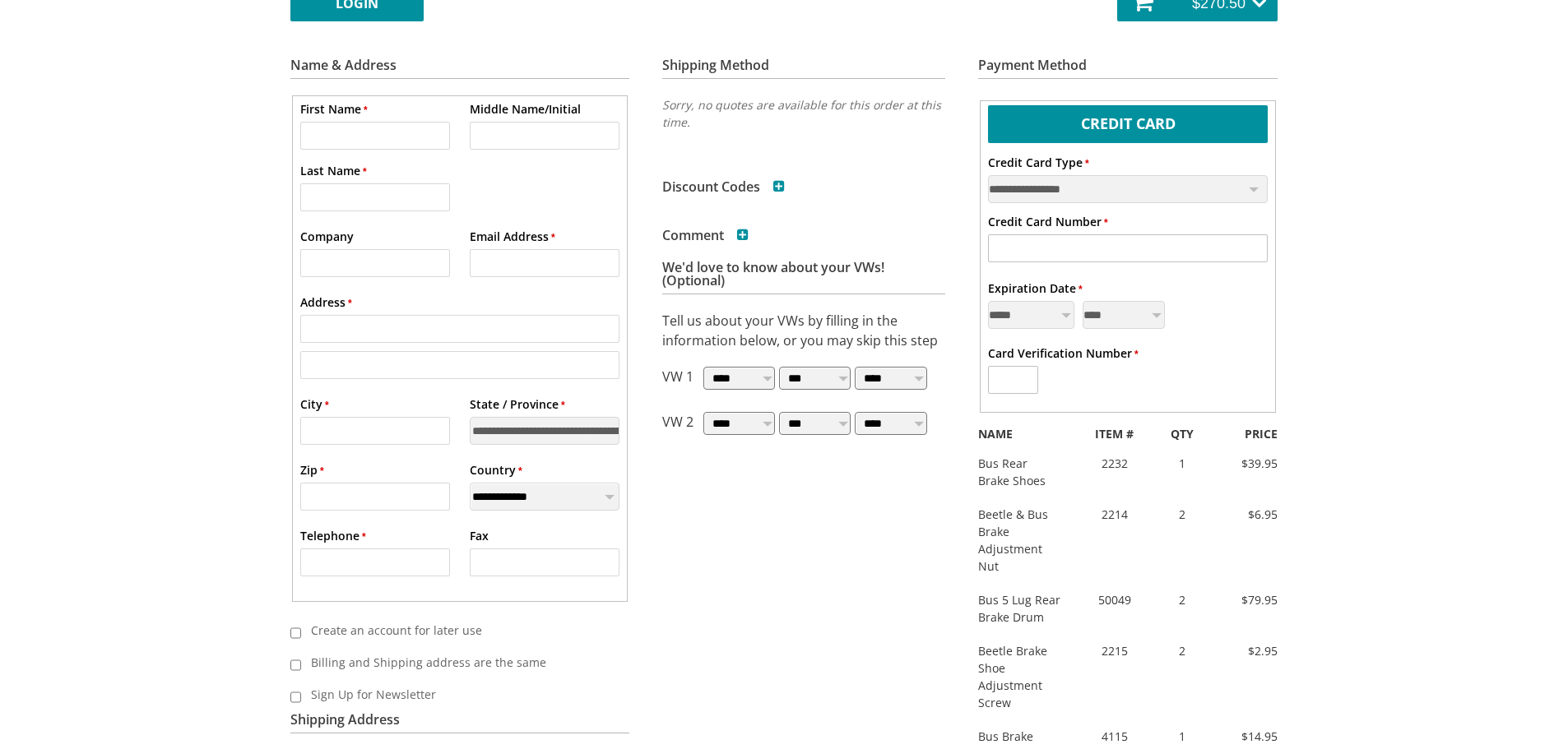
scroll to position [329, 0]
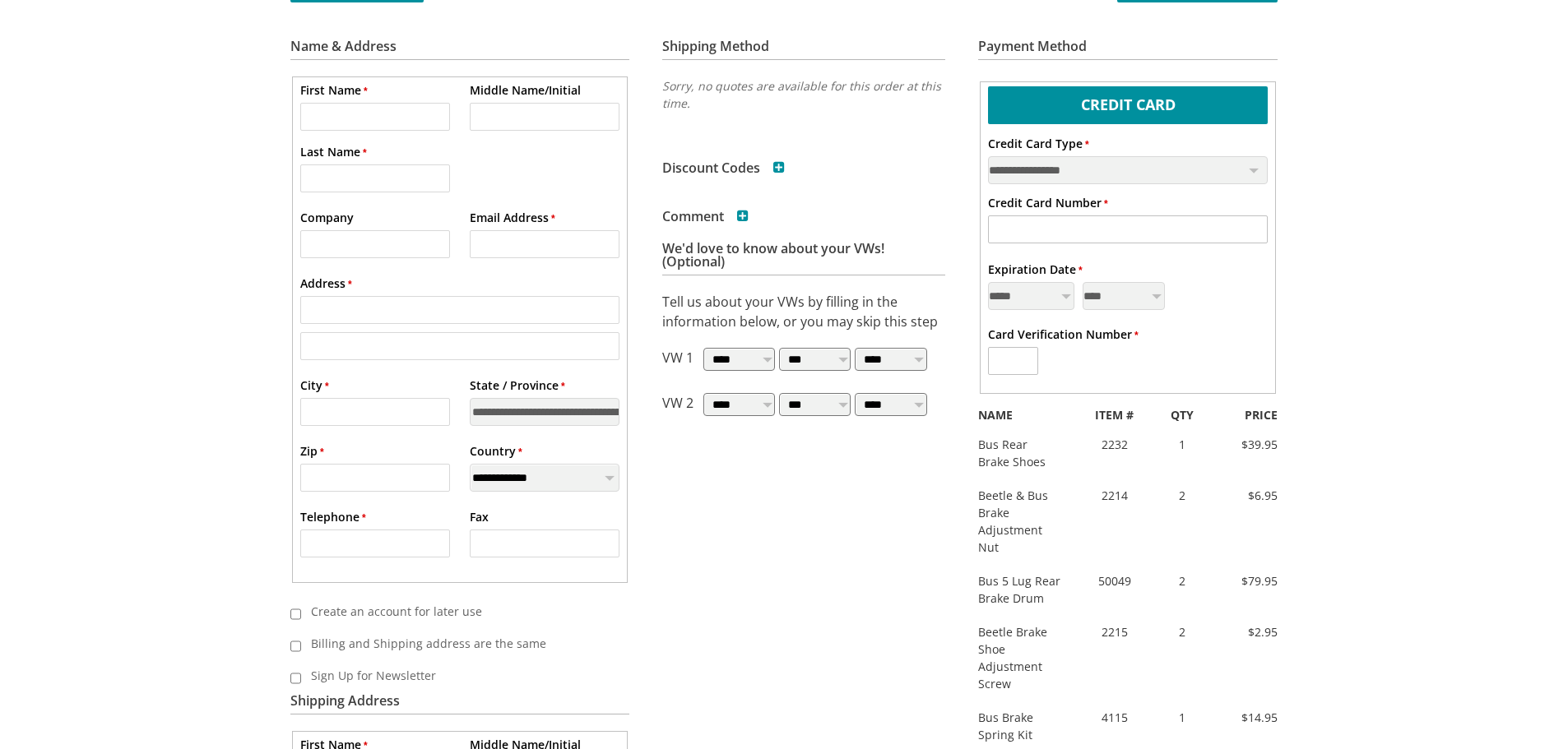
click at [346, 120] on input "* First Name" at bounding box center [376, 117] width 150 height 28
type input "*****"
click at [344, 305] on input "* Address" at bounding box center [460, 310] width 320 height 28
type input "**********"
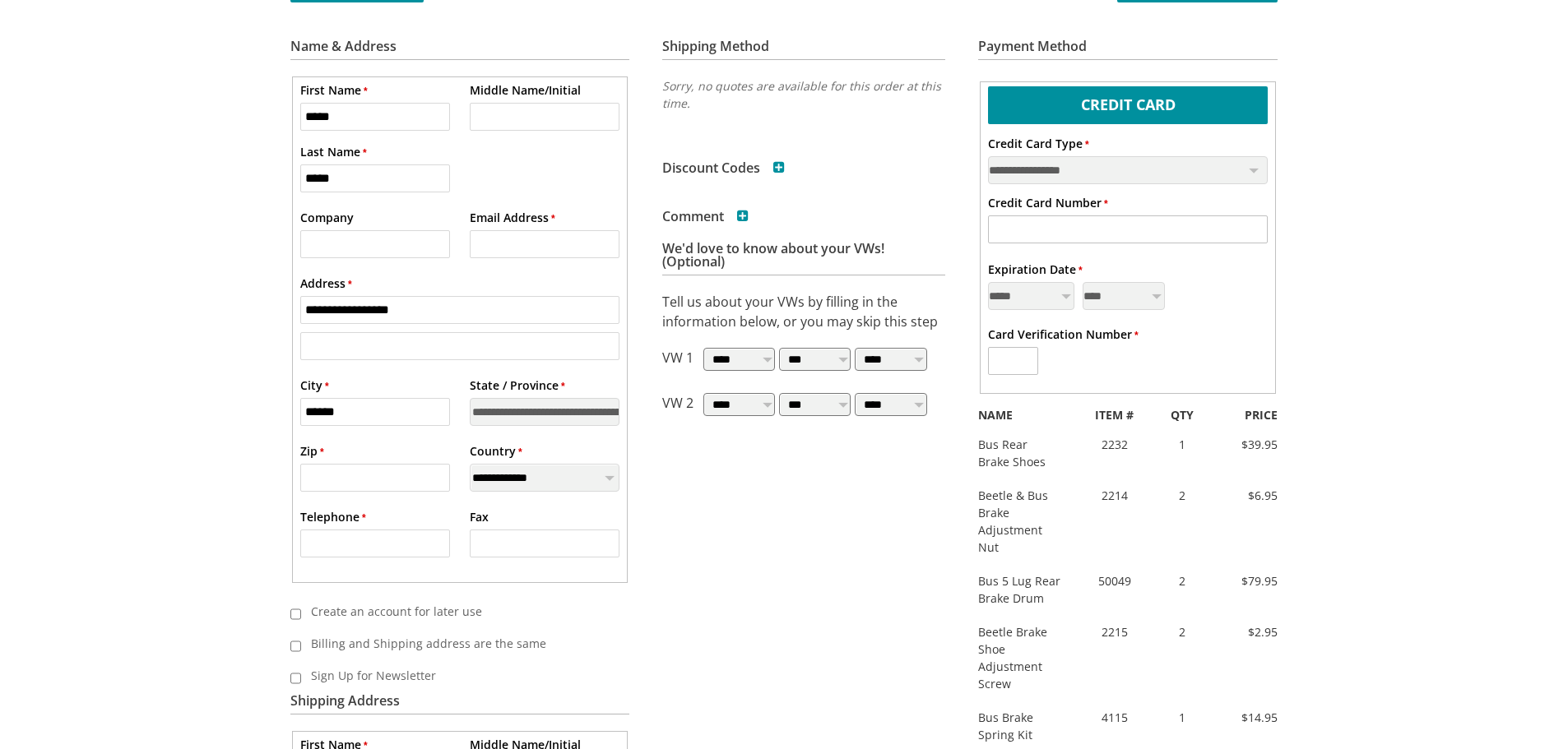
type input "******"
type input "*"
type input "*****"
click at [566, 410] on select "**********" at bounding box center [545, 412] width 150 height 28
select select "**"
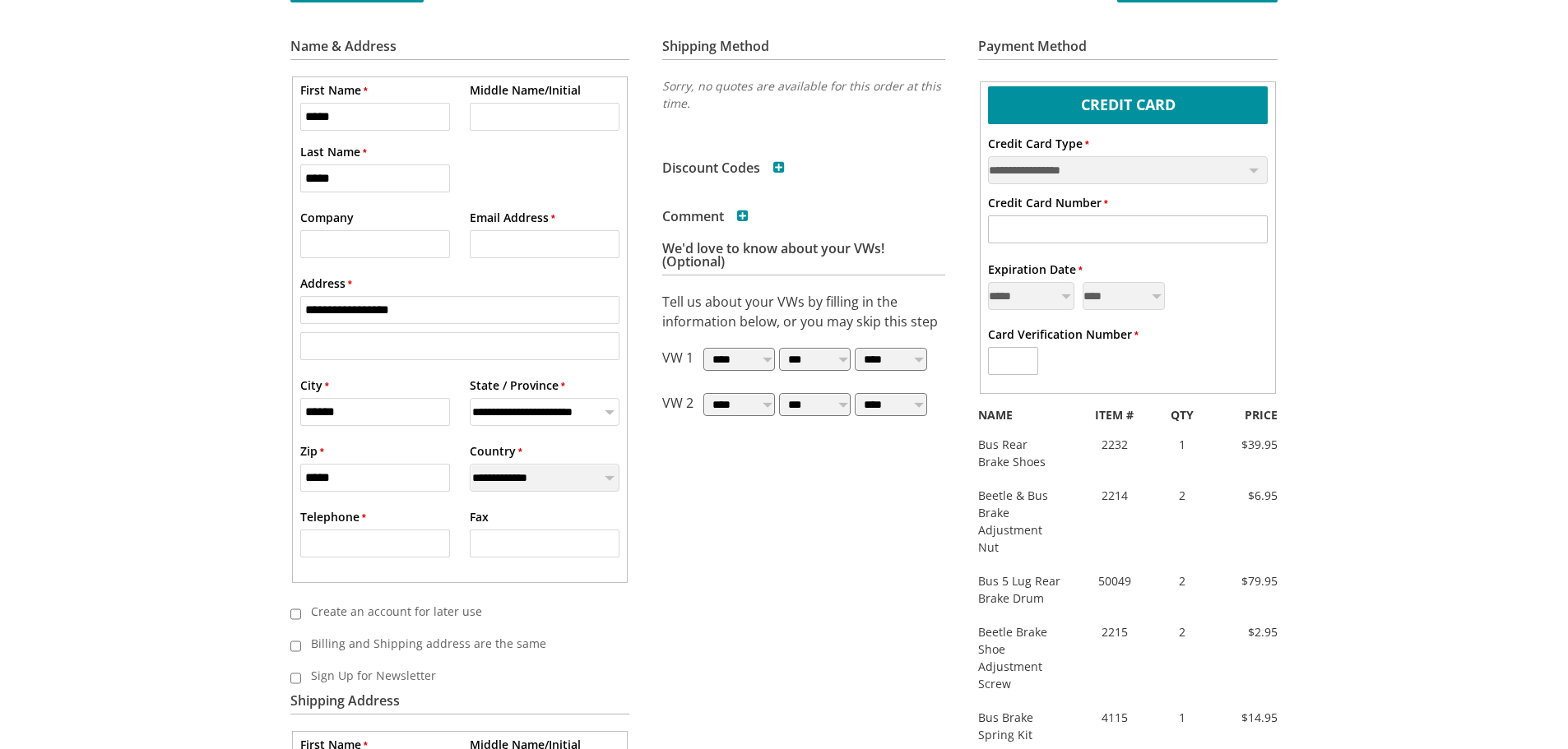
click at [470, 398] on select "**********" at bounding box center [545, 412] width 150 height 28
click at [324, 543] on input "* Telephone" at bounding box center [376, 544] width 150 height 28
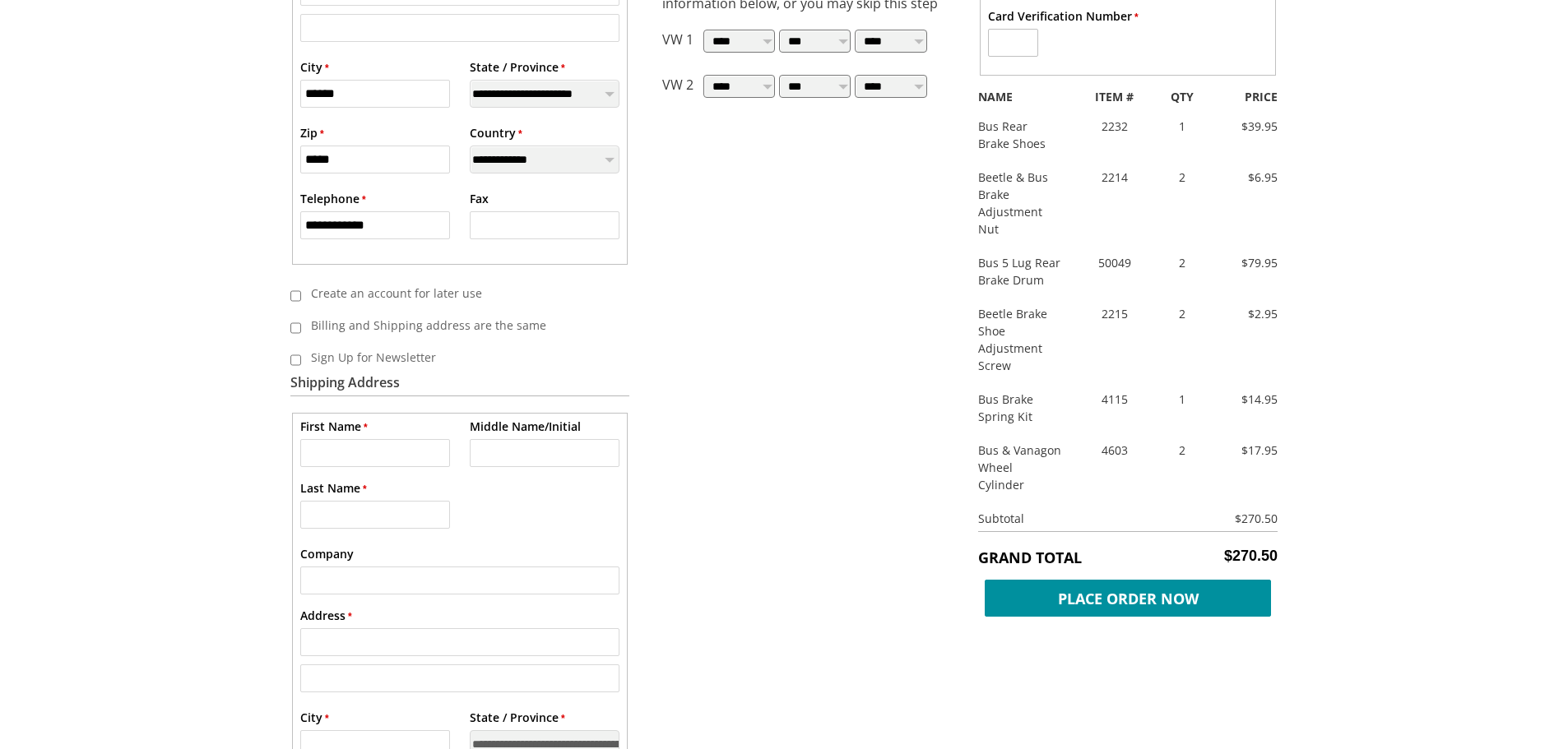
scroll to position [658, 0]
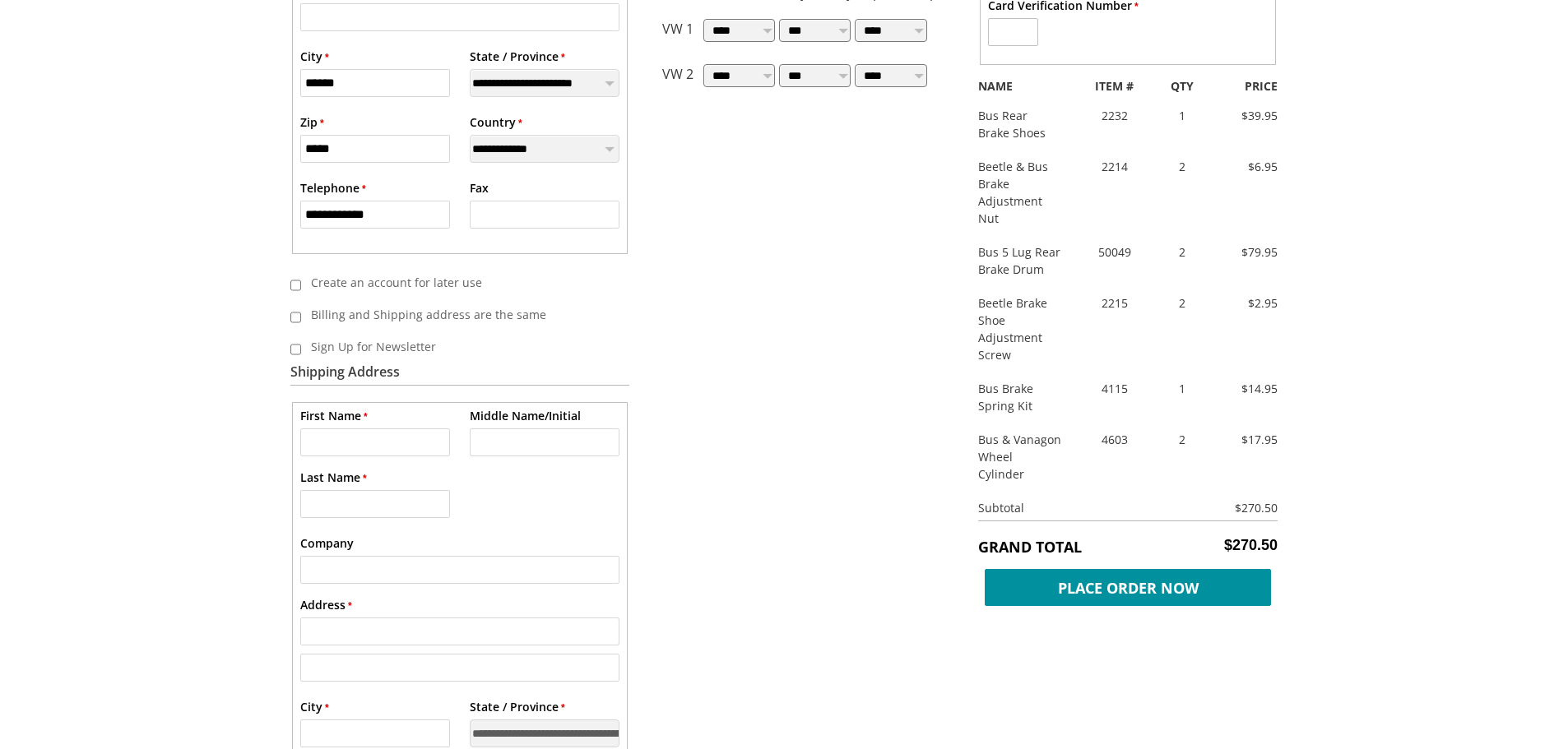
type input "**********"
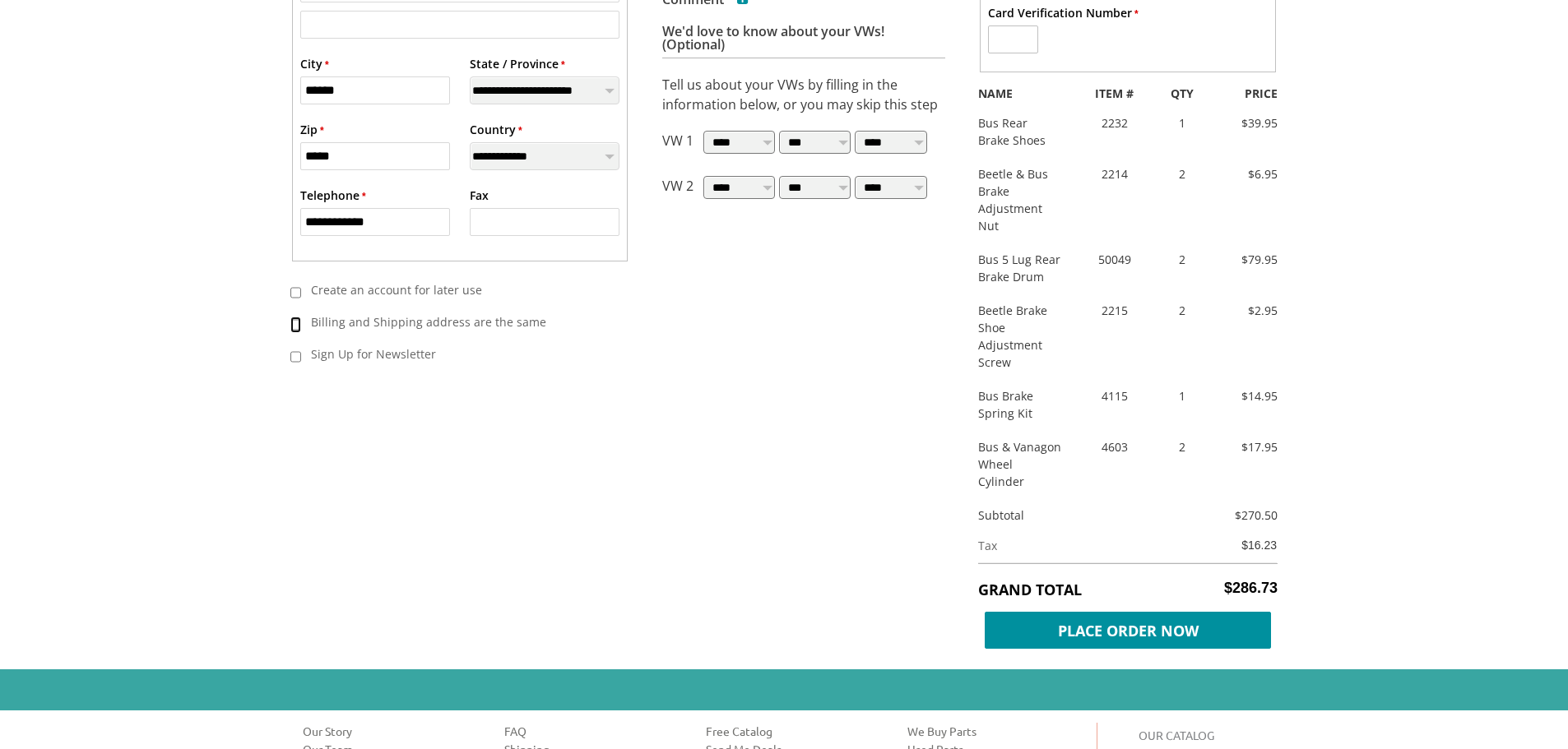
scroll to position [822, 0]
